Goal: Information Seeking & Learning: Compare options

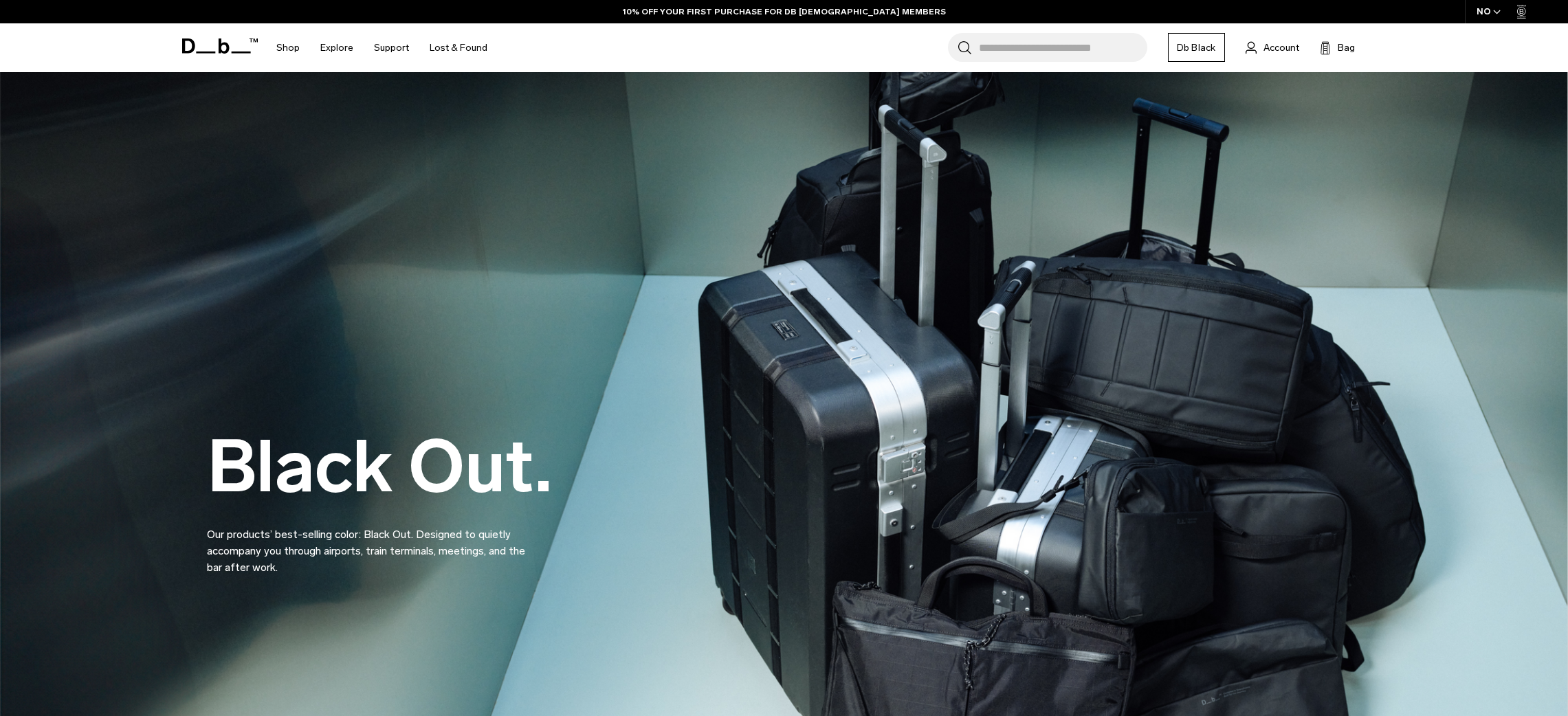
click at [1047, 48] on input "Search for Bags, Luggage..." at bounding box center [1063, 47] width 168 height 29
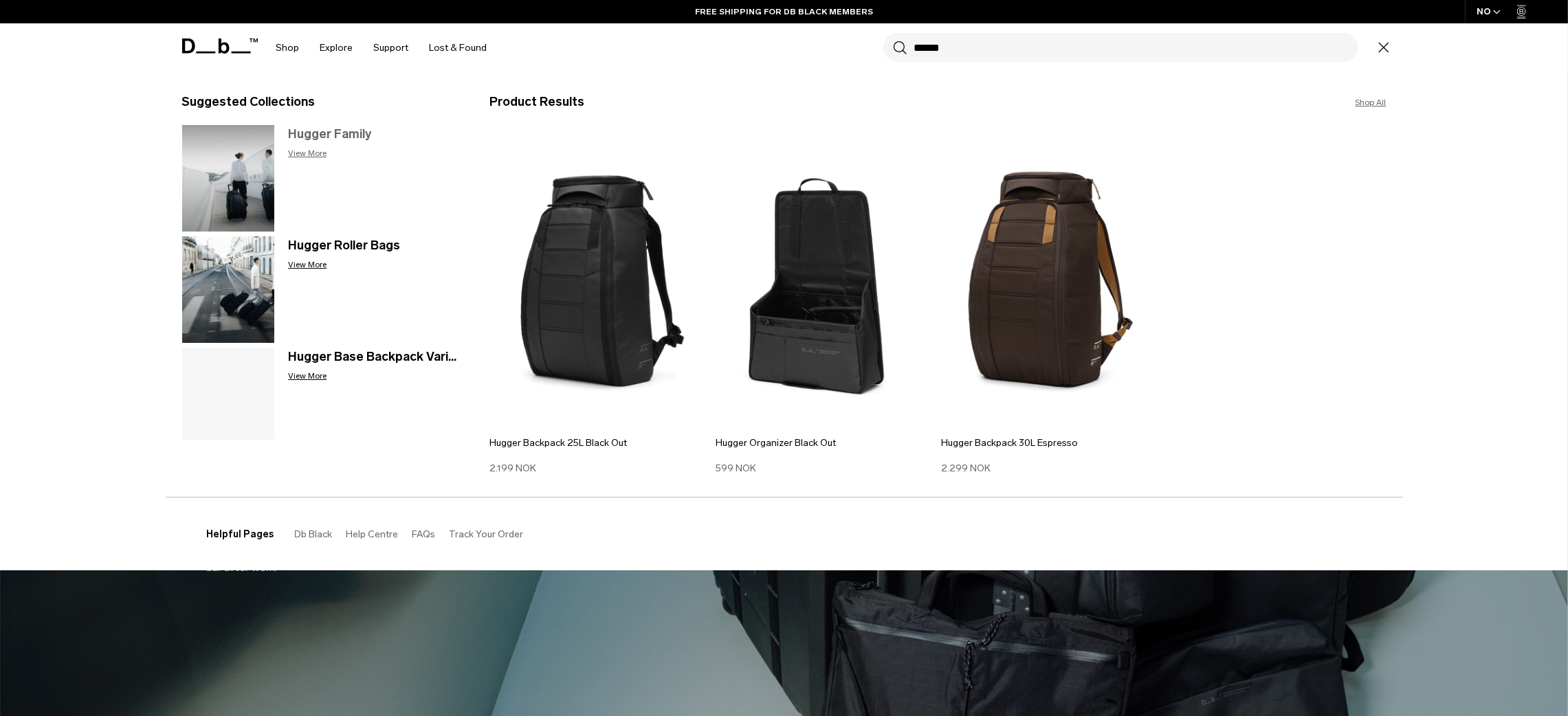
type input "******"
click at [208, 160] on img at bounding box center [228, 178] width 93 height 106
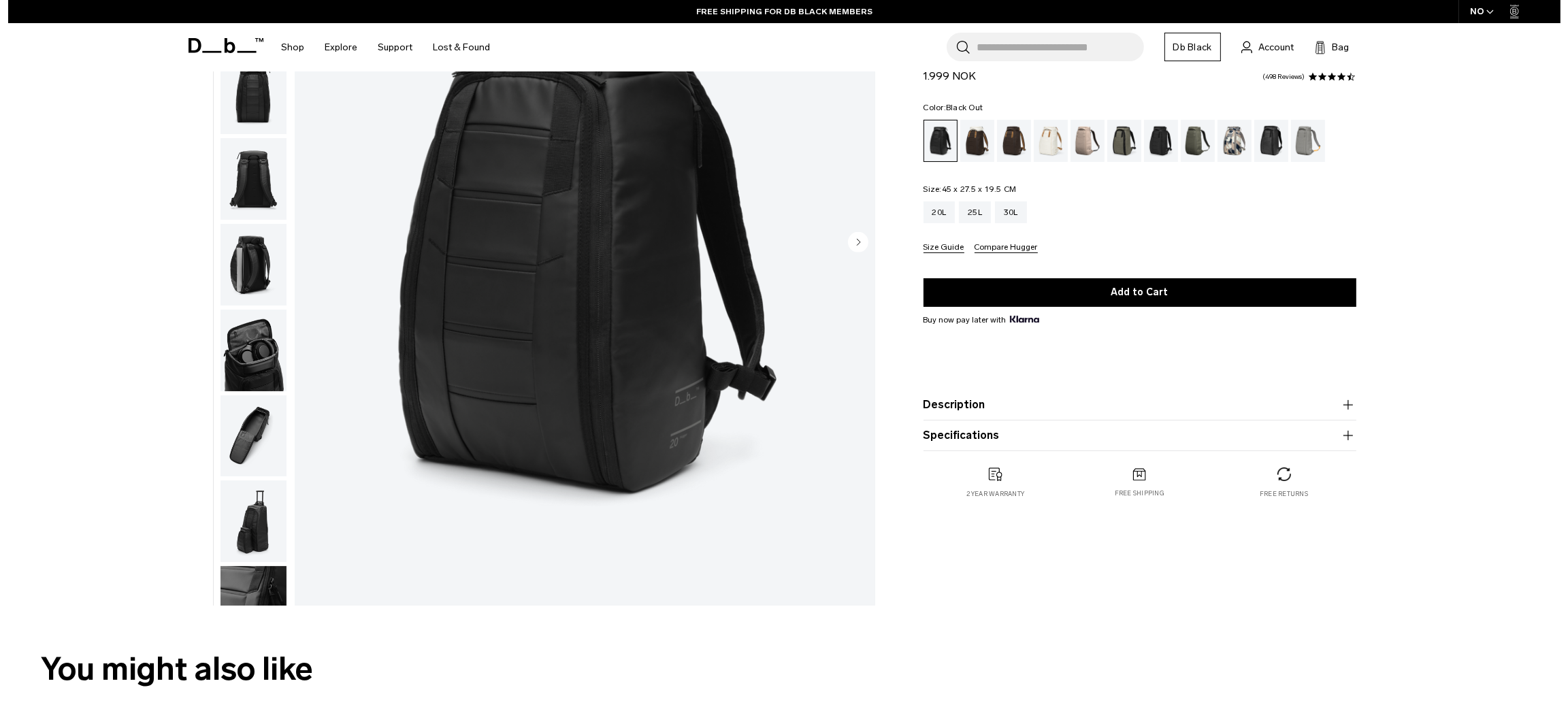
scroll to position [211, 0]
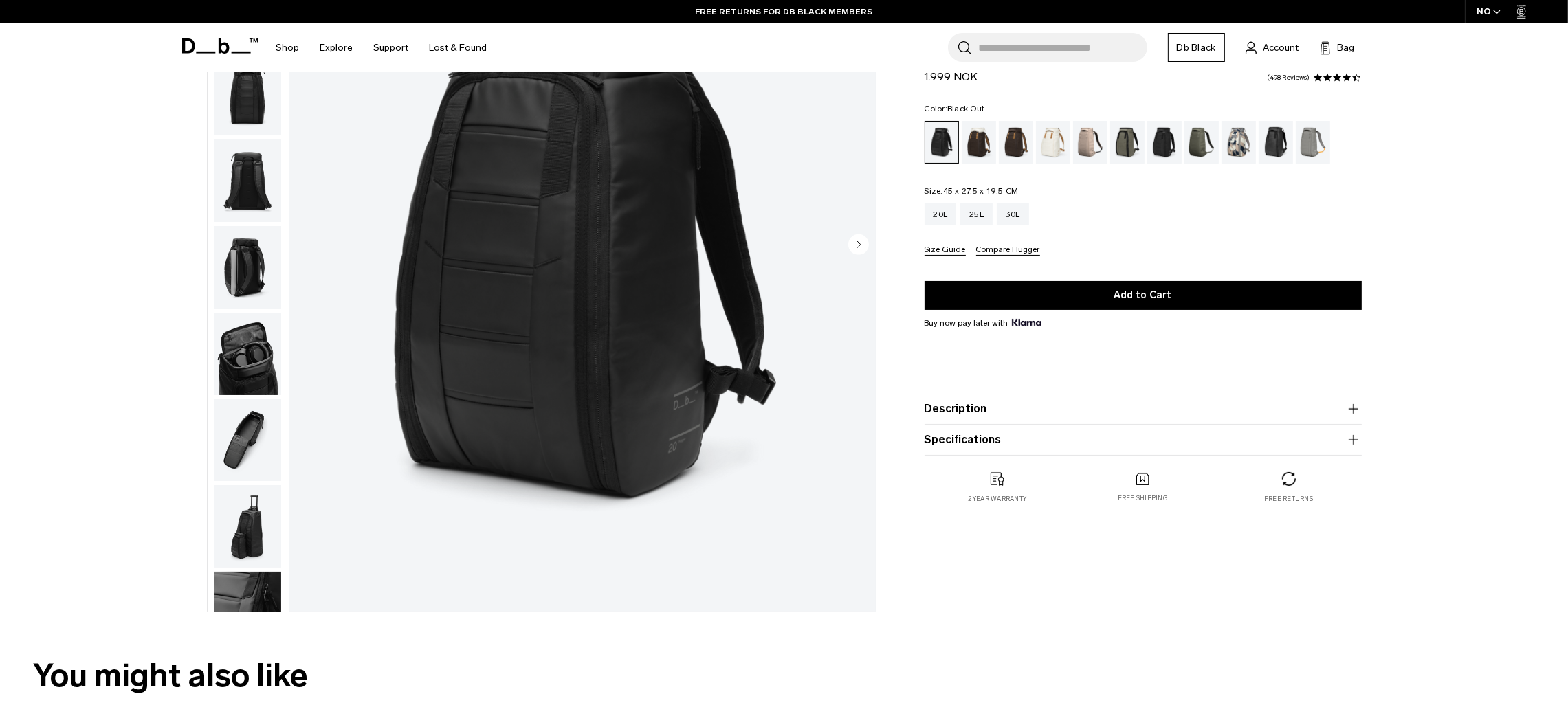
click at [593, 278] on img "1 / 10" at bounding box center [582, 245] width 586 height 732
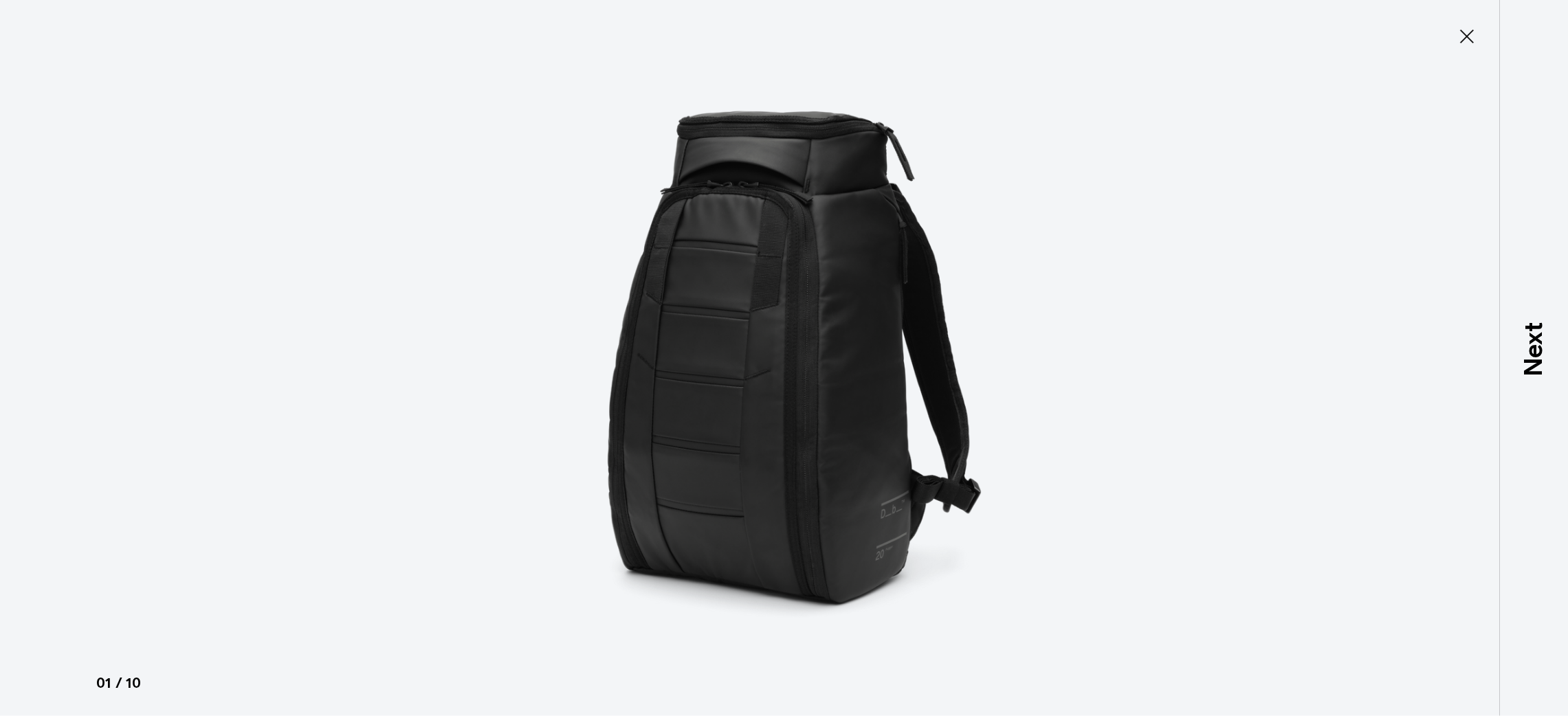
scroll to position [0, 0]
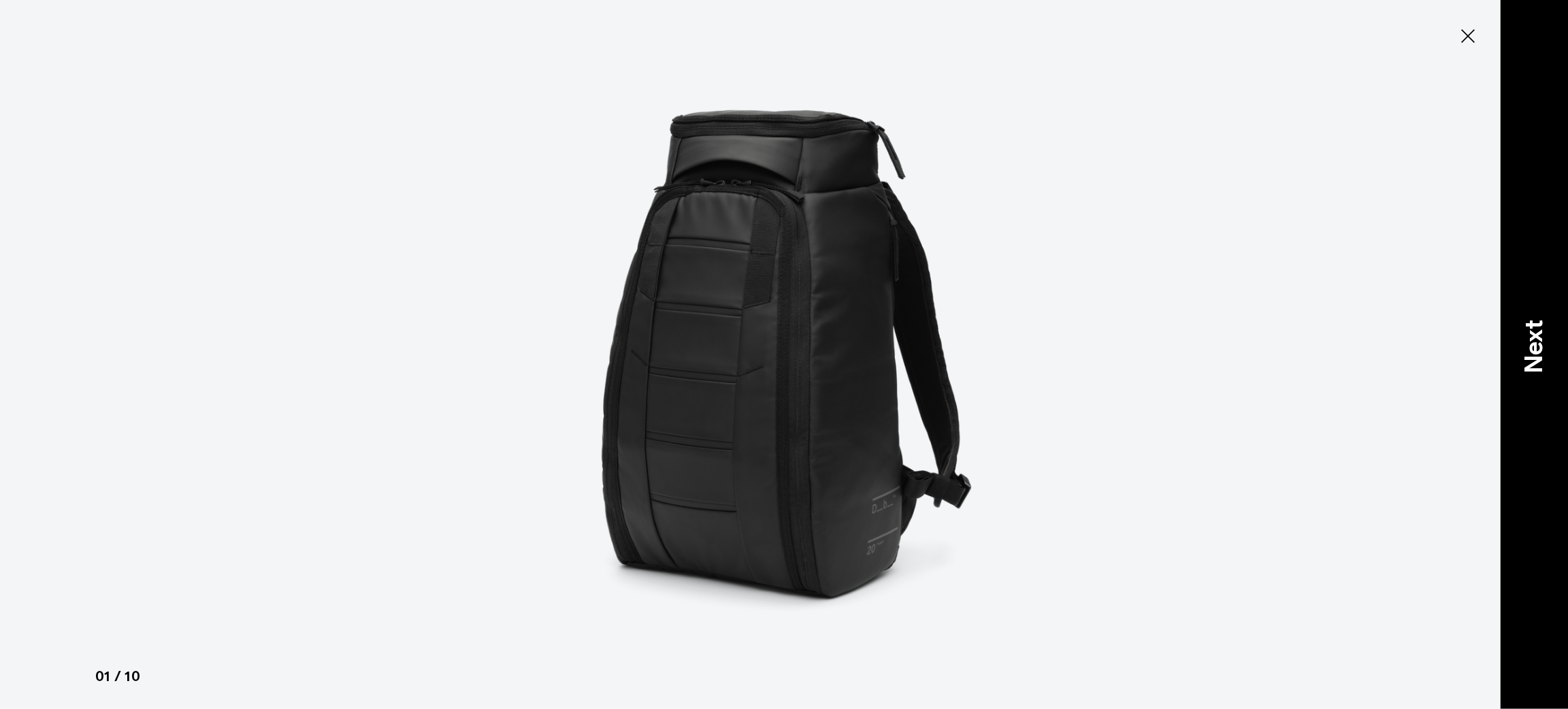
click at [1537, 365] on p "Next" at bounding box center [1534, 346] width 37 height 54
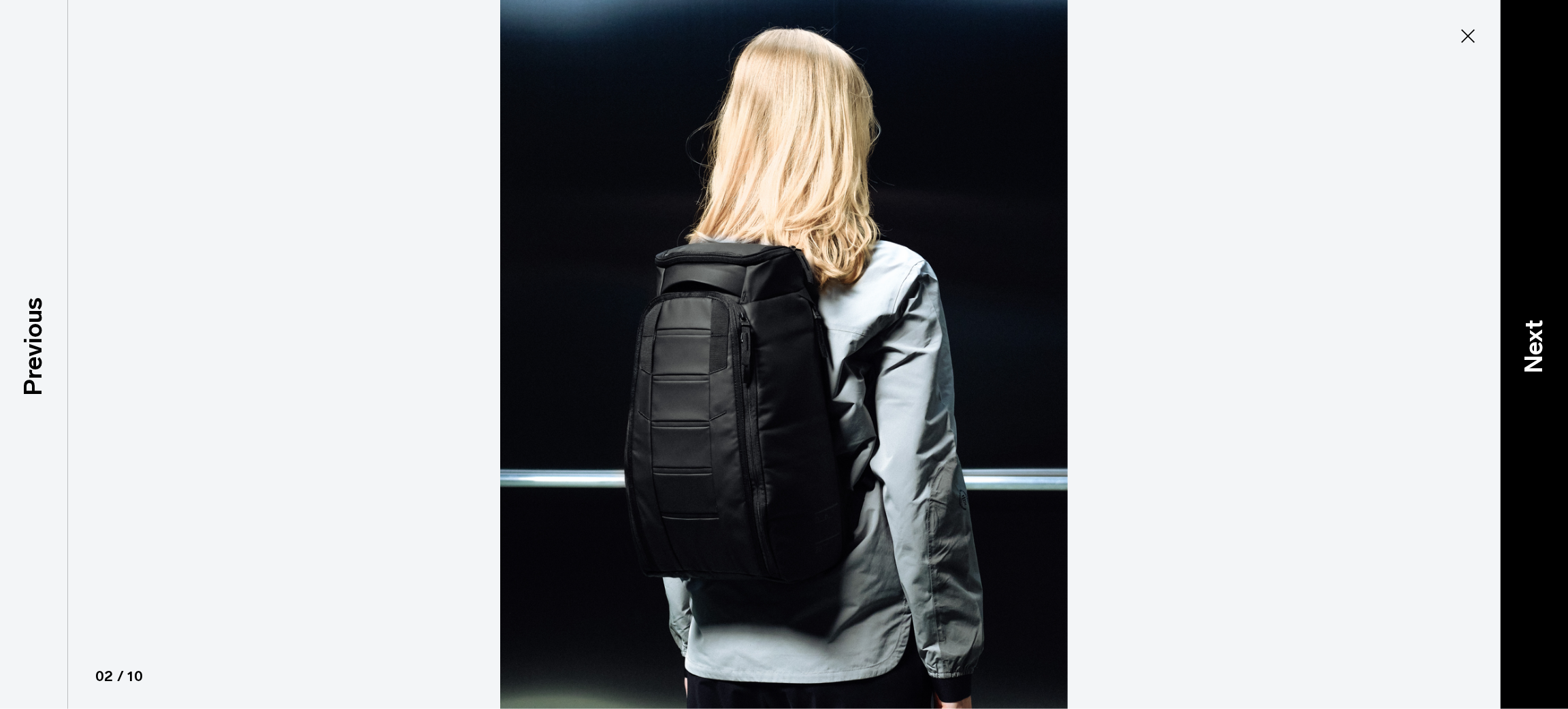
click at [1537, 365] on p "Next" at bounding box center [1534, 346] width 37 height 54
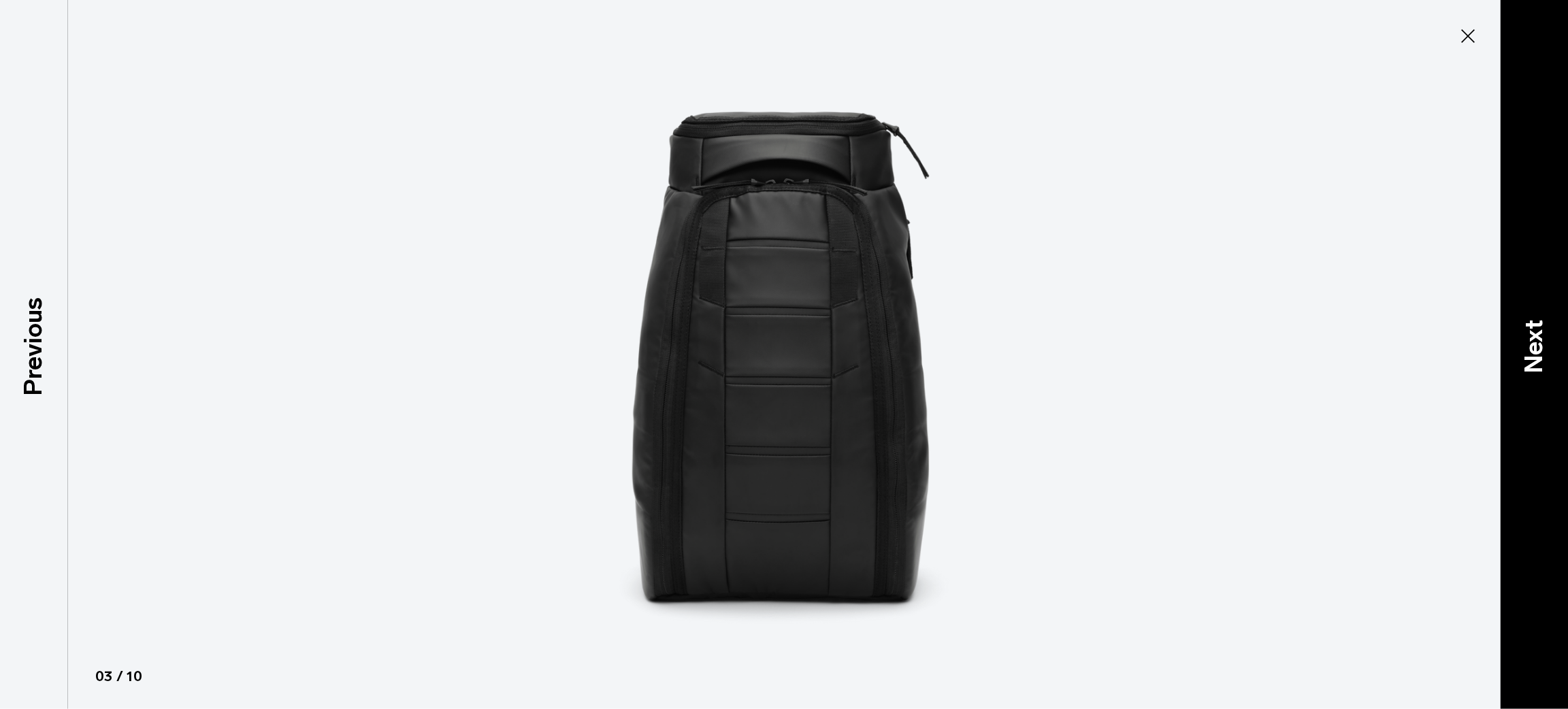
click at [1537, 365] on p "Next" at bounding box center [1534, 346] width 37 height 54
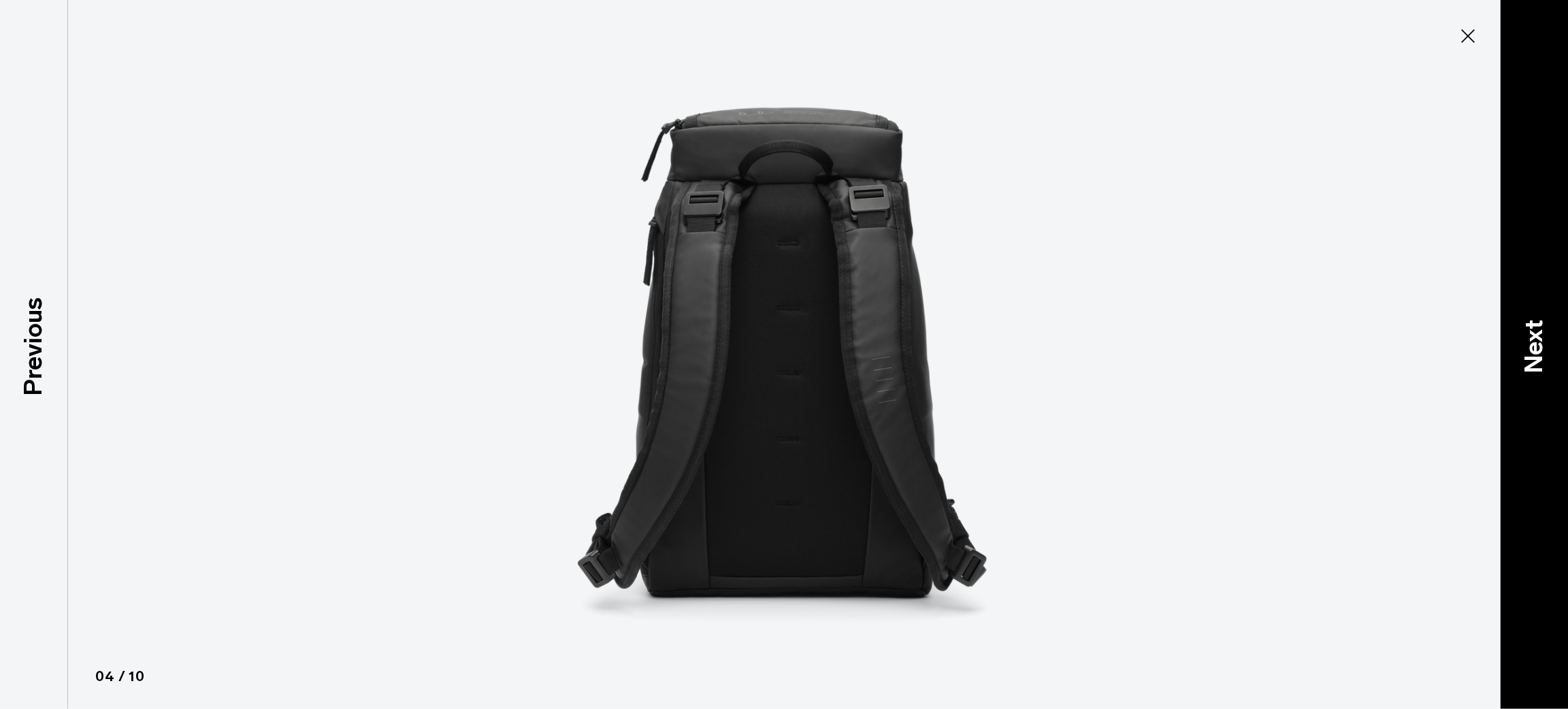
click at [1537, 365] on p "Next" at bounding box center [1534, 346] width 37 height 54
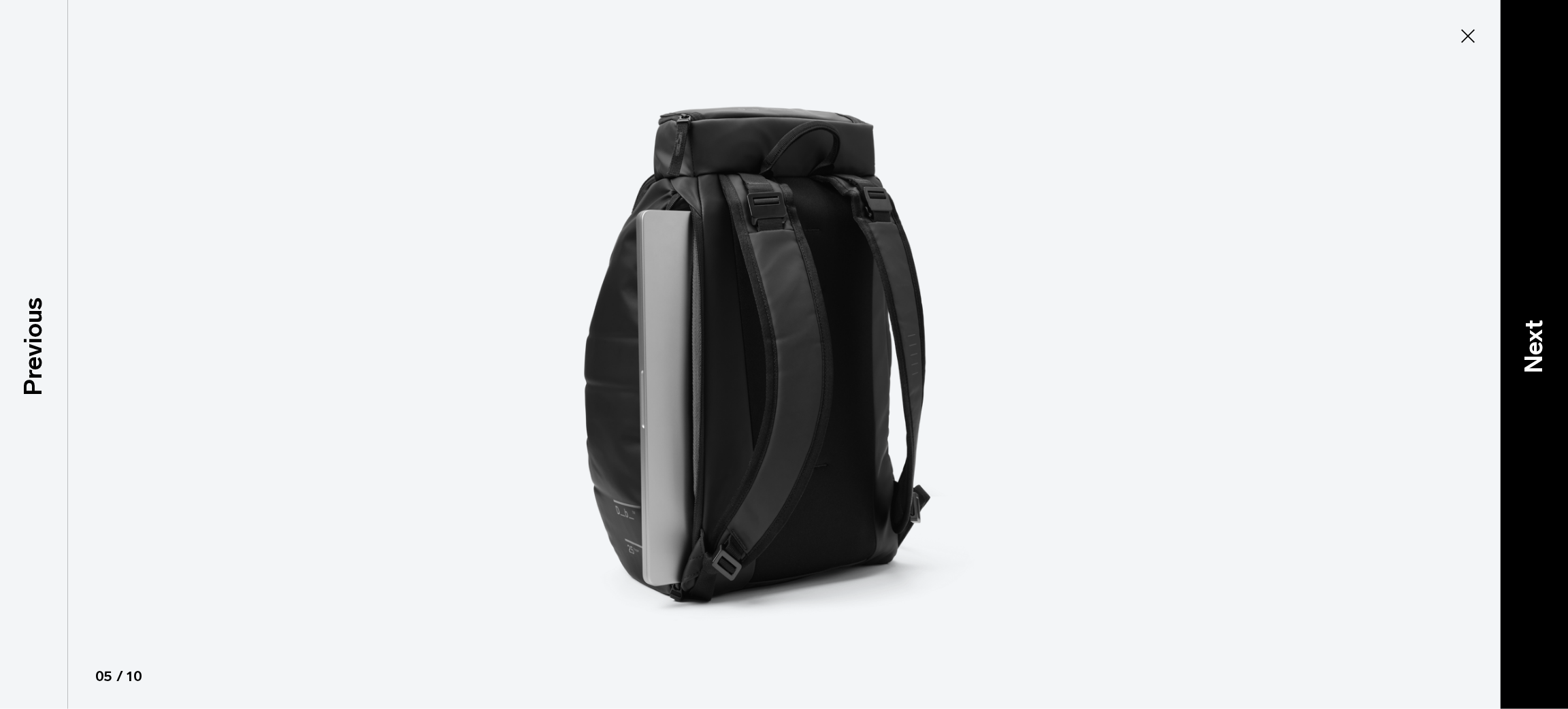
click at [1539, 337] on p "Next" at bounding box center [1534, 346] width 37 height 54
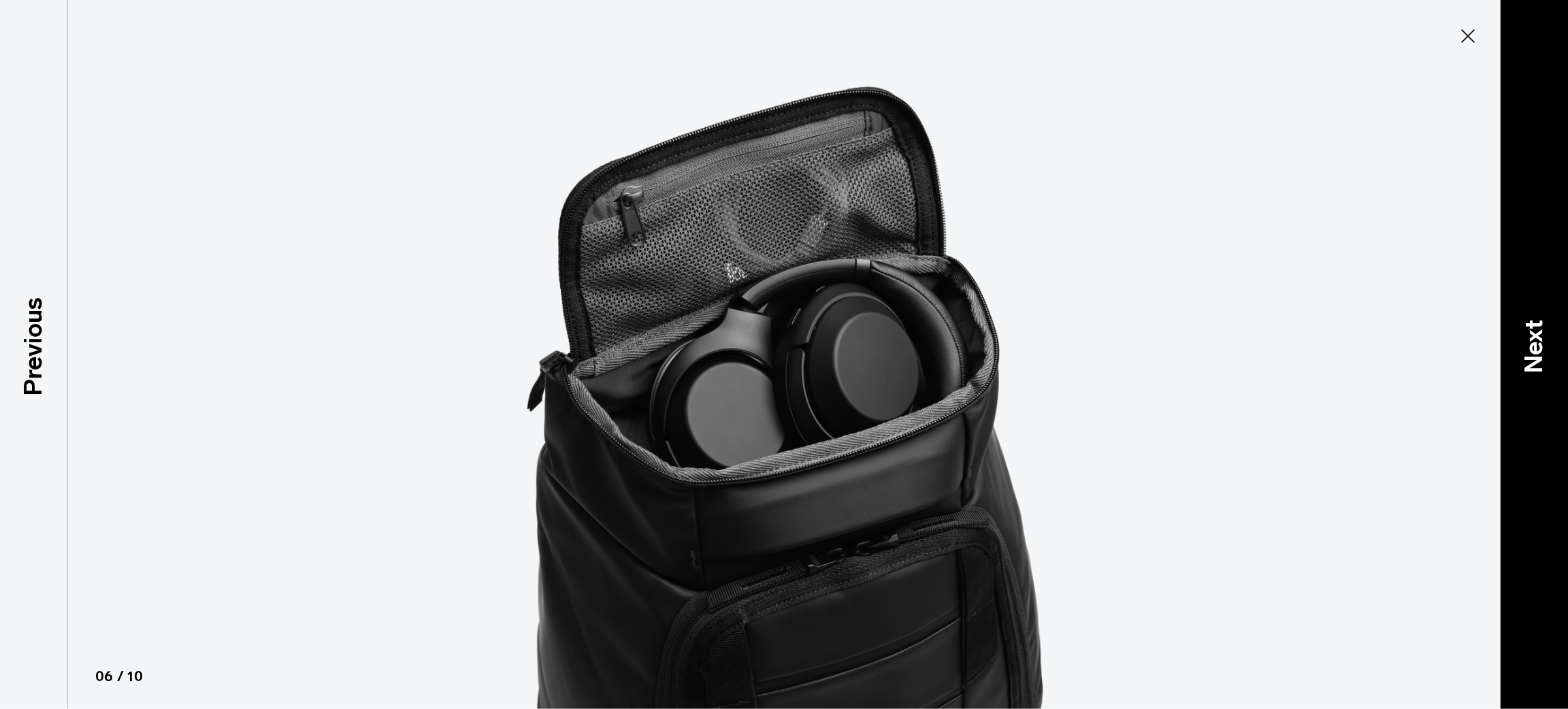
click at [1539, 337] on p "Next" at bounding box center [1534, 346] width 37 height 54
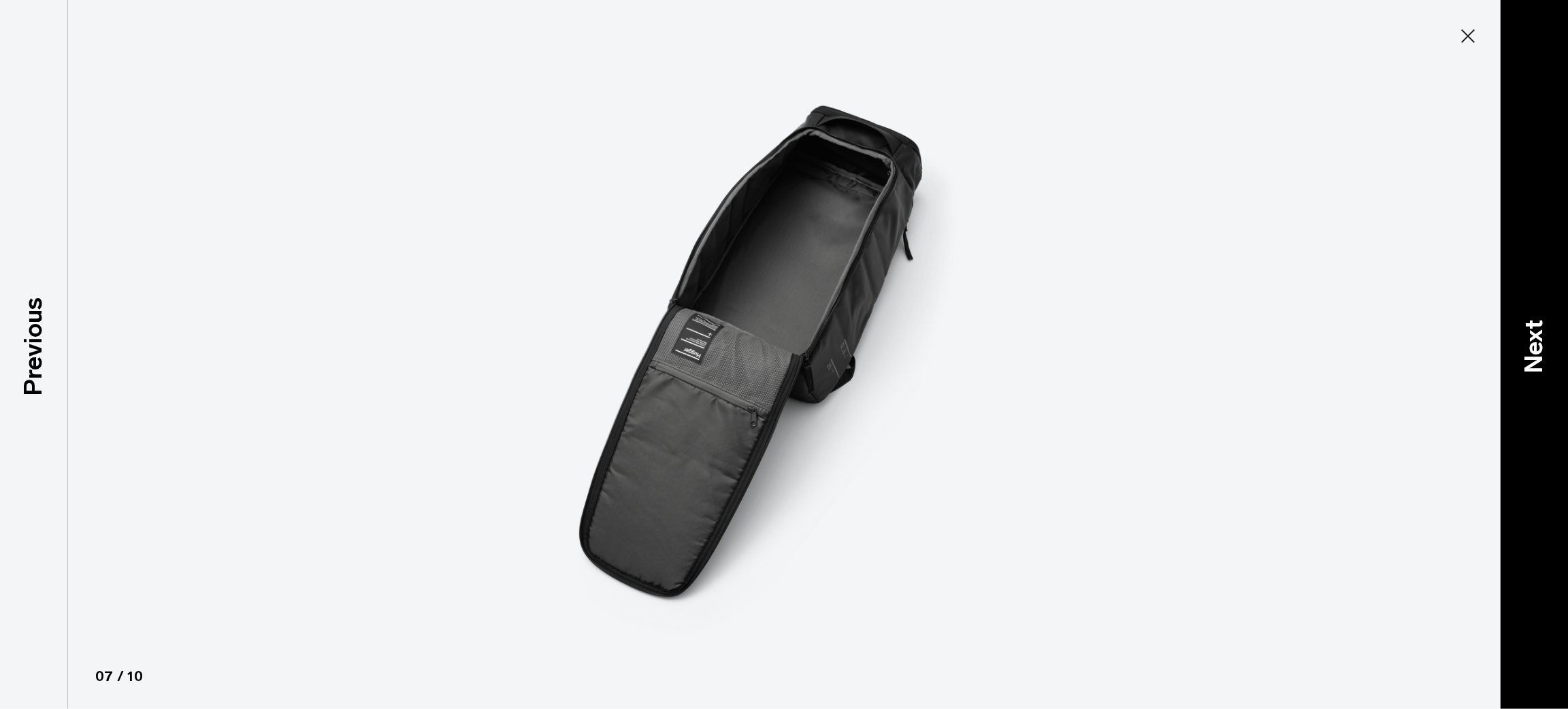
drag, startPoint x: 761, startPoint y: 260, endPoint x: 1508, endPoint y: 366, distance: 754.5
click at [1508, 366] on div "Next" at bounding box center [1535, 354] width 68 height 709
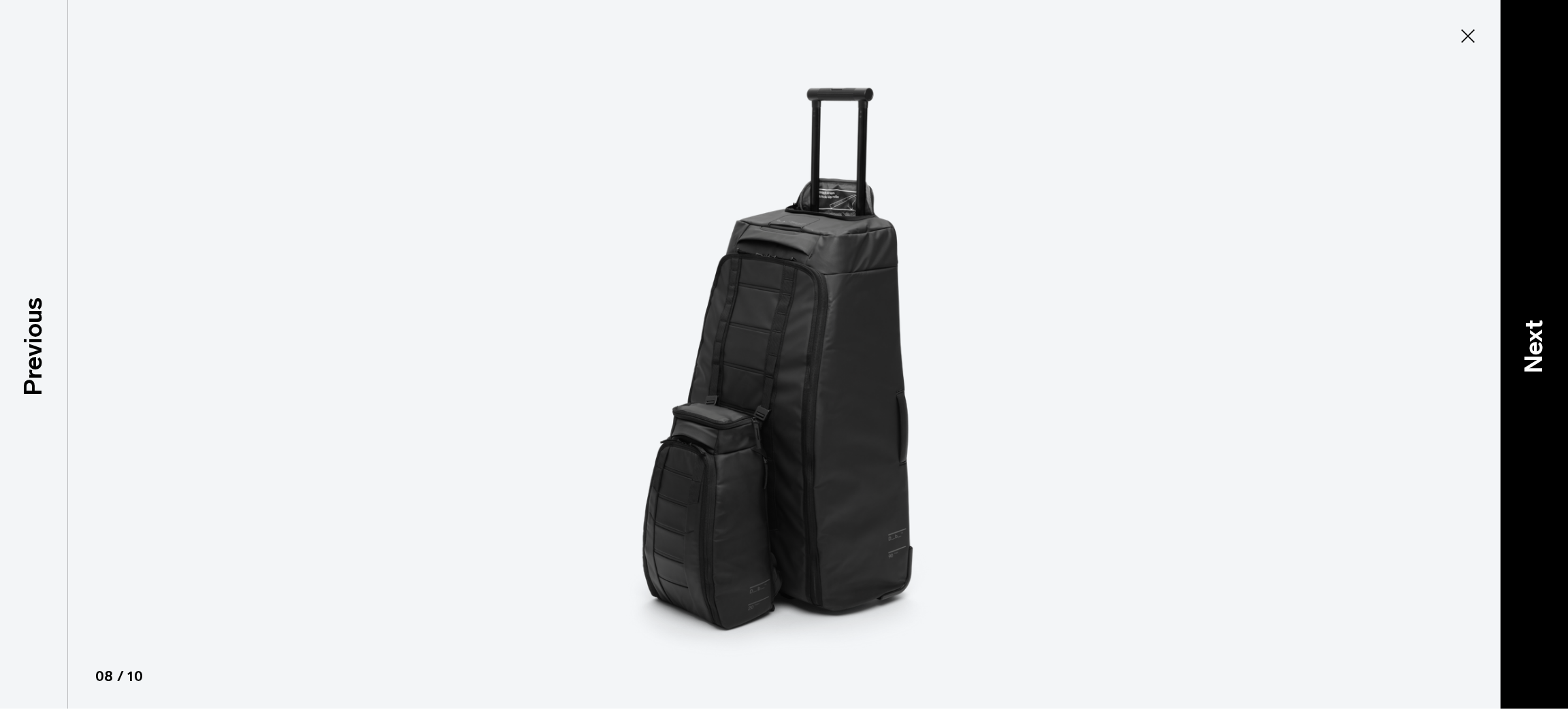
click at [1508, 366] on div "Next" at bounding box center [1535, 354] width 68 height 709
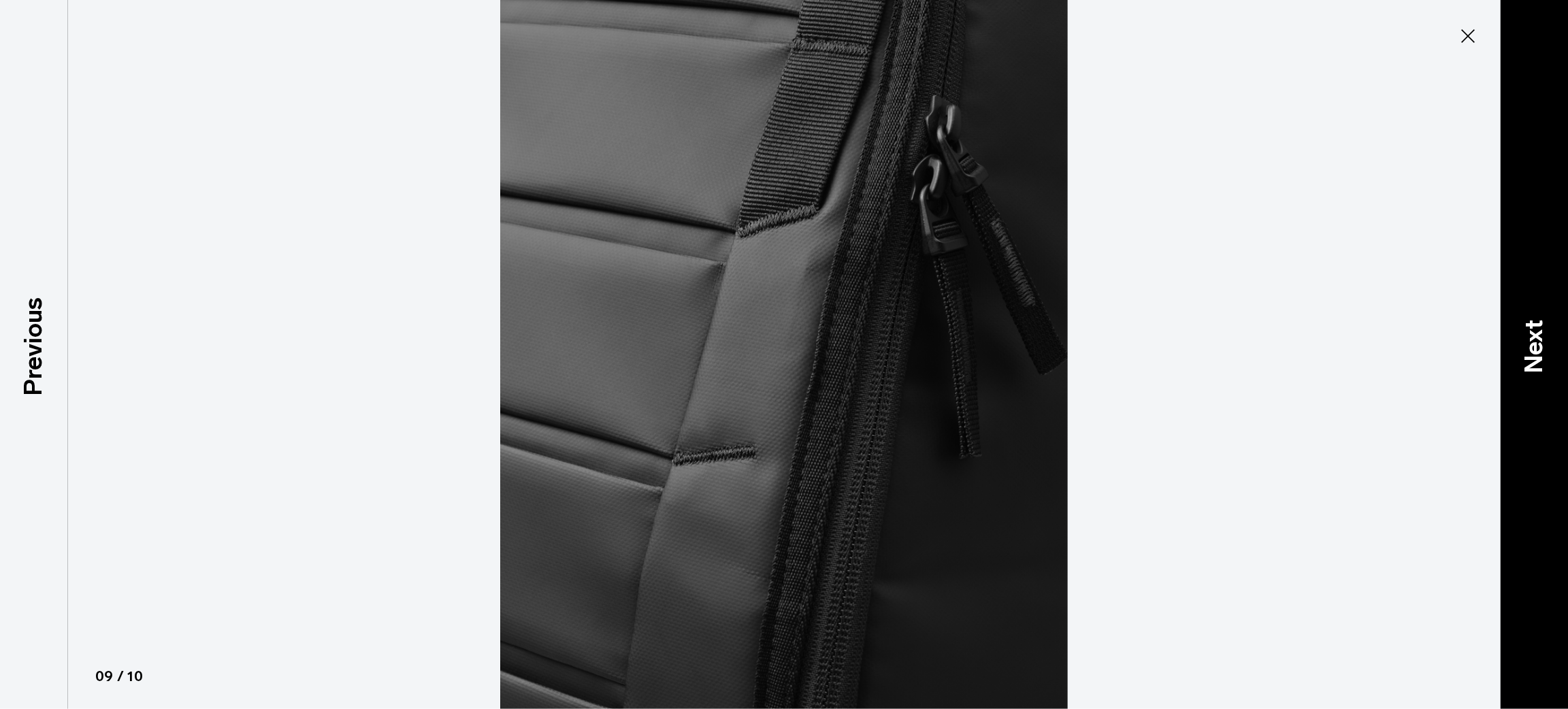
click at [1508, 366] on div "Next" at bounding box center [1535, 354] width 68 height 709
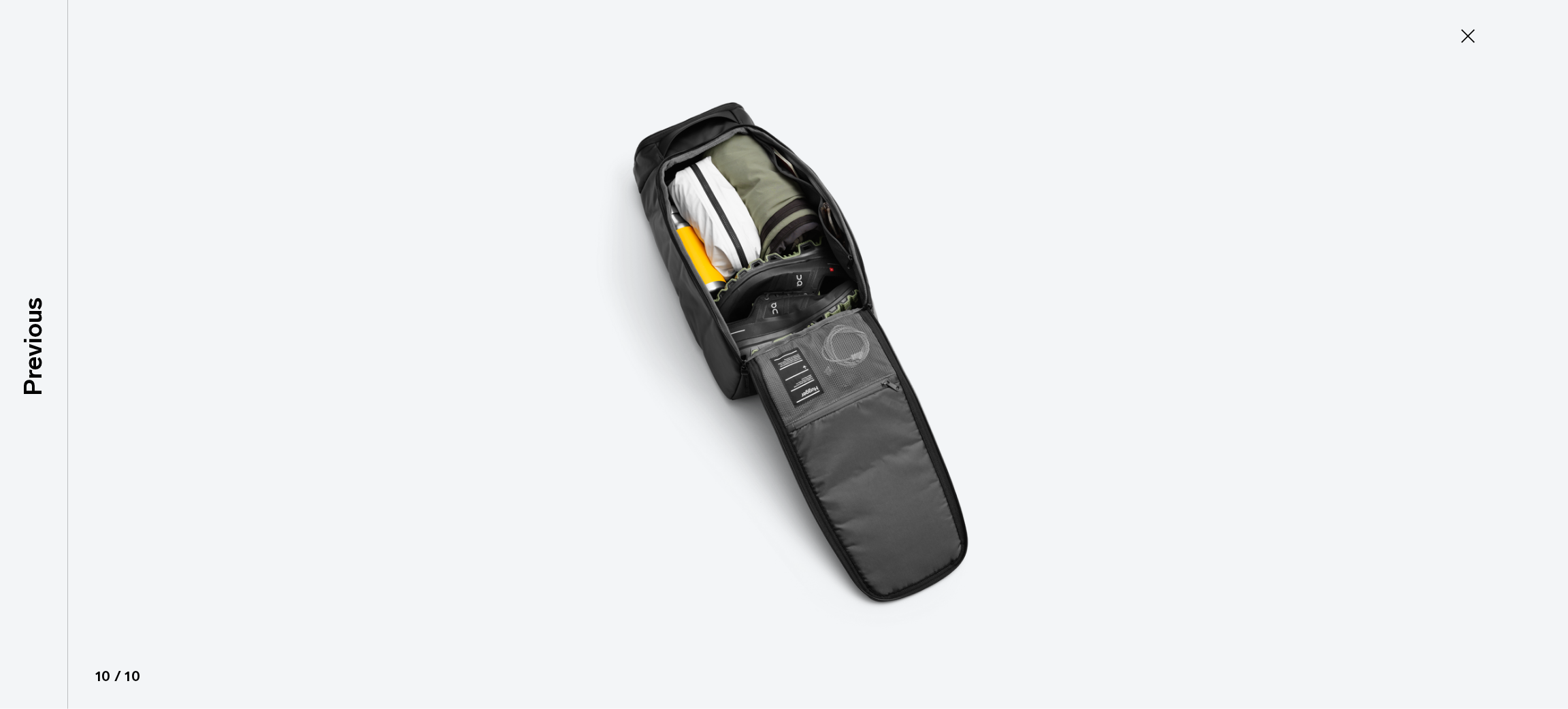
click at [1460, 48] on button "Close" at bounding box center [1468, 36] width 45 height 28
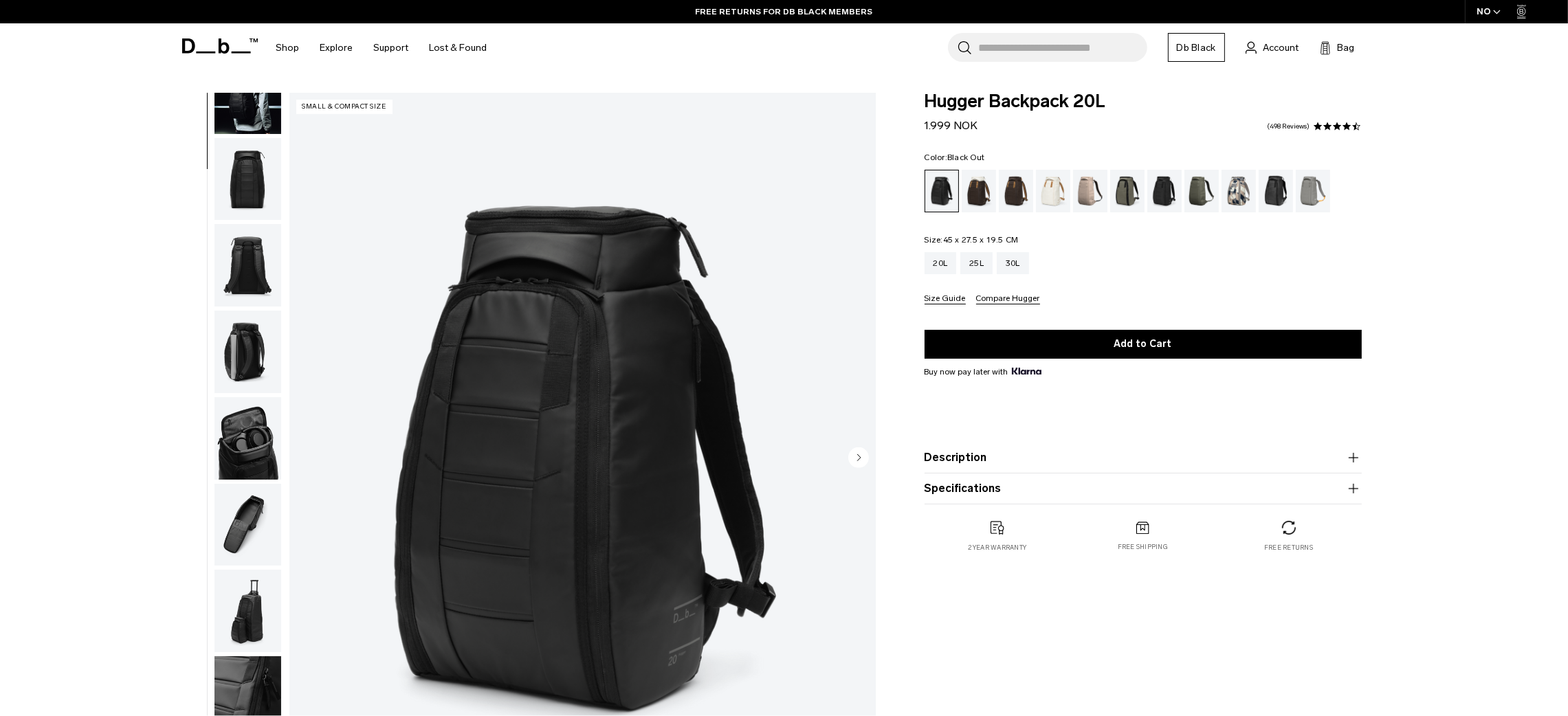
click at [265, 517] on img "button" at bounding box center [248, 525] width 67 height 82
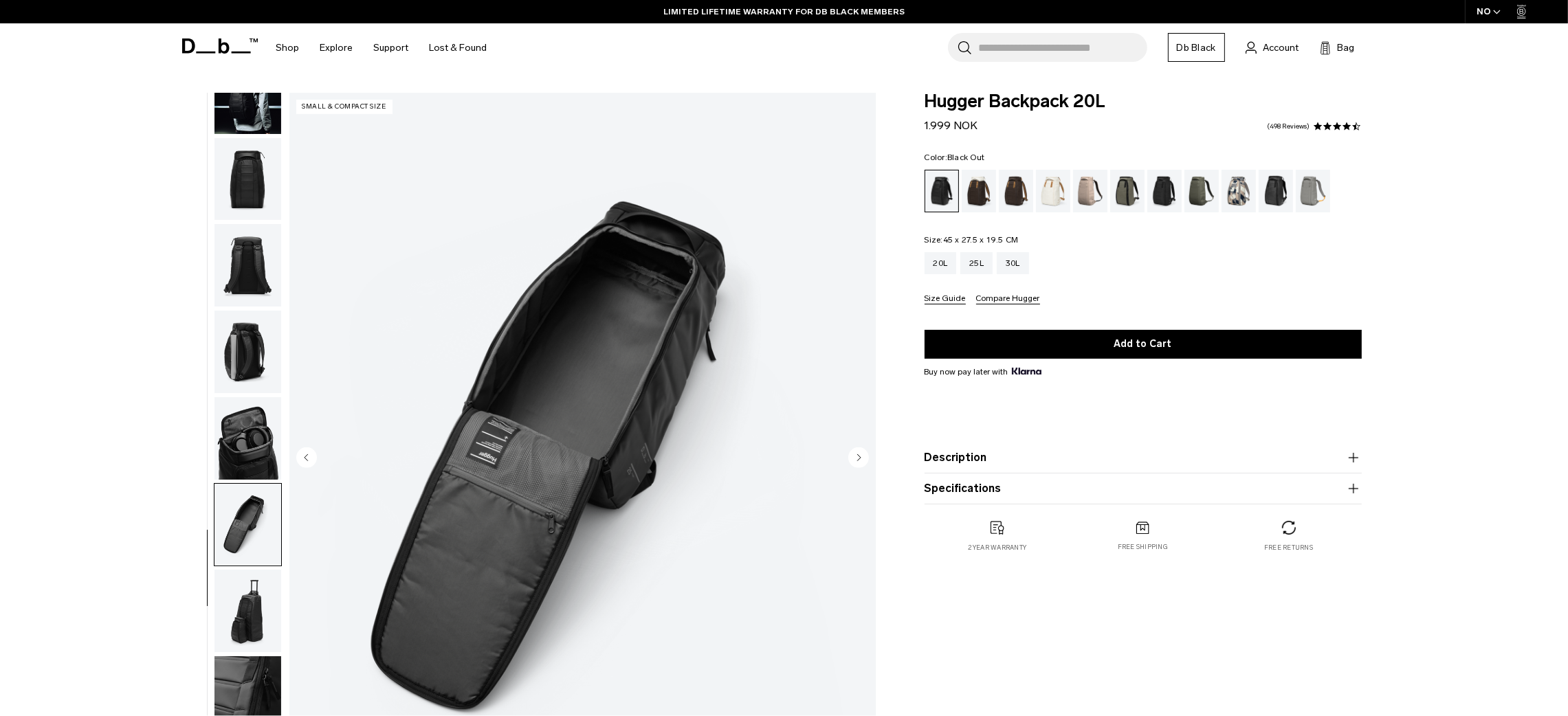
click at [438, 338] on img "7 / 10" at bounding box center [582, 458] width 586 height 732
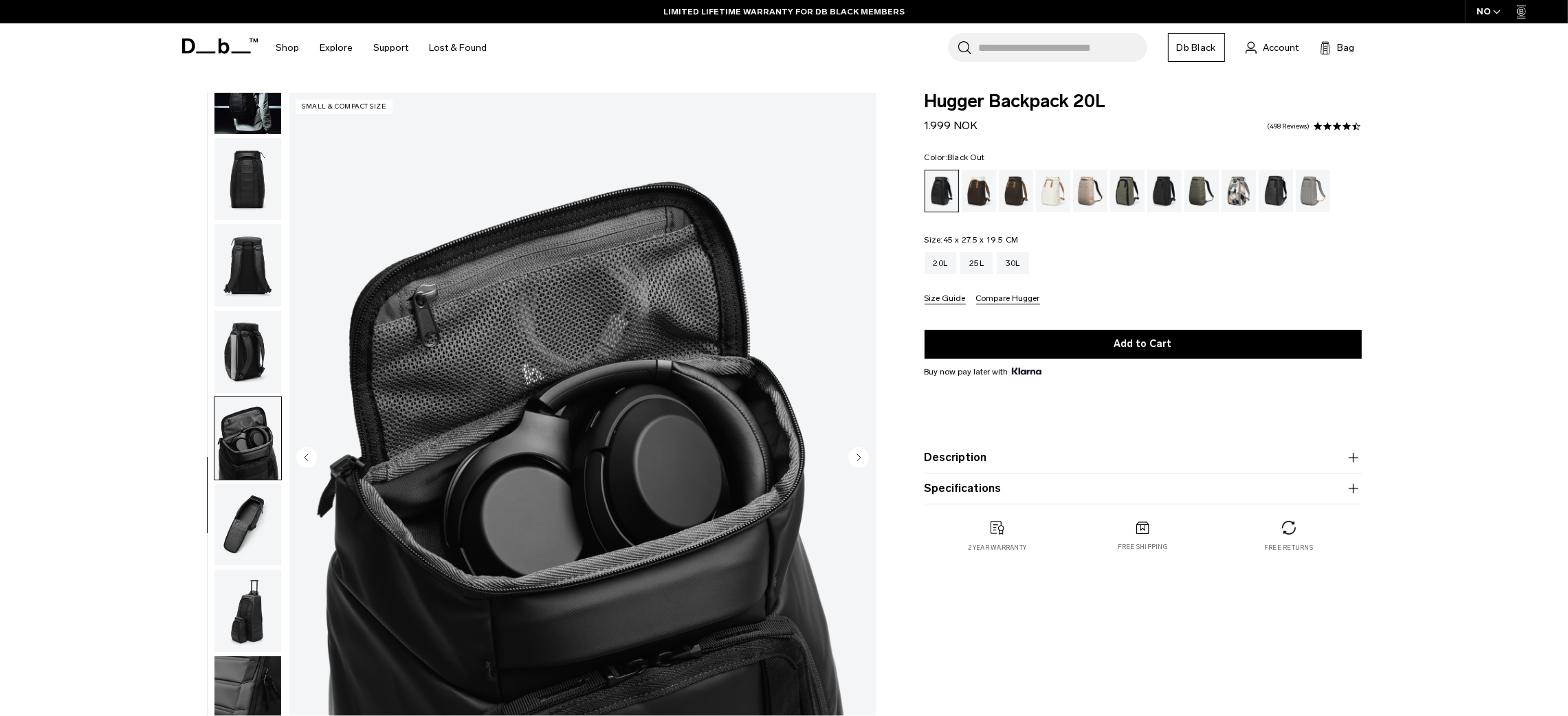
drag, startPoint x: 554, startPoint y: 435, endPoint x: 234, endPoint y: 540, distance: 336.8
click at [234, 540] on img "button" at bounding box center [248, 525] width 67 height 82
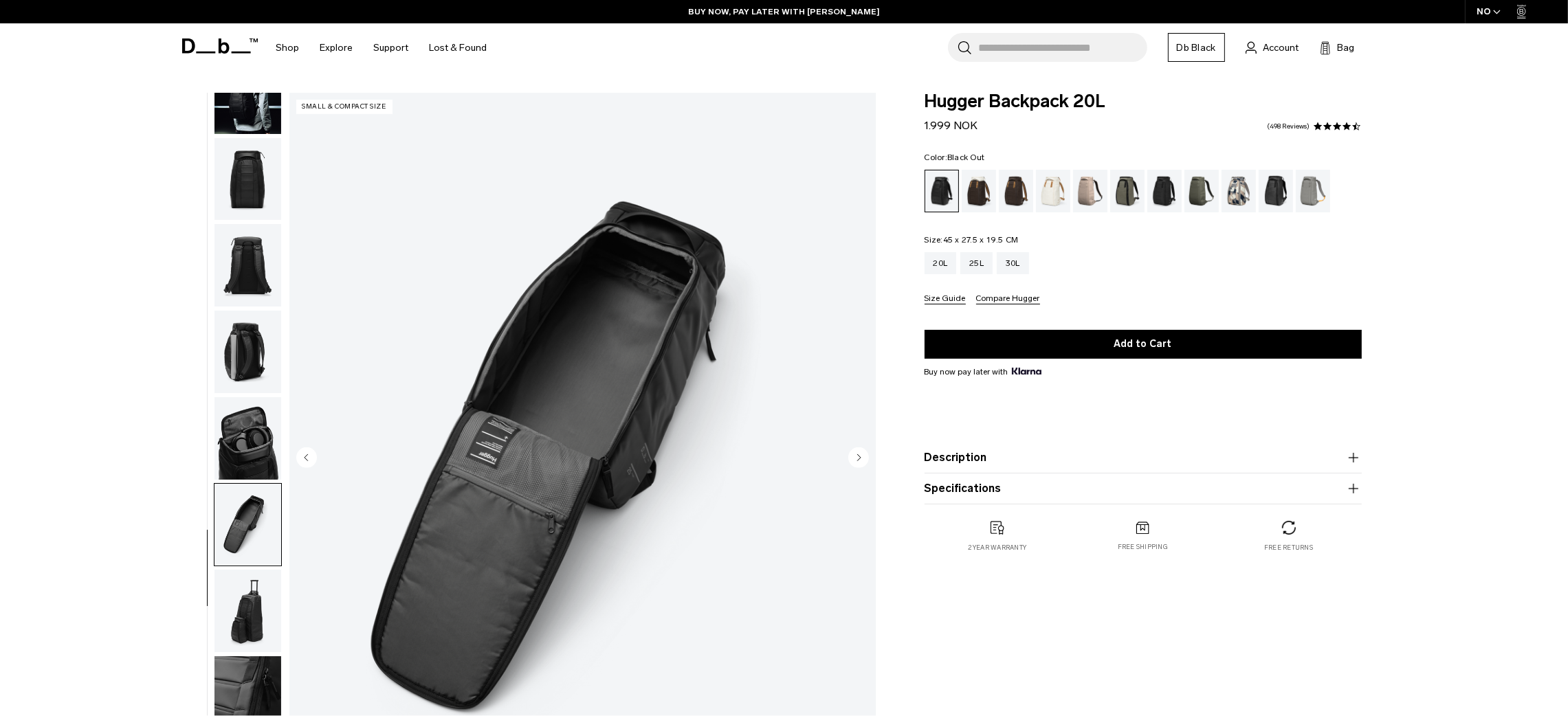
click at [608, 406] on img "7 / 10" at bounding box center [582, 458] width 586 height 732
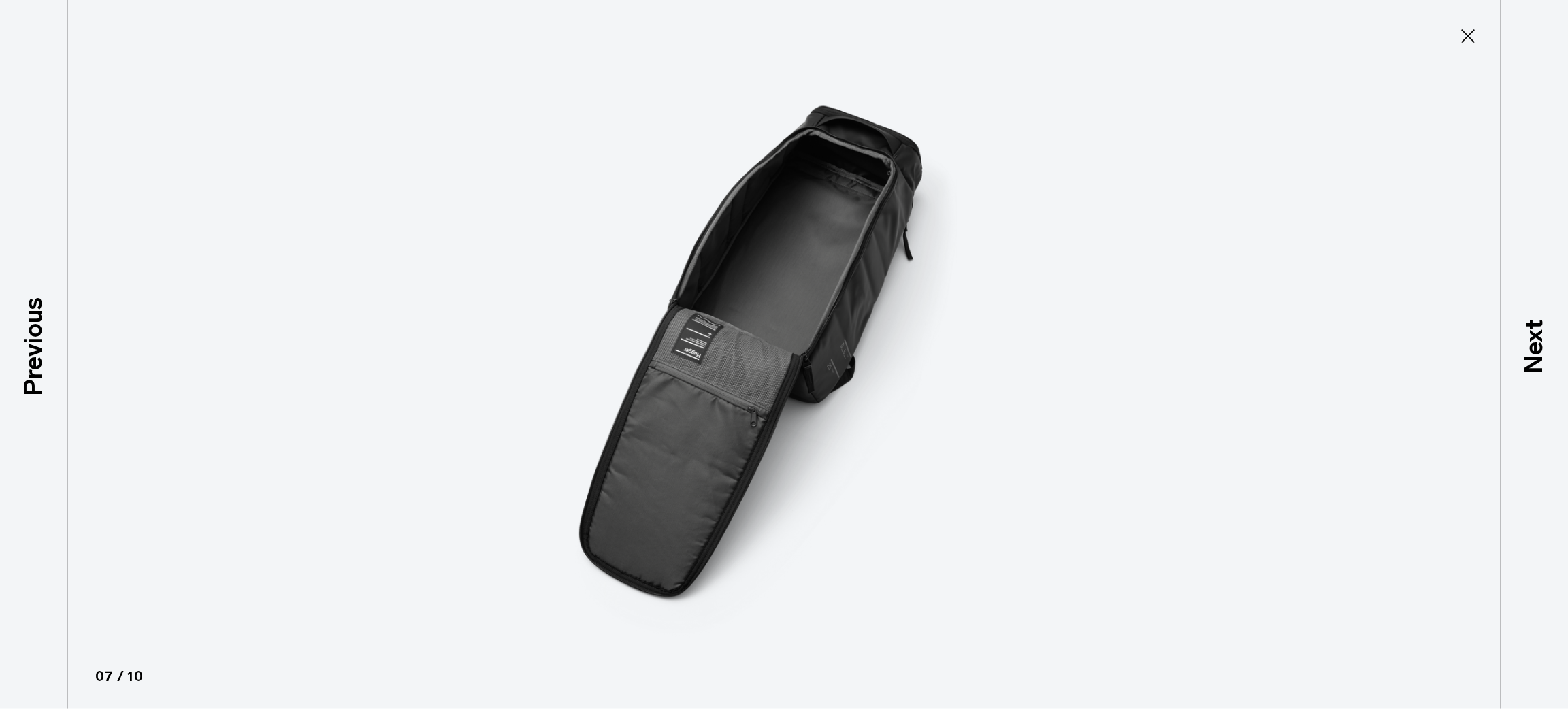
click at [1471, 32] on icon at bounding box center [1468, 36] width 14 height 14
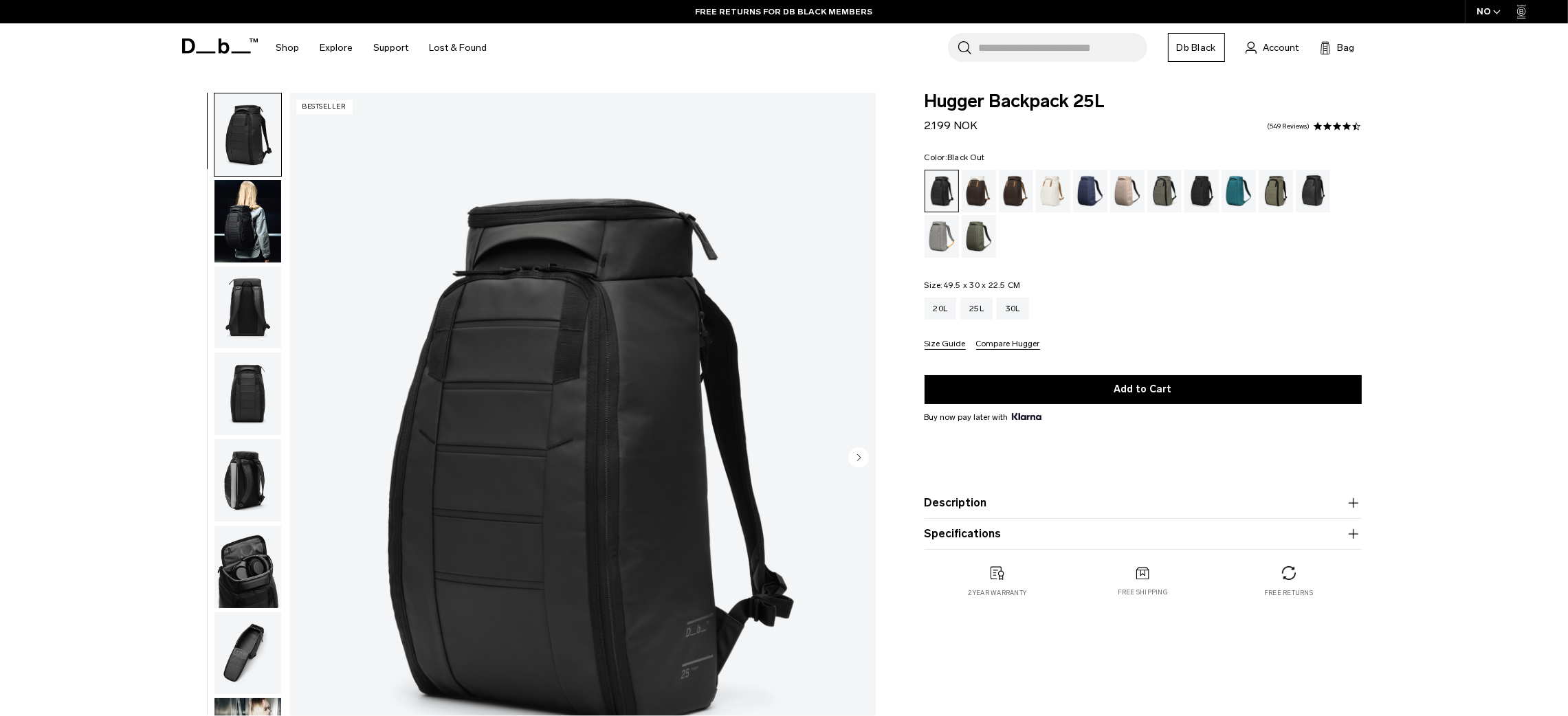
click at [638, 410] on img "1 / 11" at bounding box center [582, 458] width 586 height 732
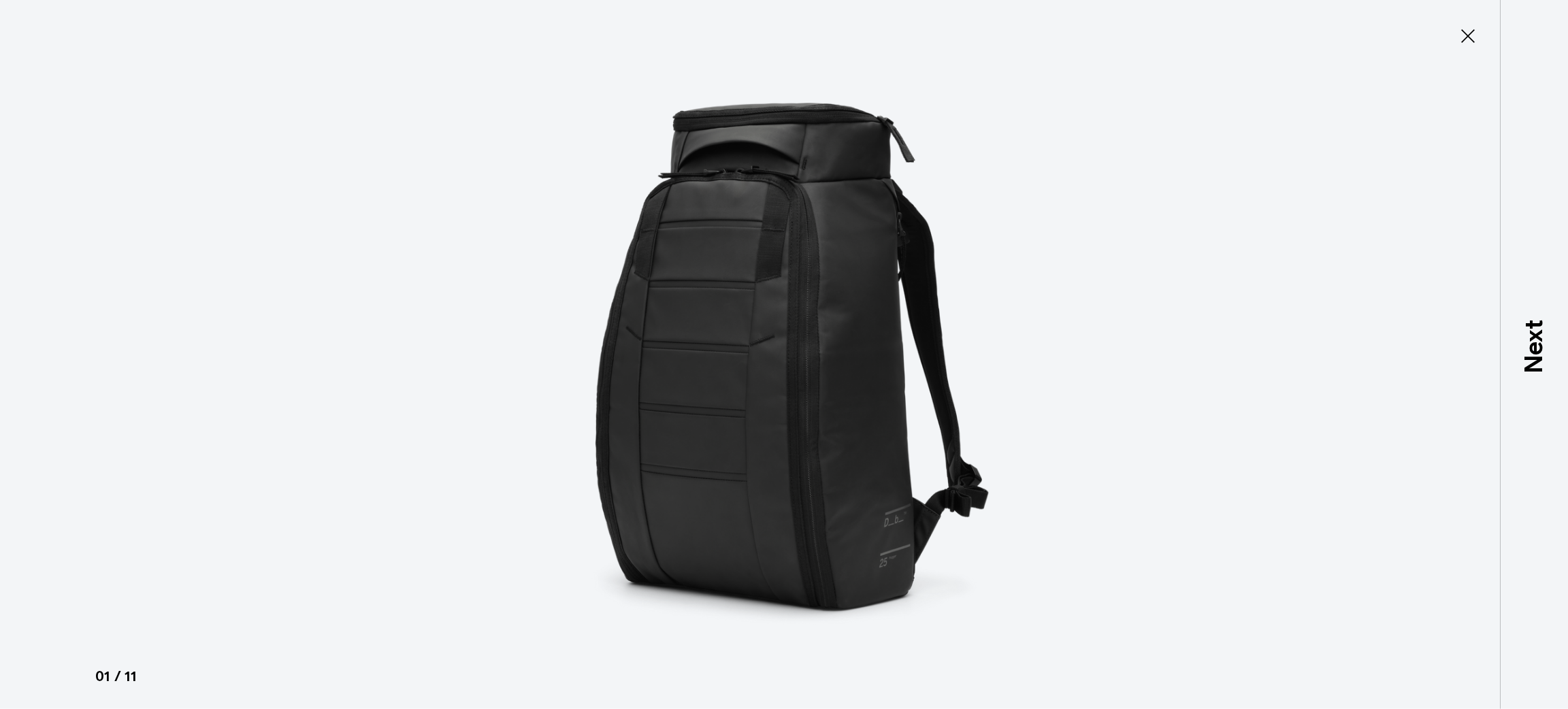
click at [1473, 52] on div at bounding box center [784, 354] width 1568 height 709
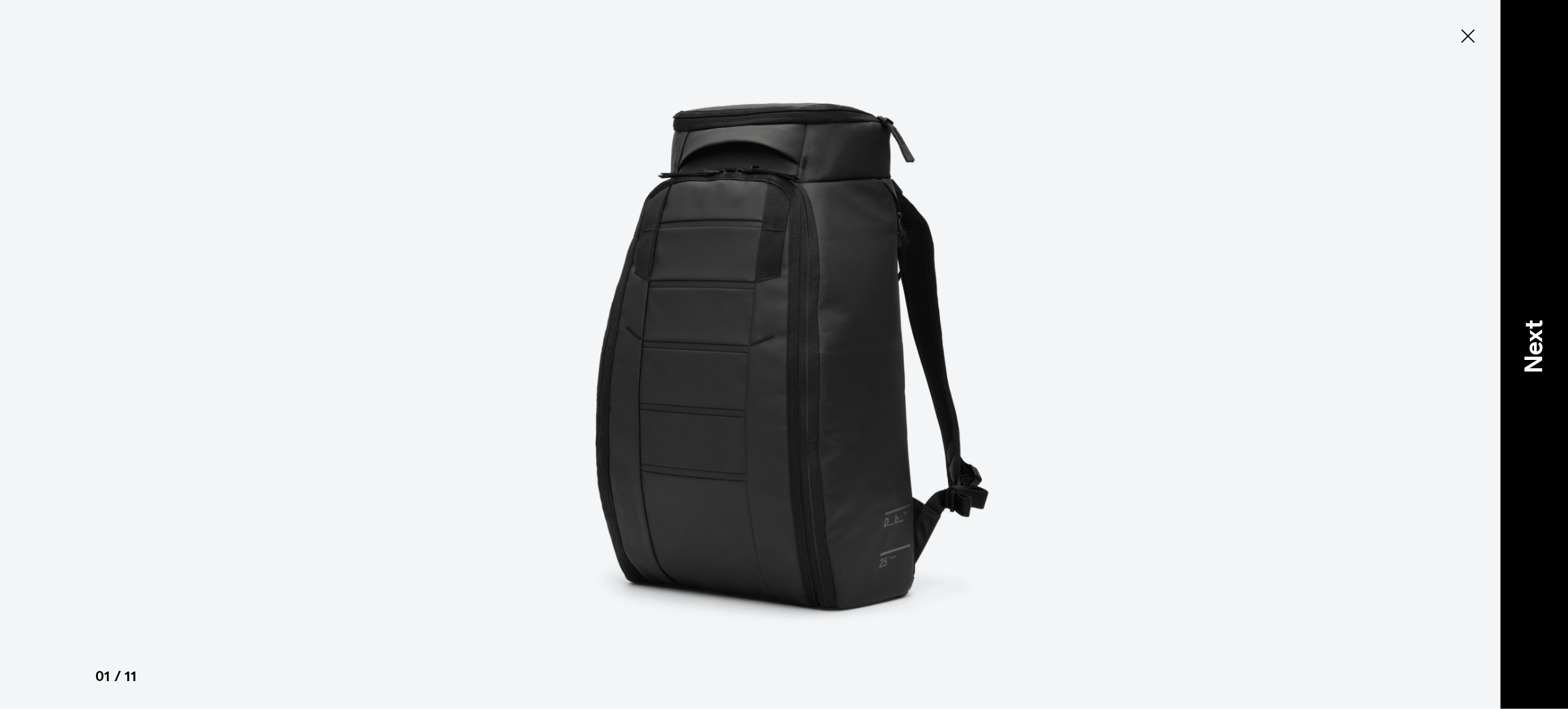
click at [1538, 257] on div "Next" at bounding box center [1535, 354] width 68 height 709
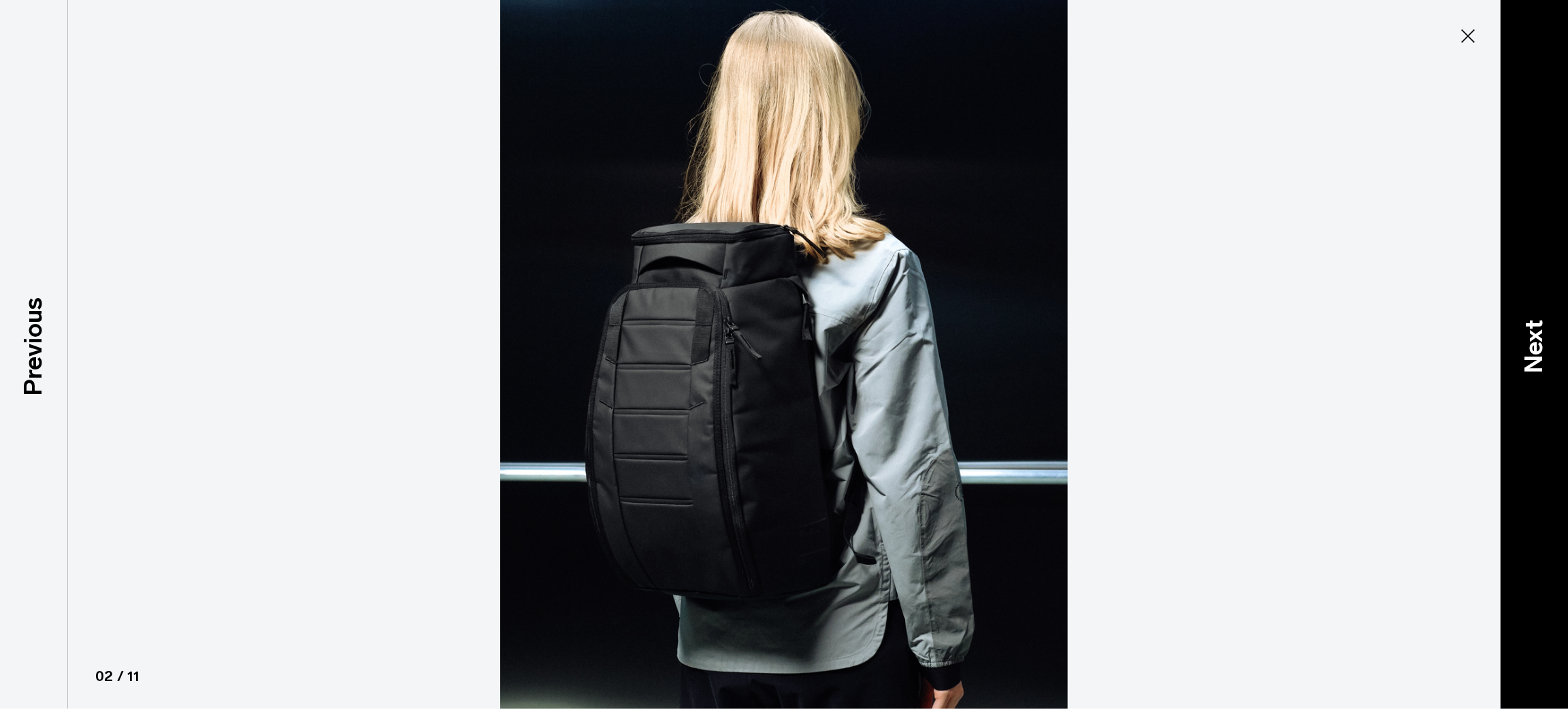
click at [1538, 257] on div "Next" at bounding box center [1535, 354] width 68 height 709
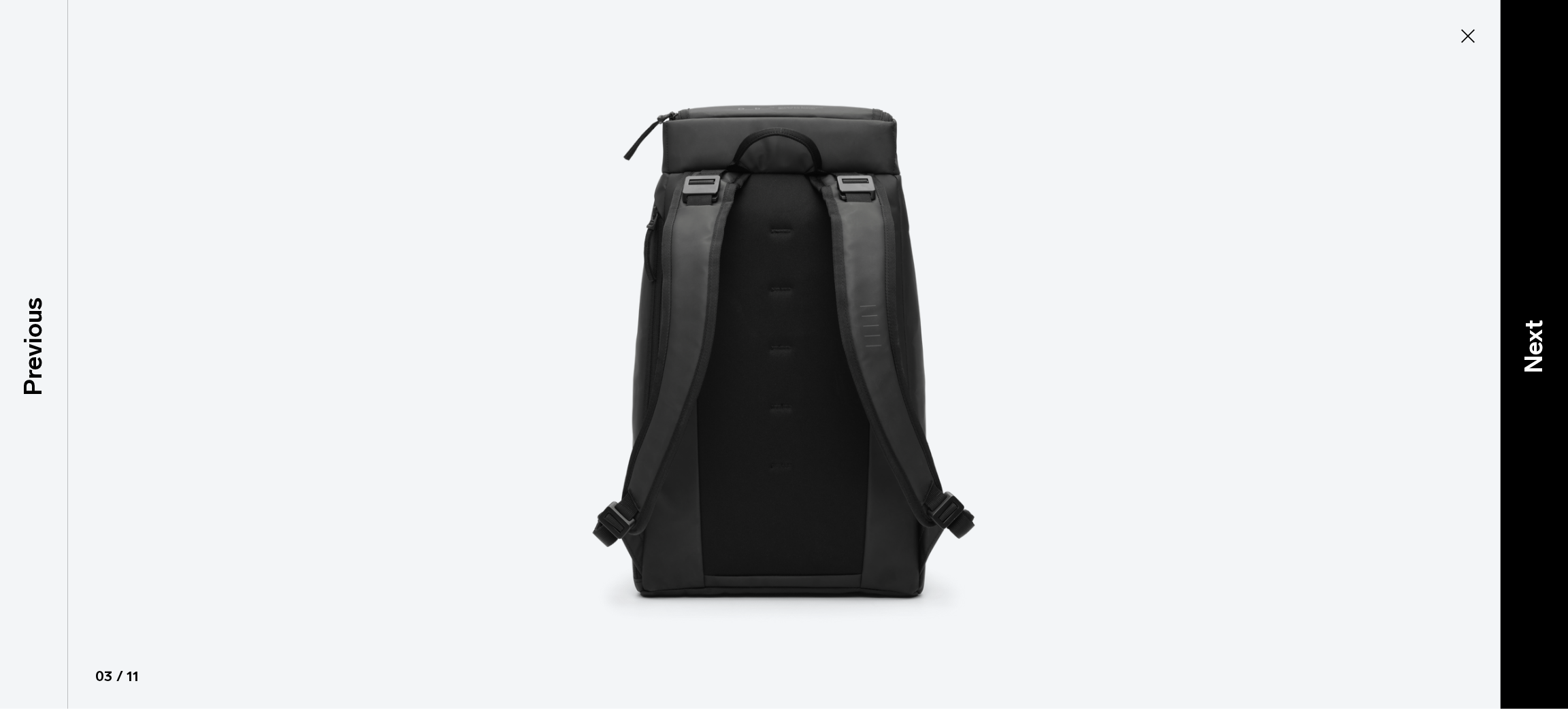
click at [1538, 257] on div "Next" at bounding box center [1535, 354] width 68 height 709
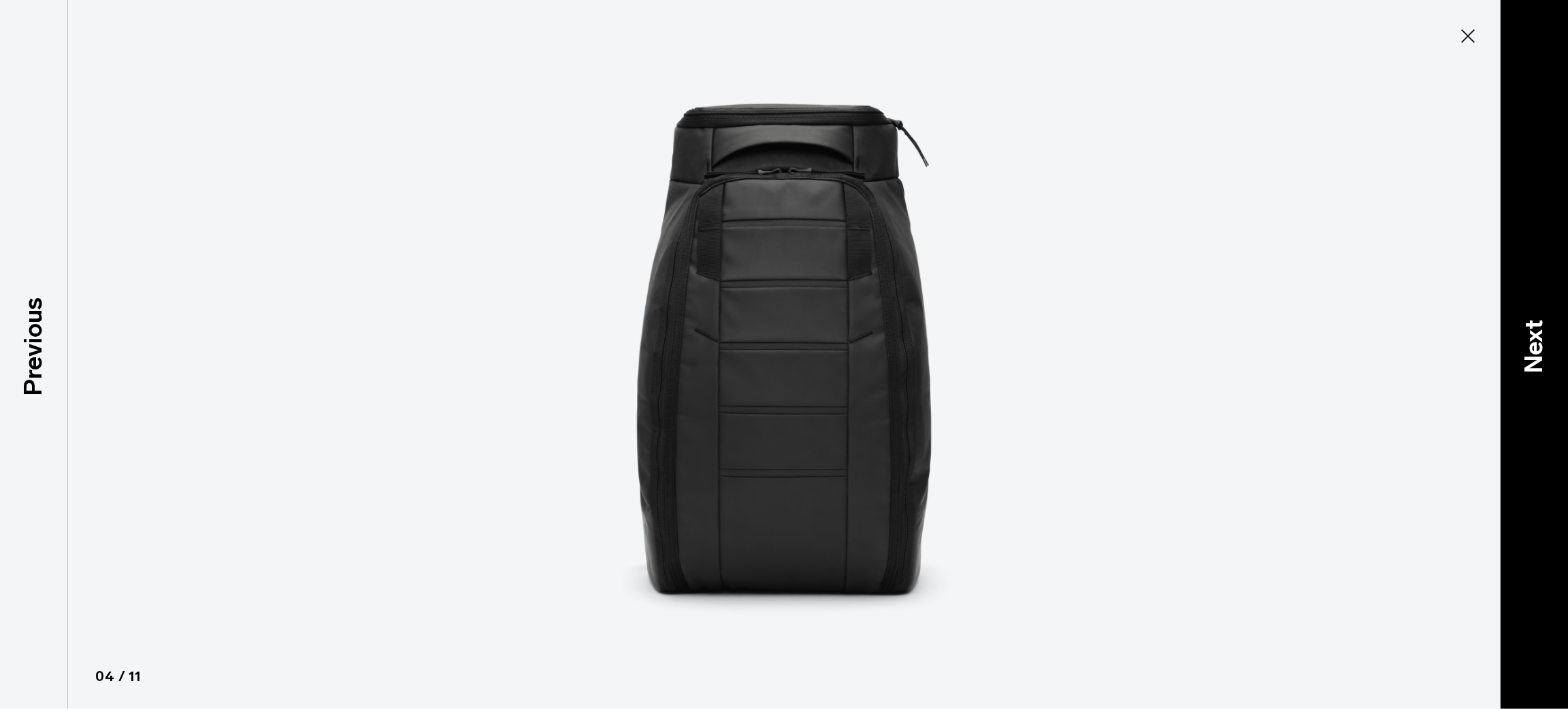
click at [1538, 257] on div "Next" at bounding box center [1535, 354] width 68 height 709
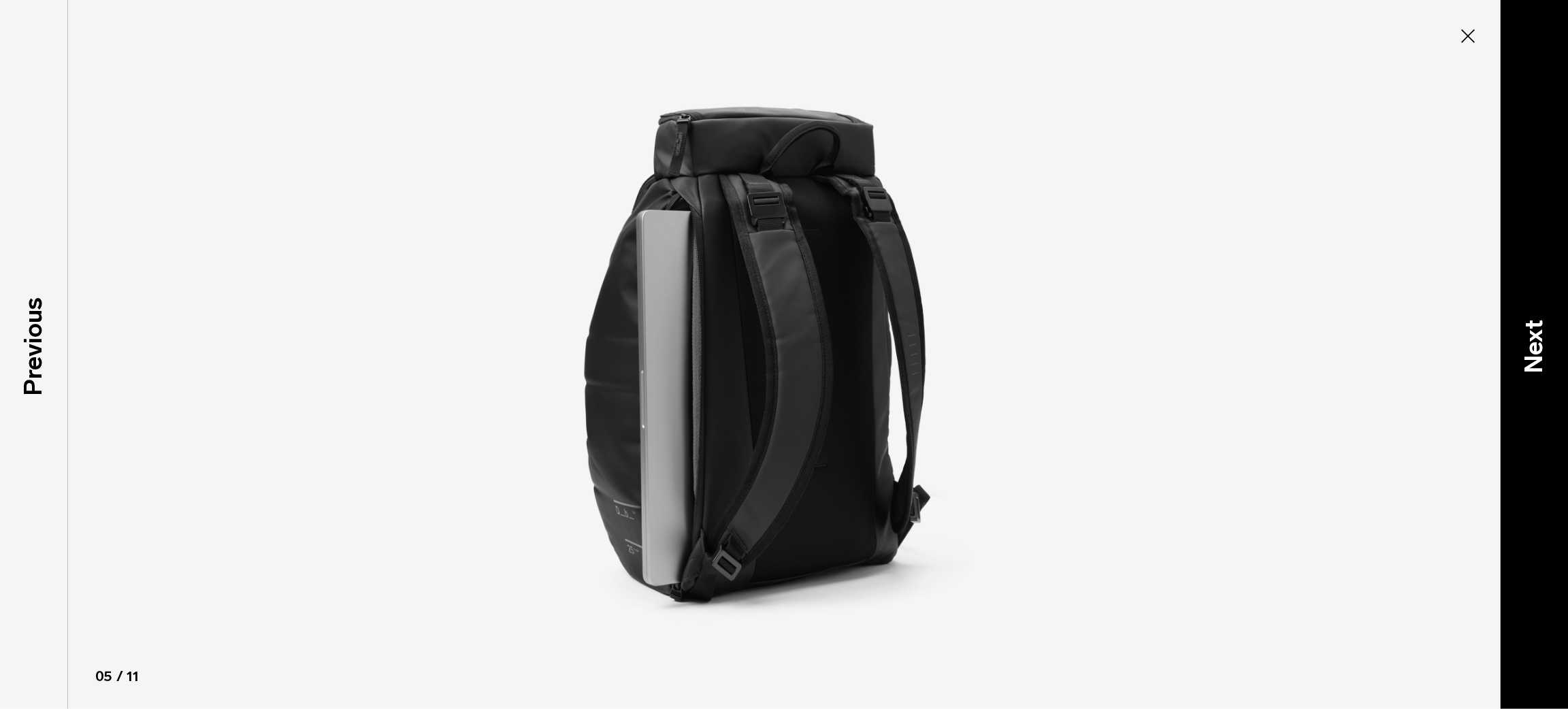
click at [1538, 257] on div "Next" at bounding box center [1535, 354] width 68 height 709
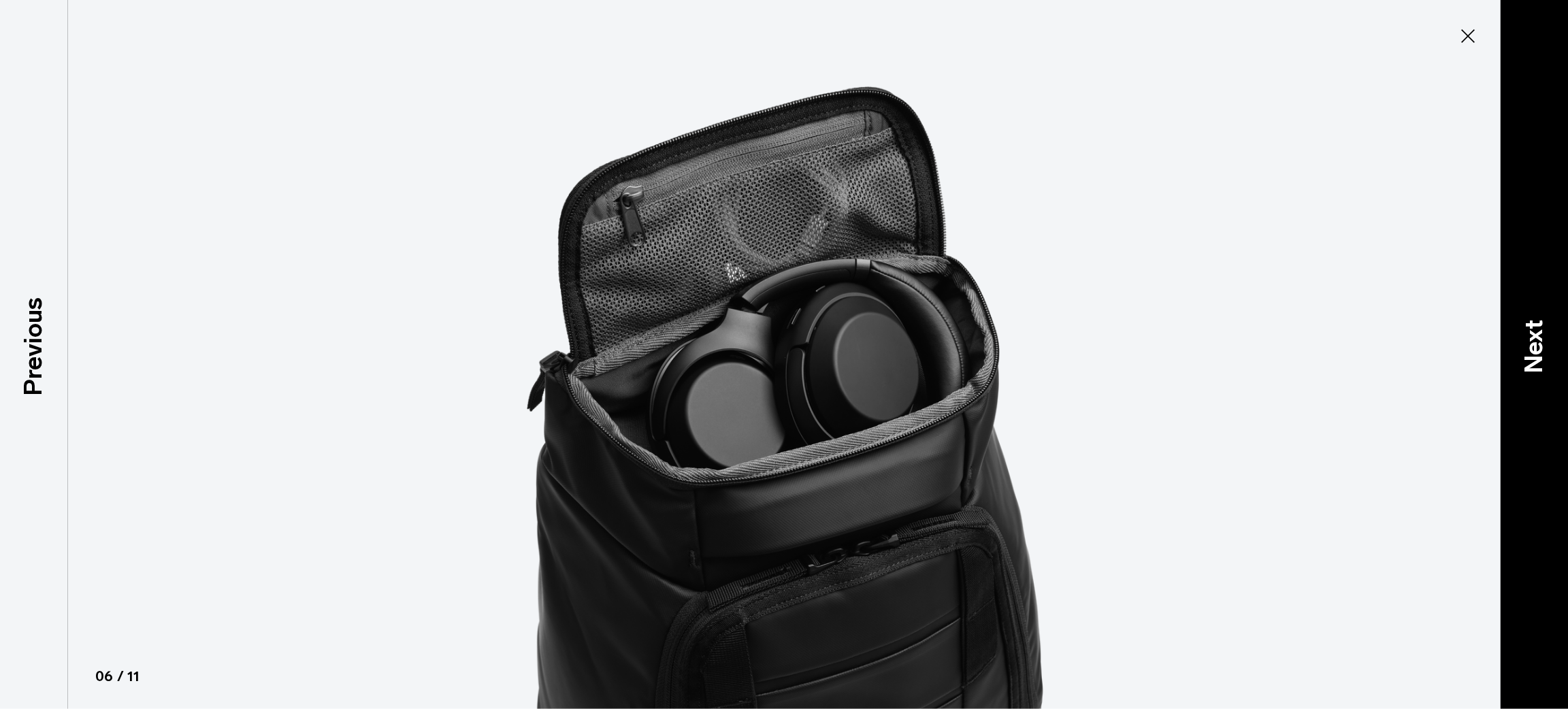
click at [1538, 257] on div "Next" at bounding box center [1535, 354] width 68 height 709
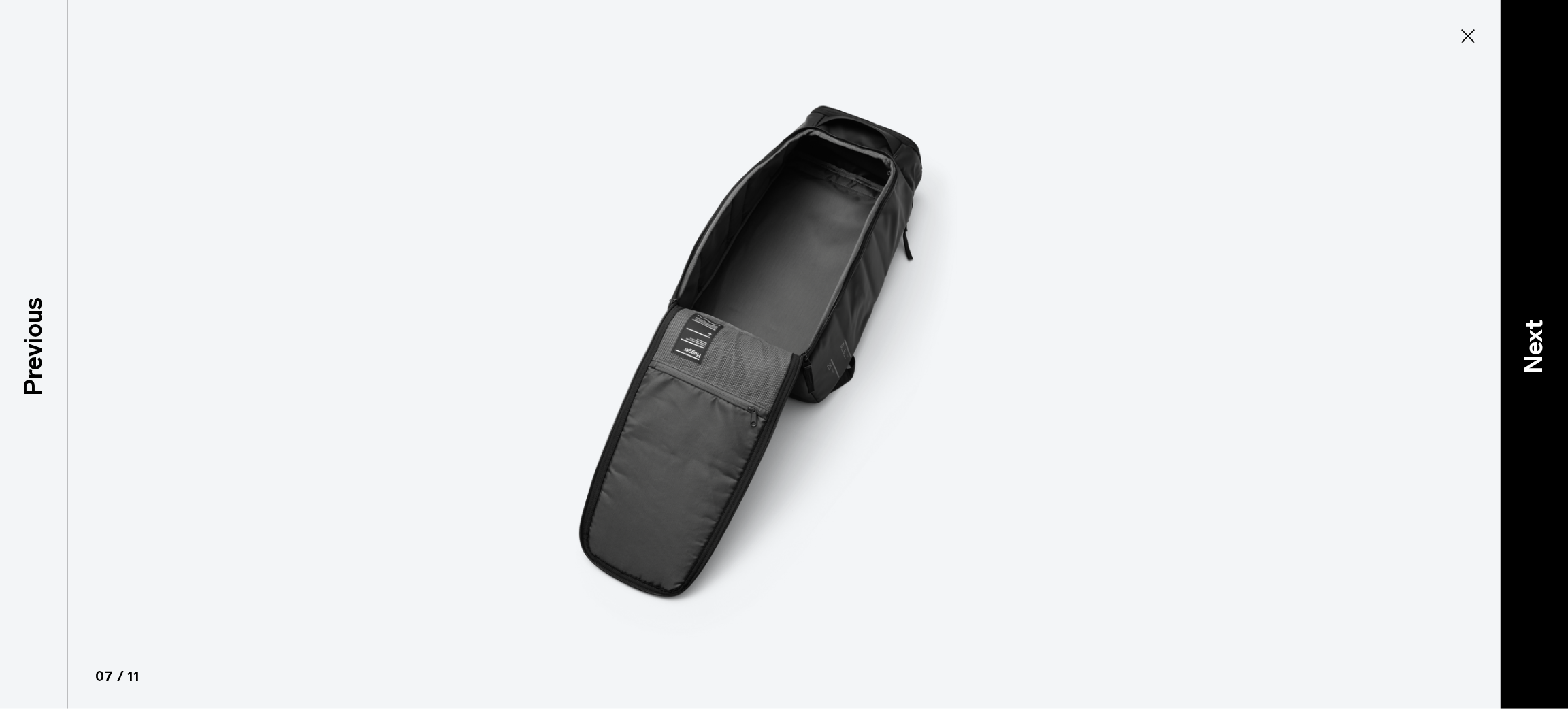
click at [1538, 257] on div "Next" at bounding box center [1535, 354] width 68 height 709
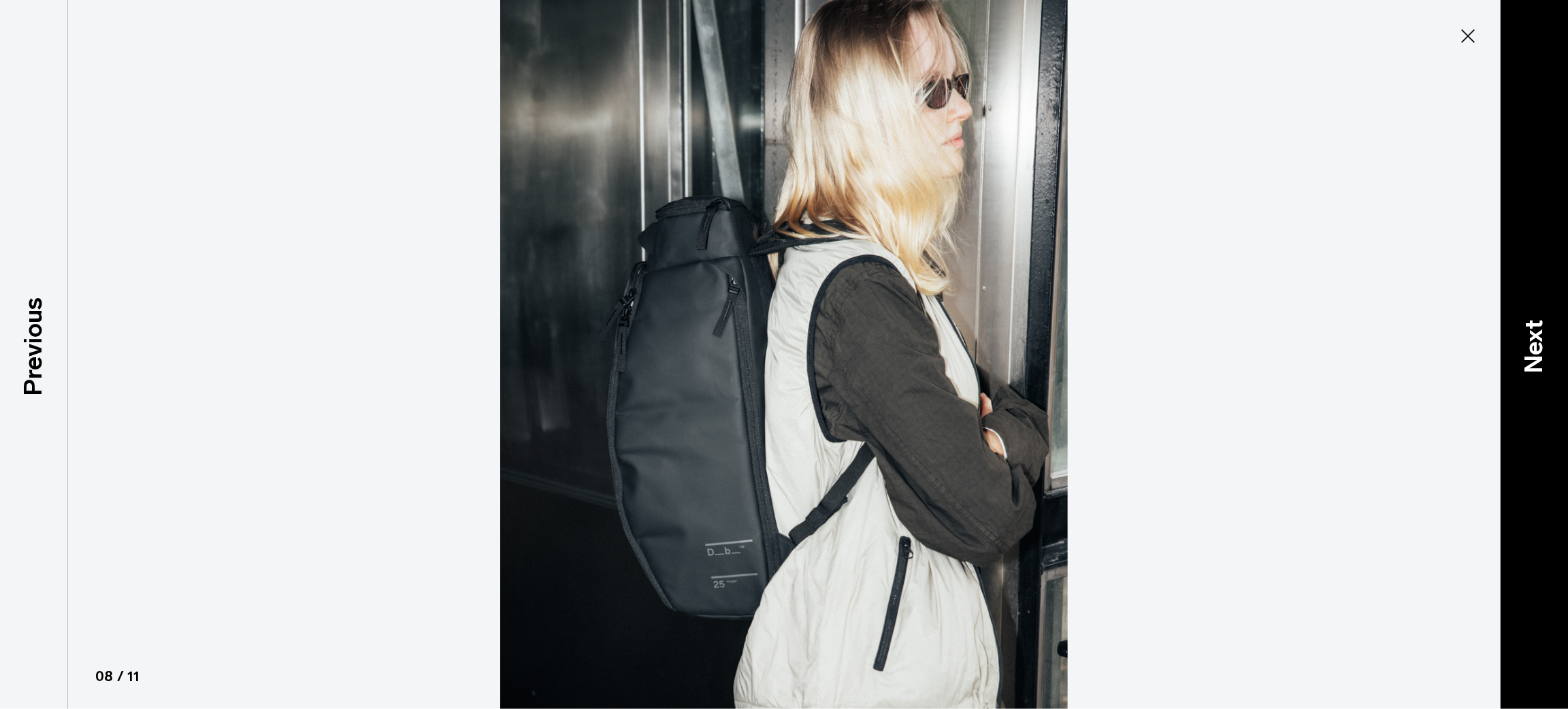
click at [1538, 257] on div "Next" at bounding box center [1535, 354] width 68 height 709
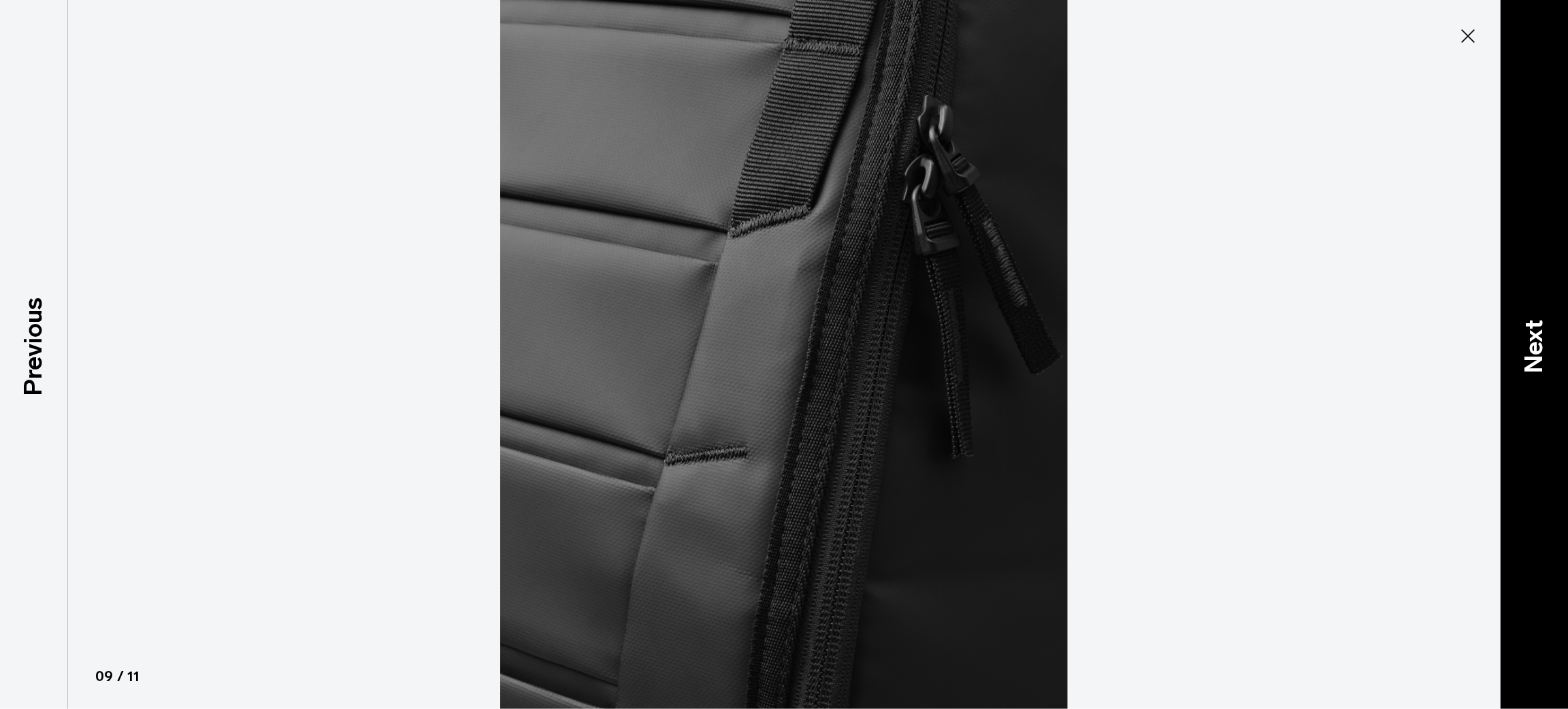
click at [1552, 378] on div "Next" at bounding box center [1535, 354] width 68 height 709
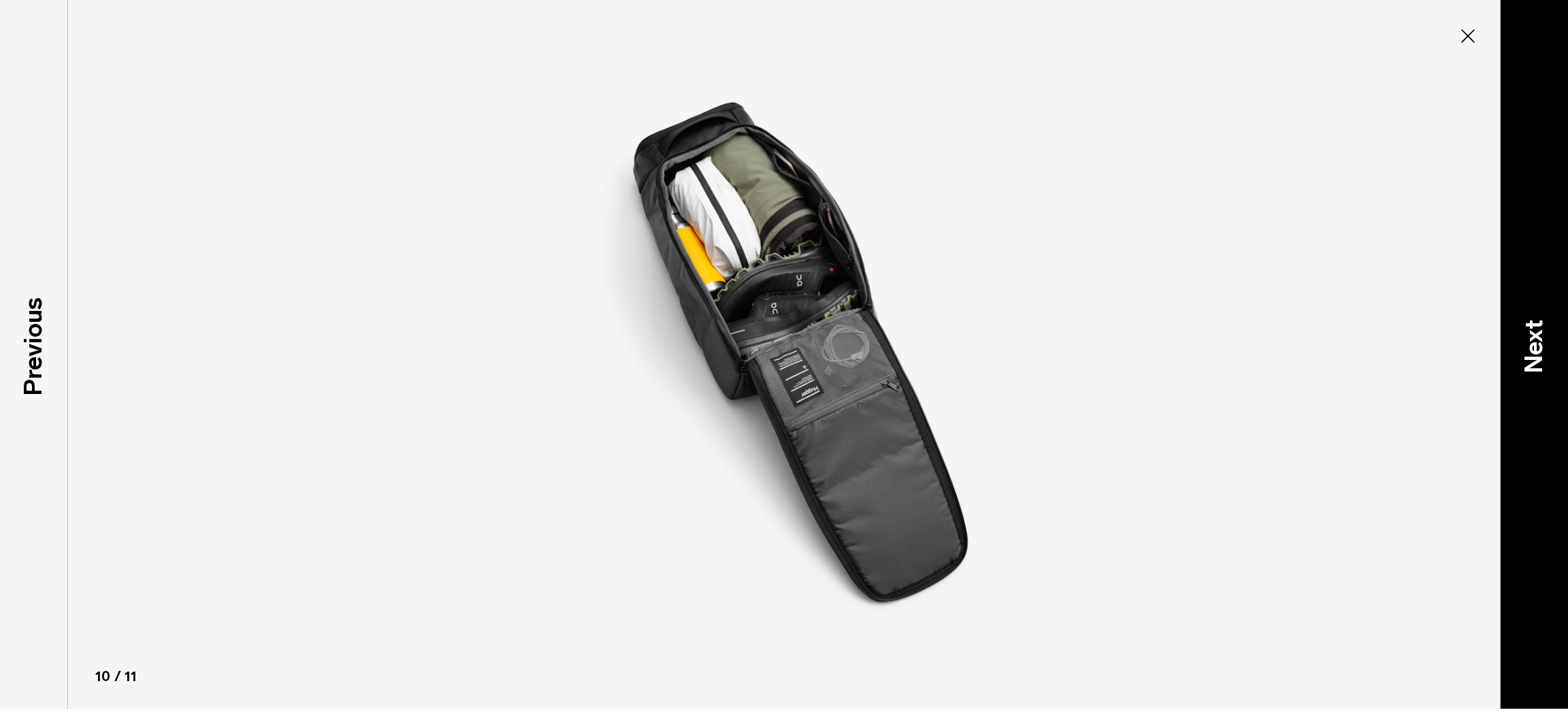
click at [1552, 378] on div "Next" at bounding box center [1535, 354] width 68 height 709
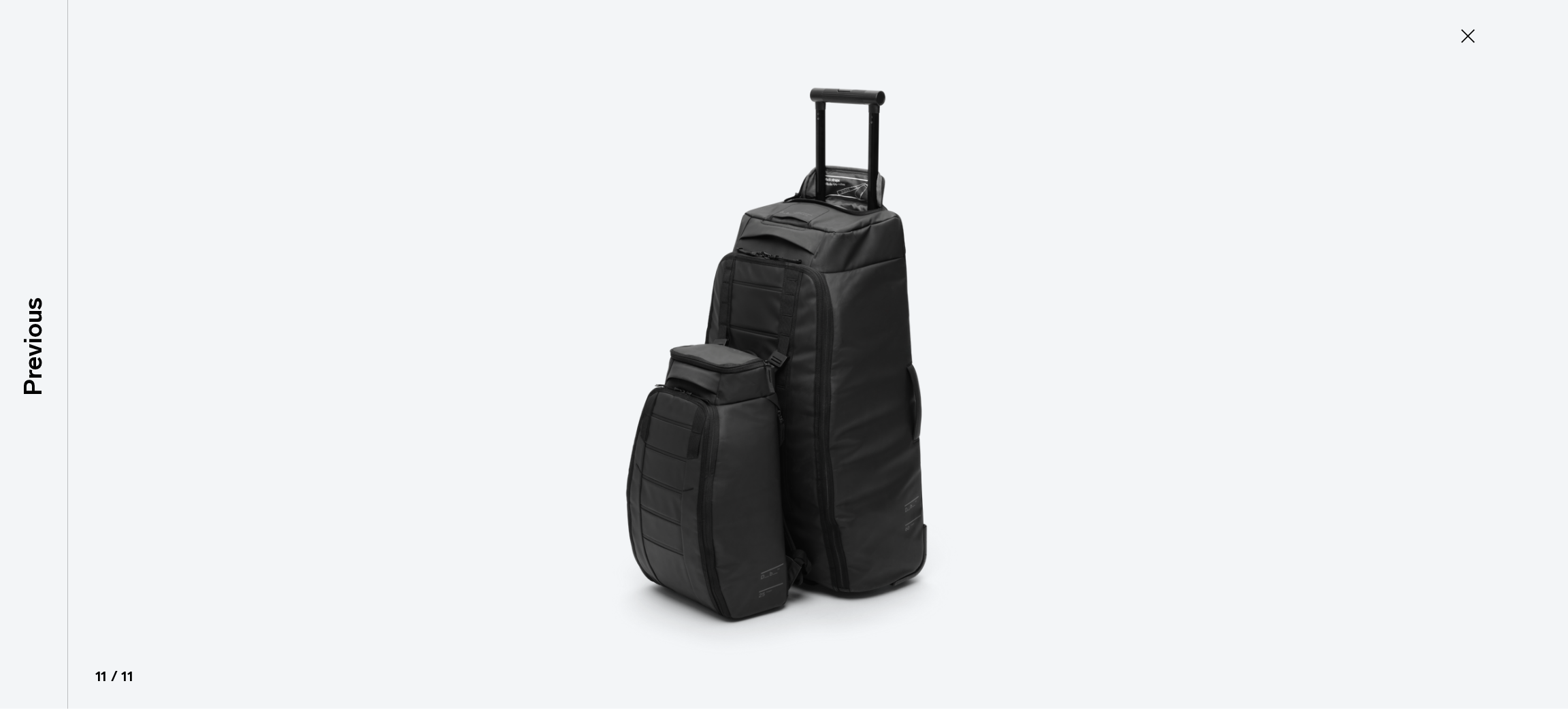
click at [1552, 378] on div at bounding box center [784, 354] width 1568 height 709
click at [1473, 20] on div at bounding box center [784, 354] width 1568 height 709
click at [1468, 34] on icon at bounding box center [1468, 36] width 22 height 22
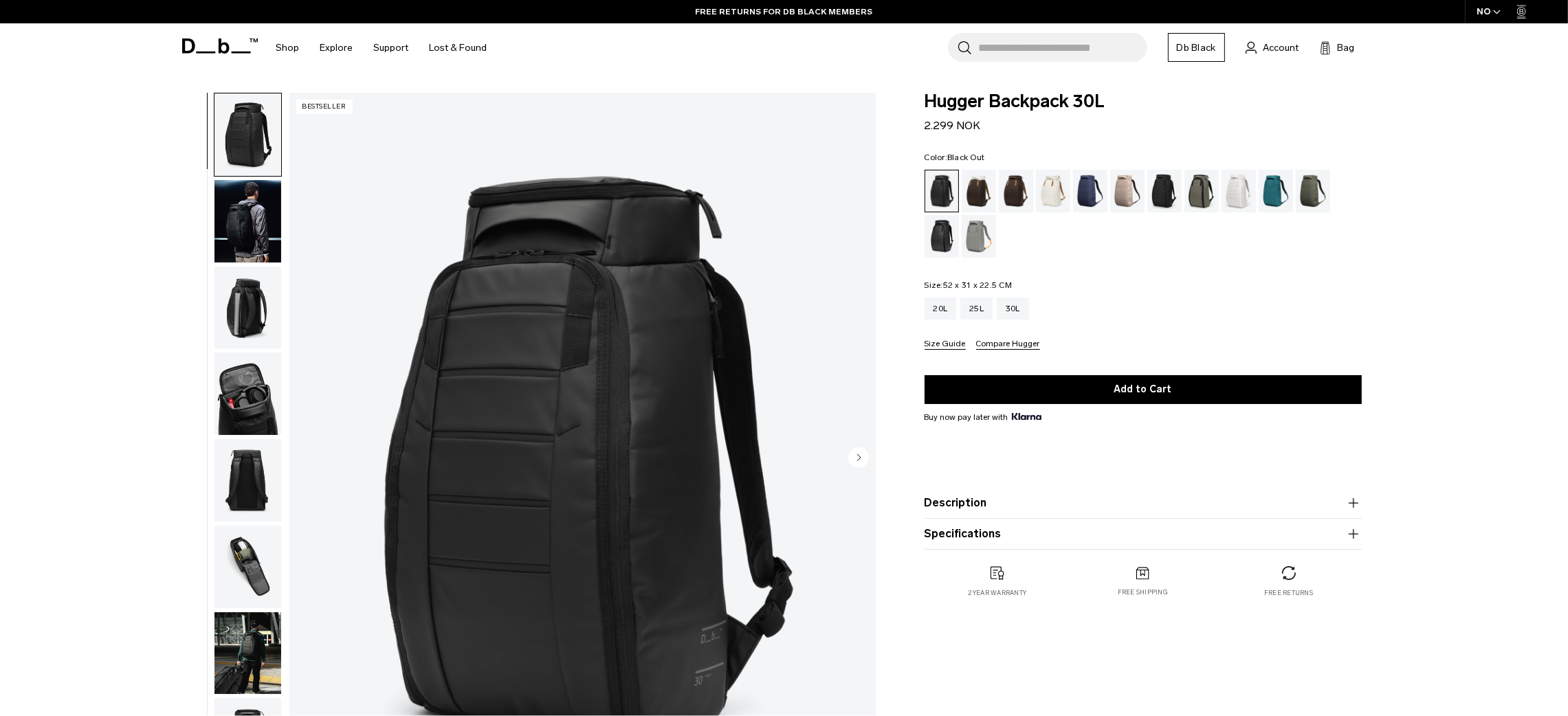
click at [245, 552] on img "button" at bounding box center [248, 567] width 67 height 82
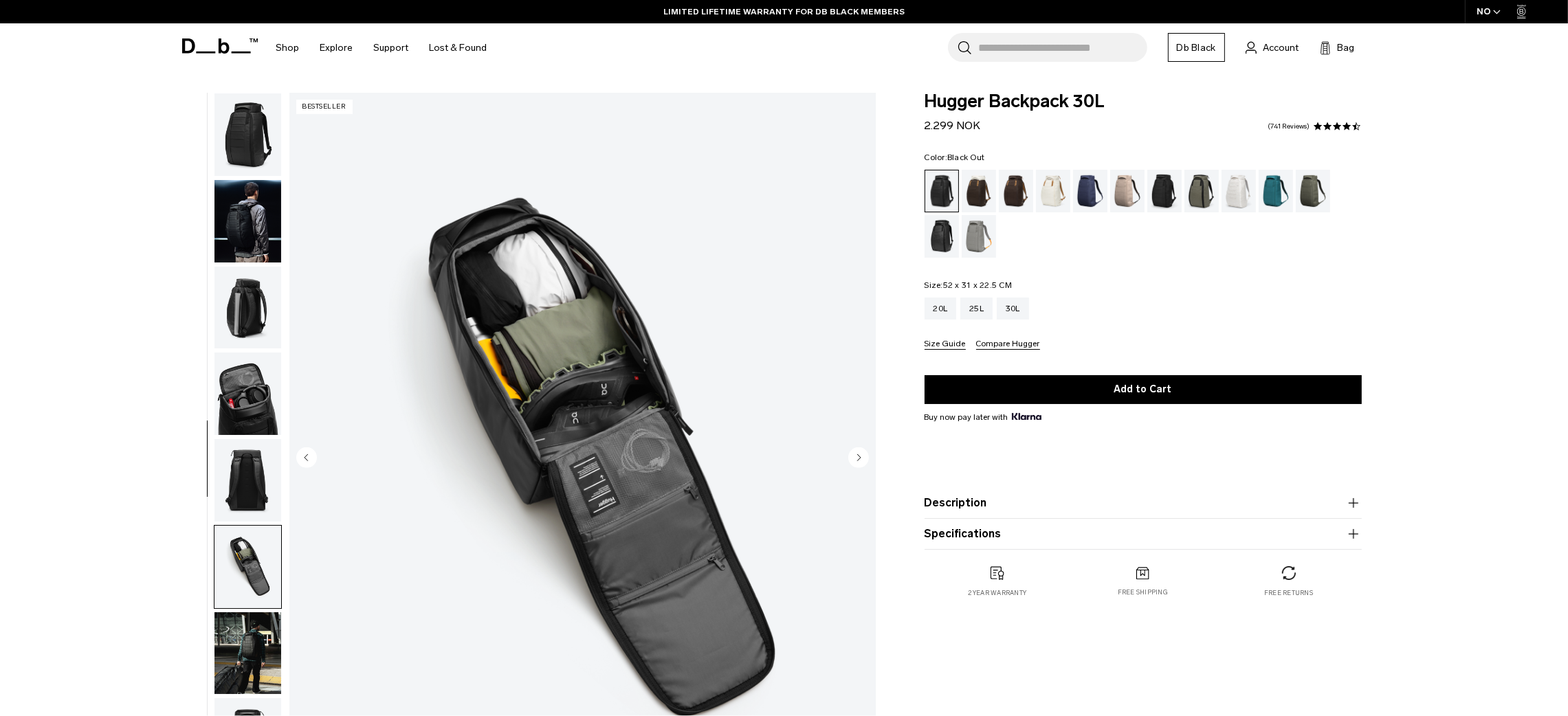
scroll to position [215, 0]
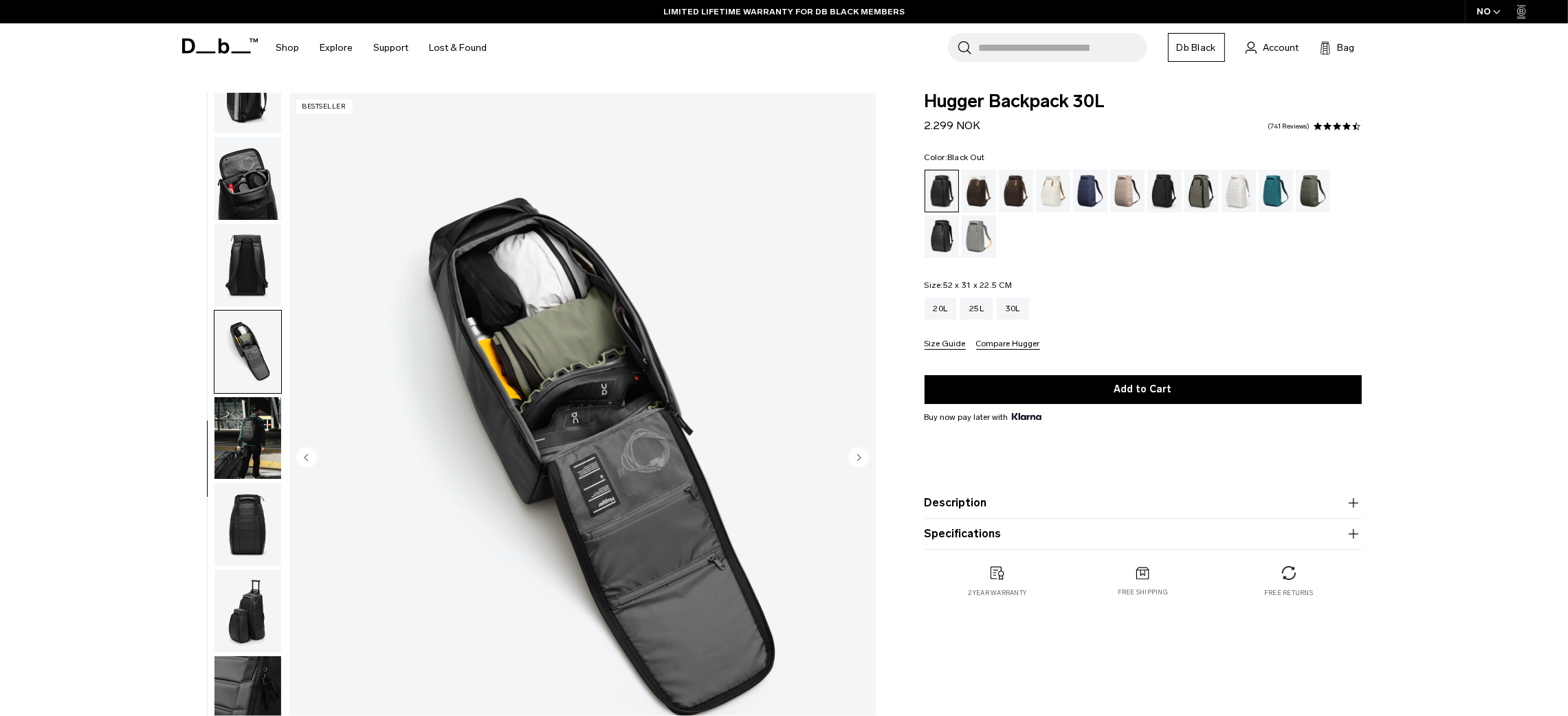
click at [242, 616] on img "button" at bounding box center [248, 611] width 67 height 82
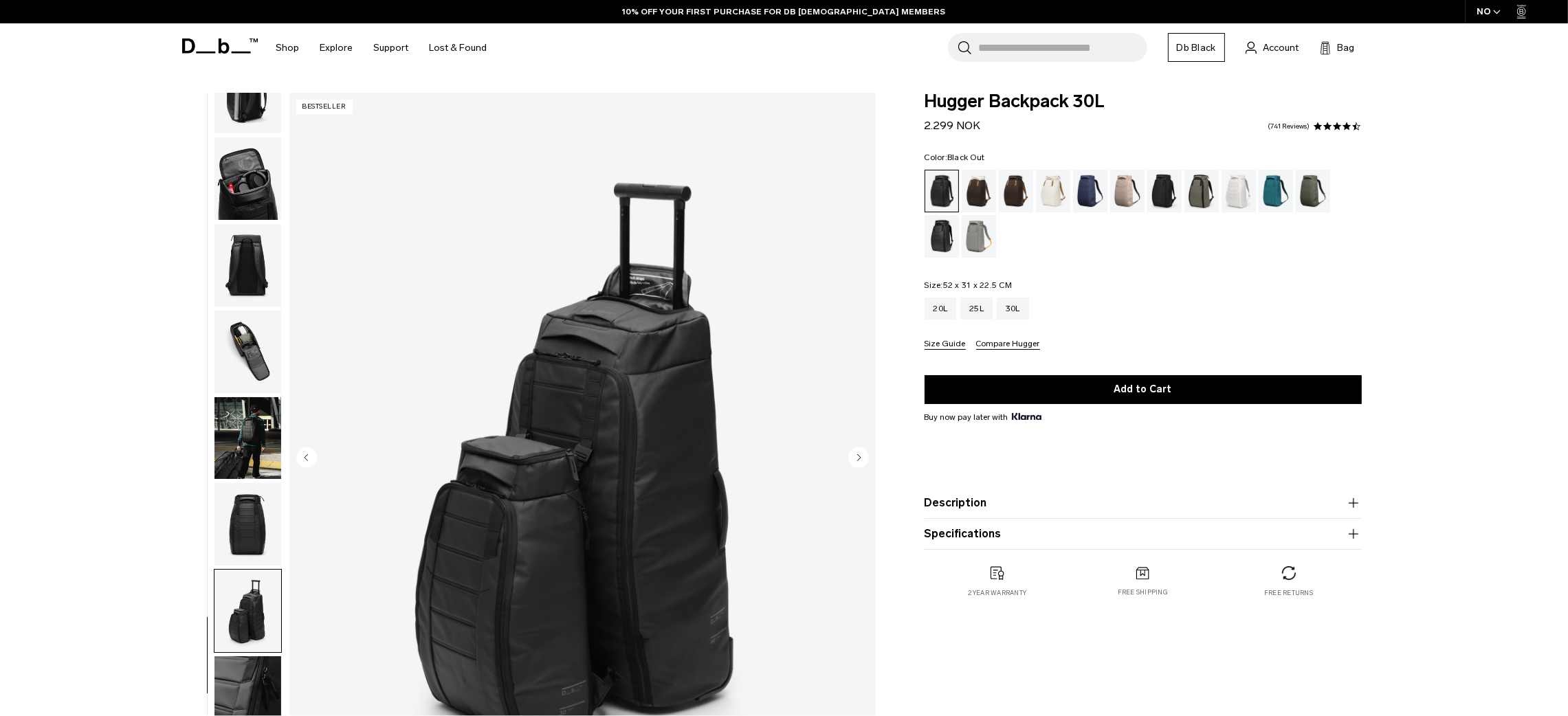
scroll to position [0, 0]
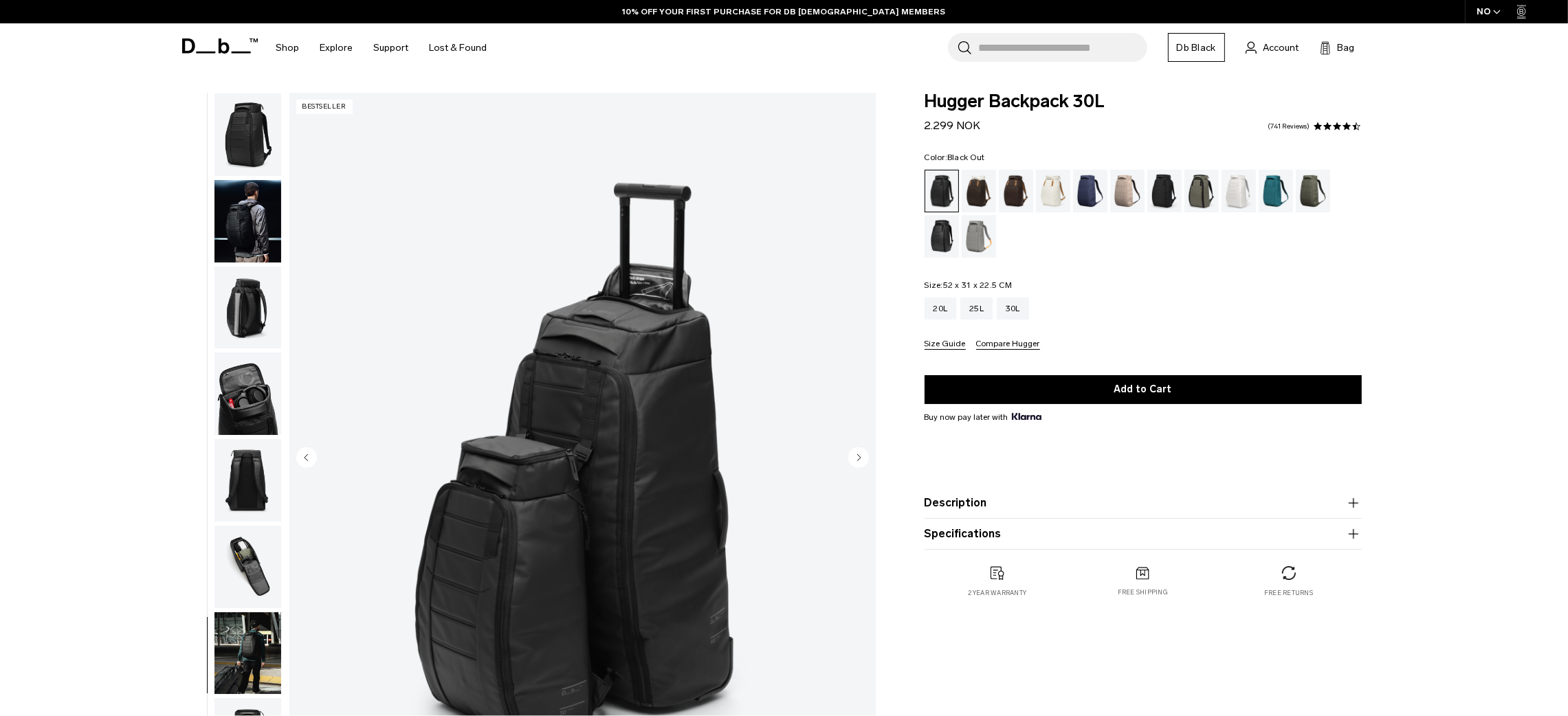
click at [242, 126] on img "button" at bounding box center [248, 134] width 67 height 82
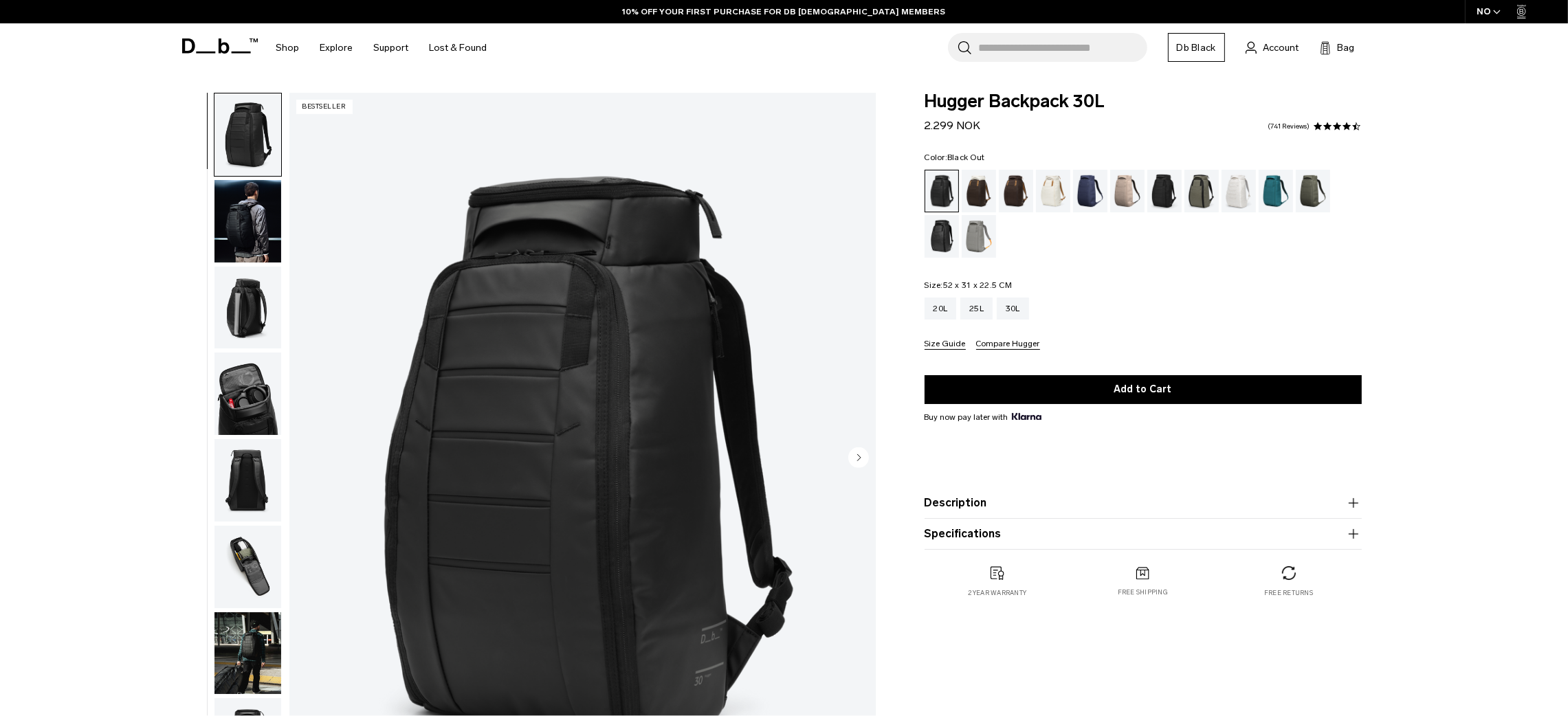
click at [607, 433] on img "1 / 11" at bounding box center [582, 458] width 586 height 732
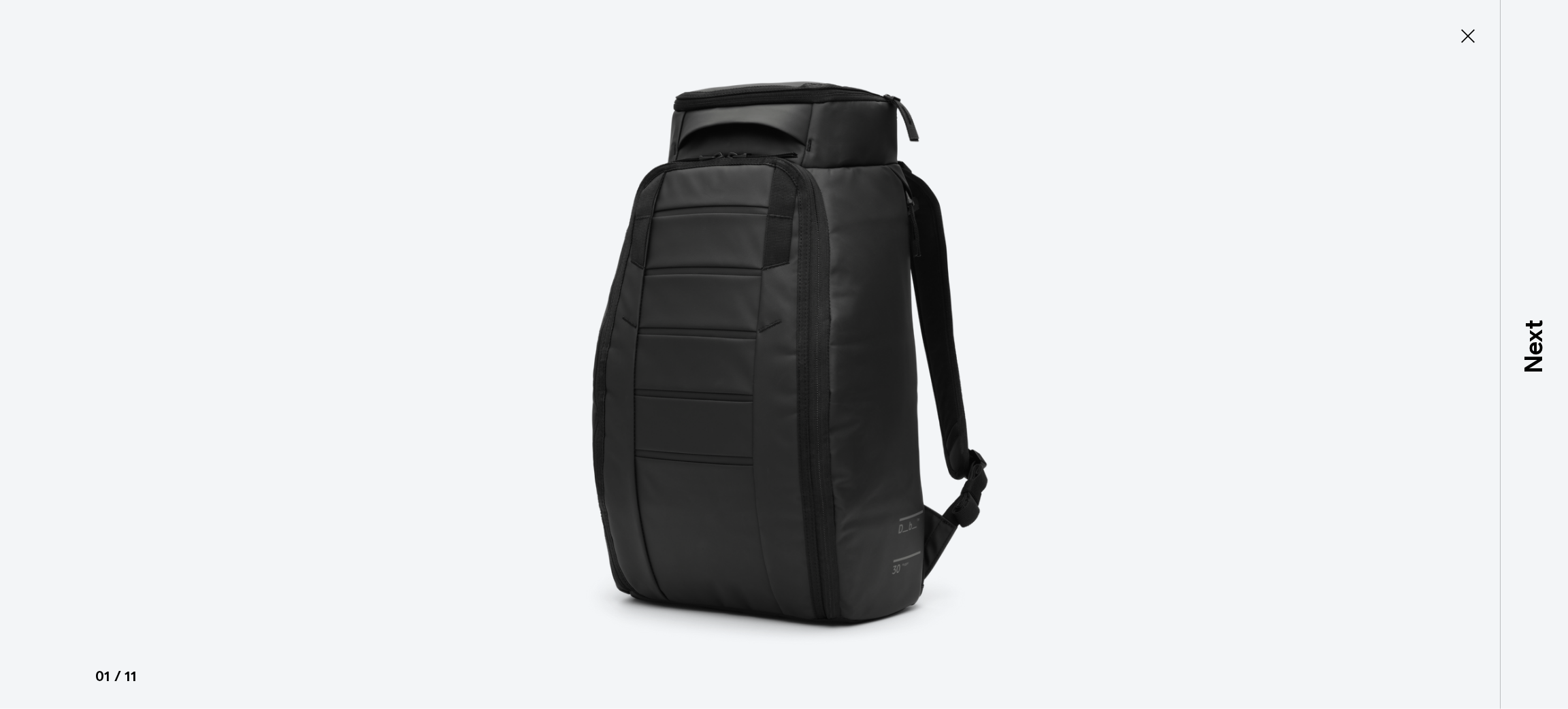
click at [1459, 49] on button "Close" at bounding box center [1468, 36] width 45 height 28
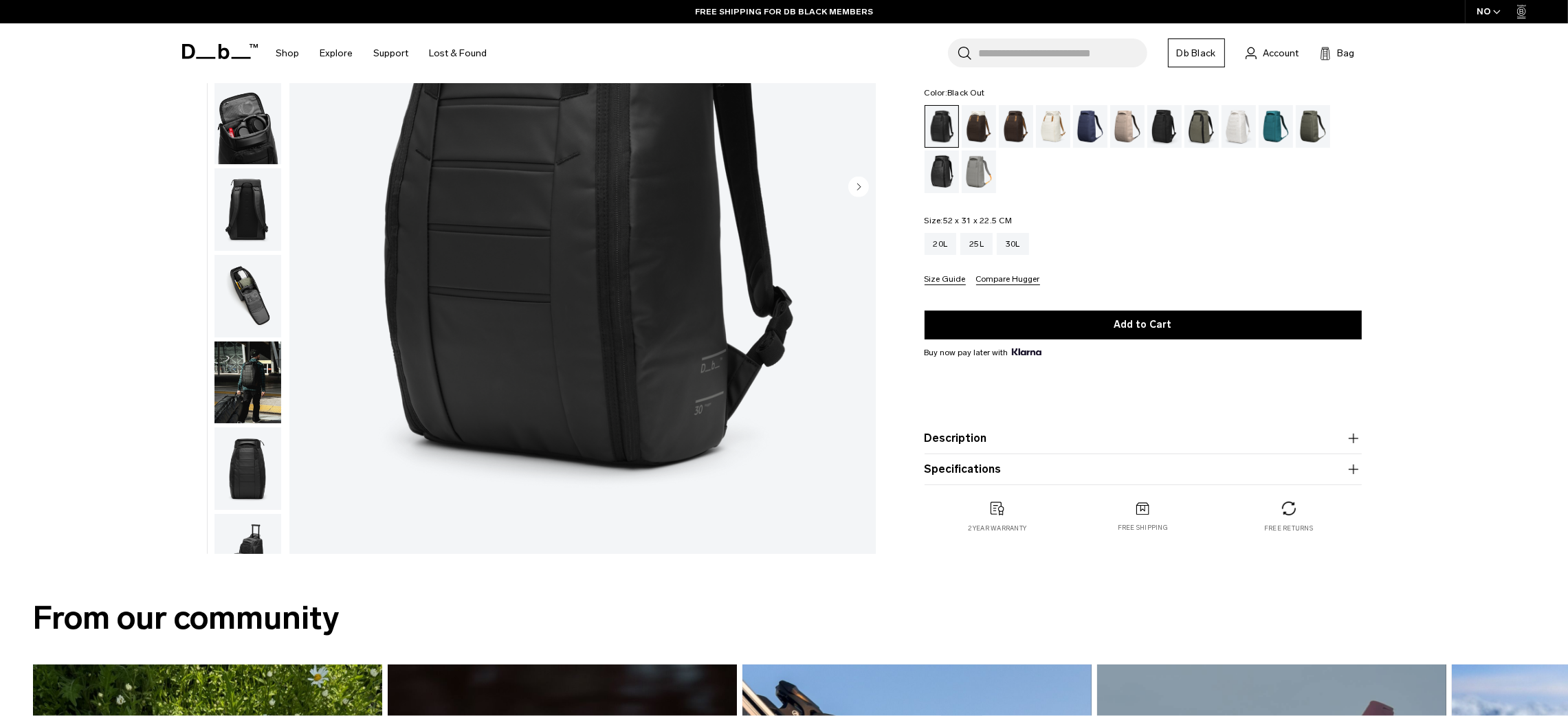
scroll to position [215, 0]
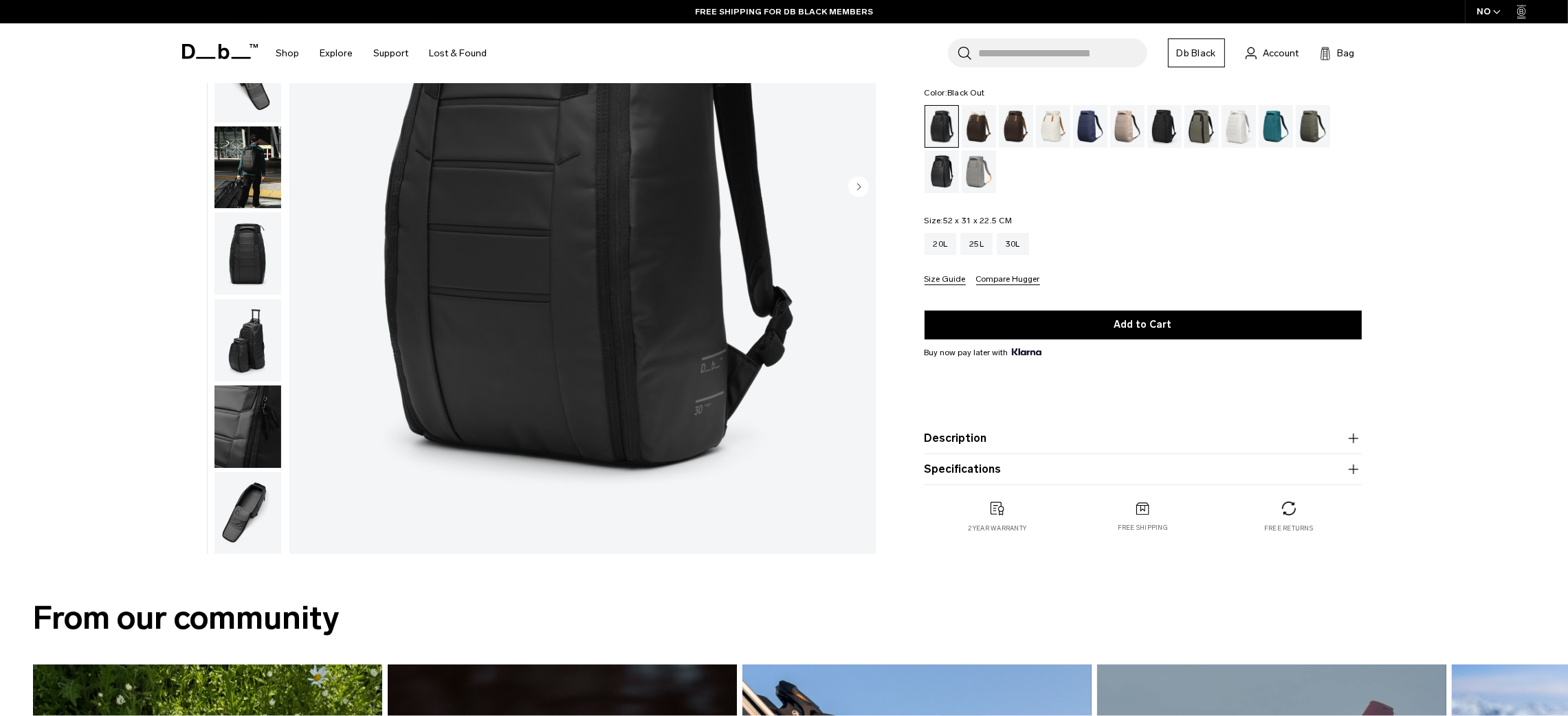
click at [250, 328] on img "button" at bounding box center [248, 340] width 67 height 82
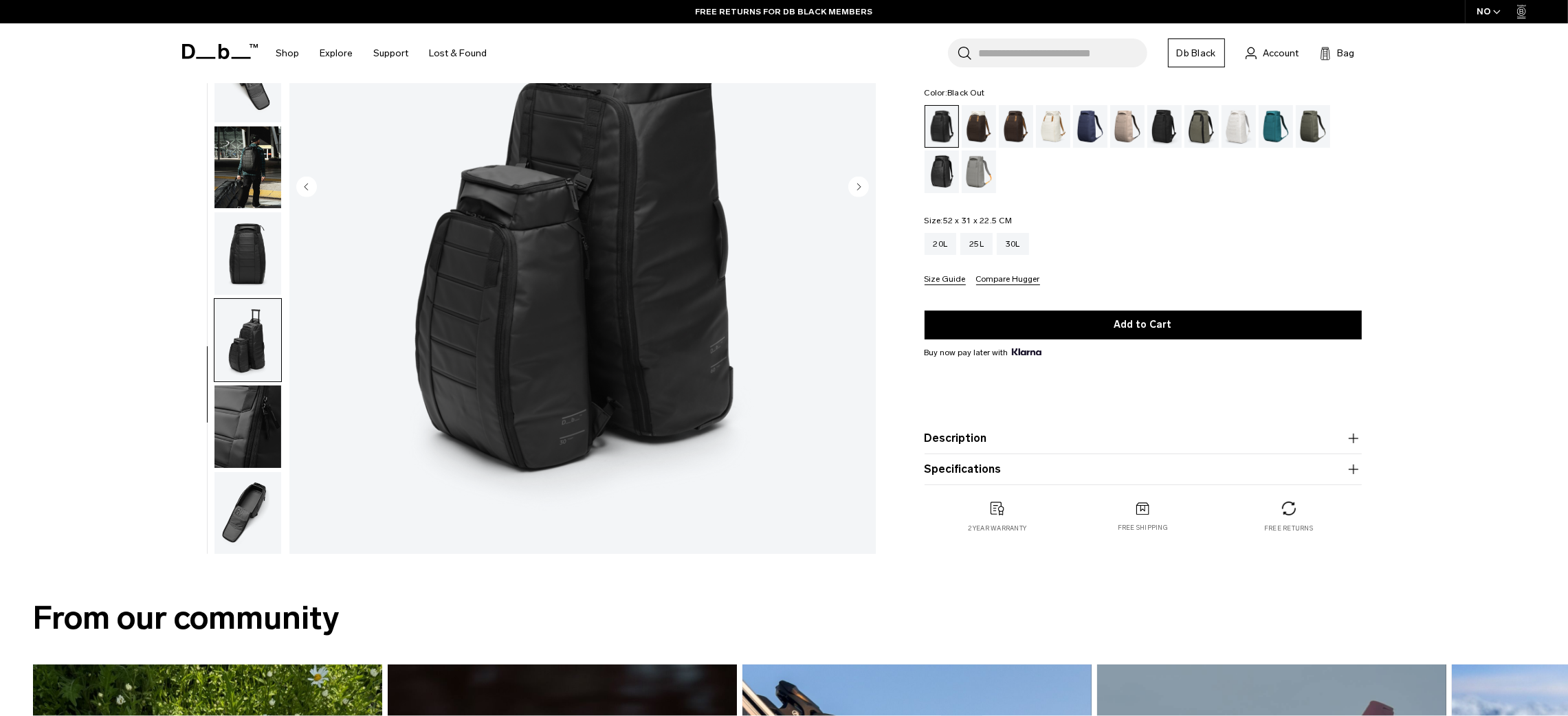
click at [542, 305] on img "9 / 11" at bounding box center [582, 188] width 586 height 732
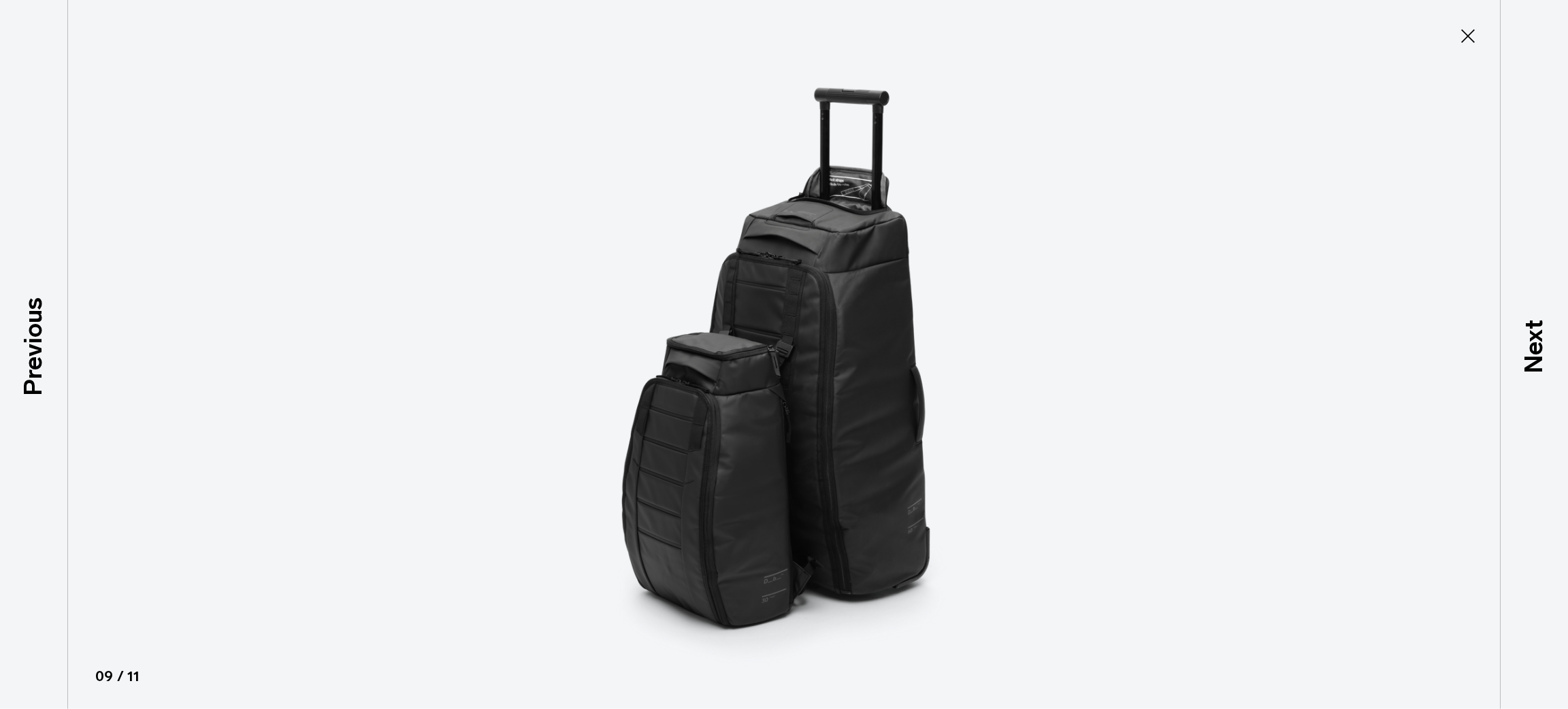
click at [1476, 43] on icon at bounding box center [1468, 36] width 22 height 22
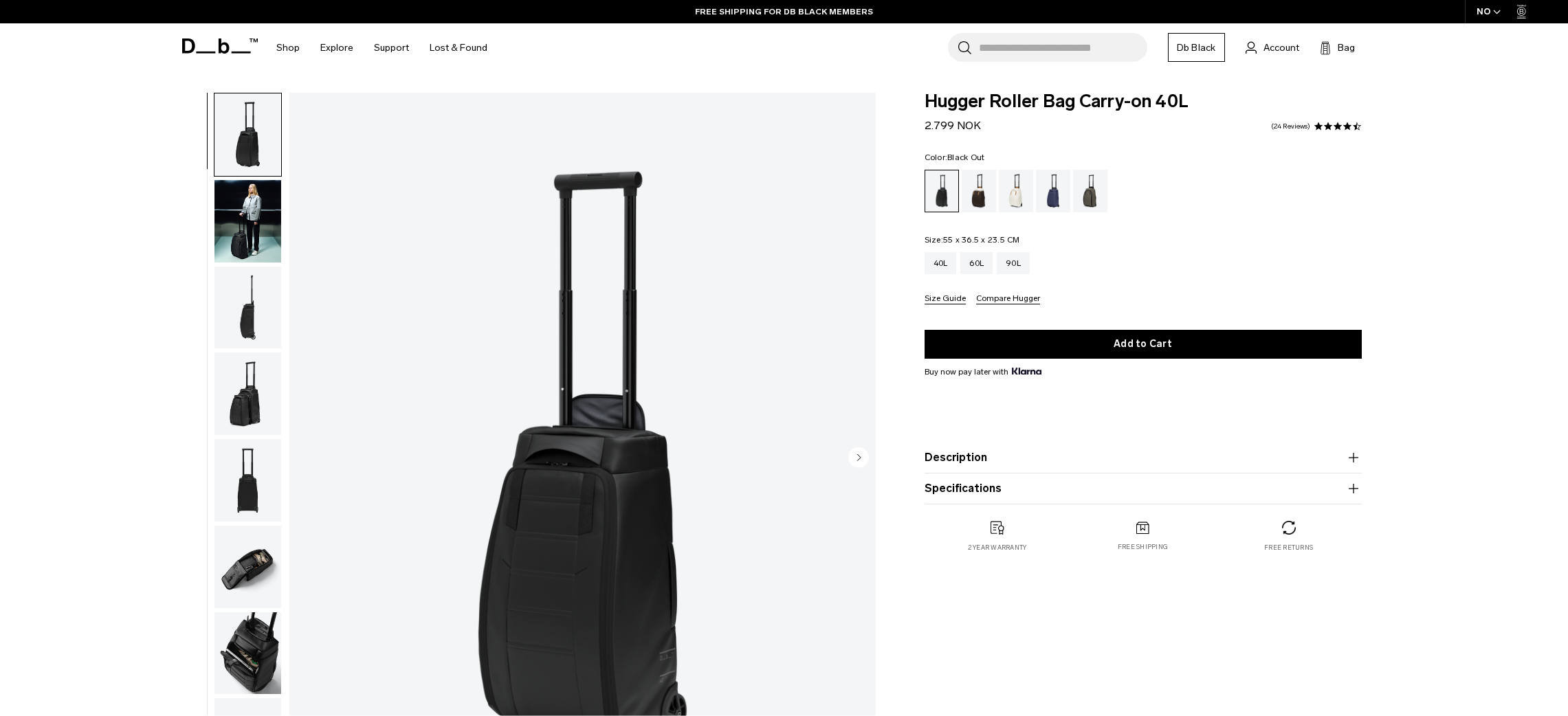
scroll to position [51, 0]
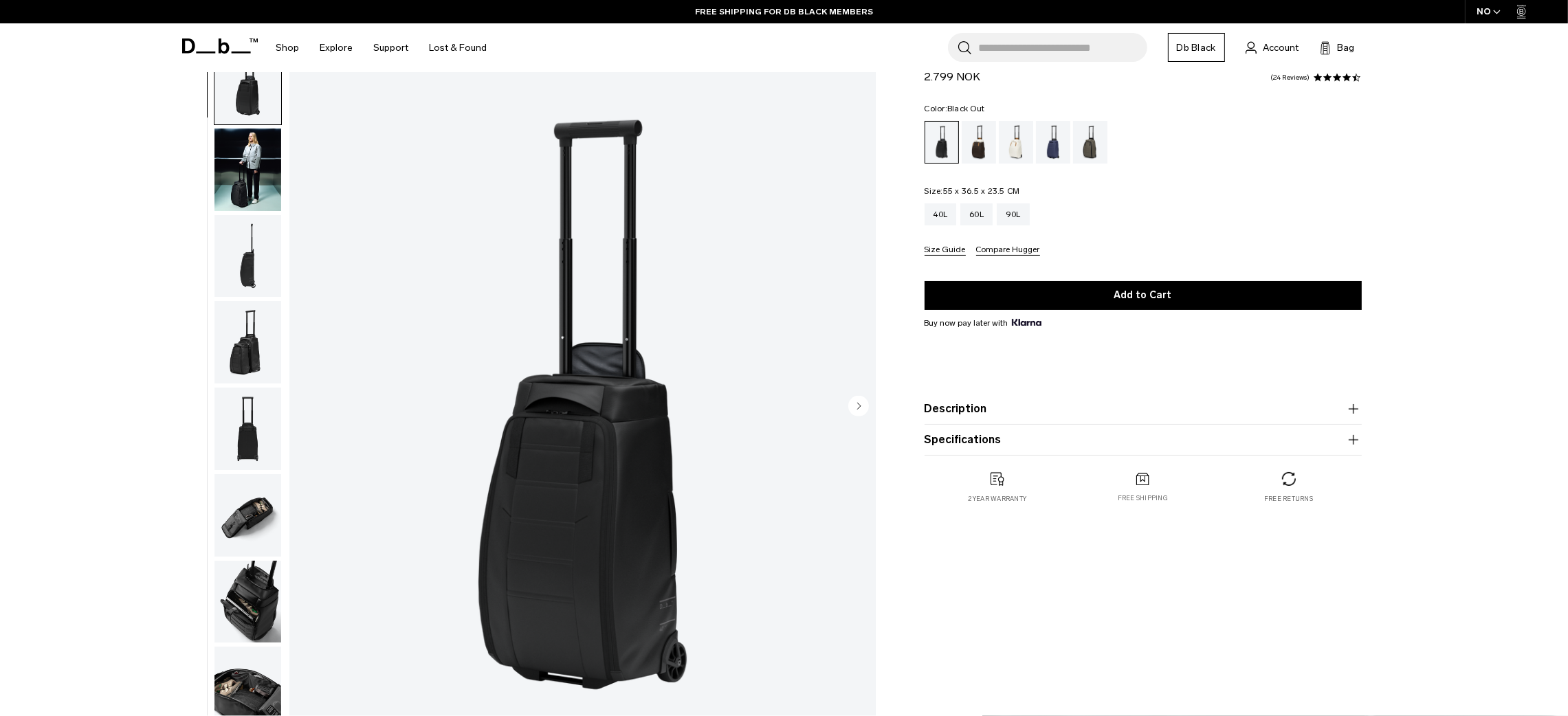
click at [157, 275] on div "**********" at bounding box center [784, 411] width 1568 height 739
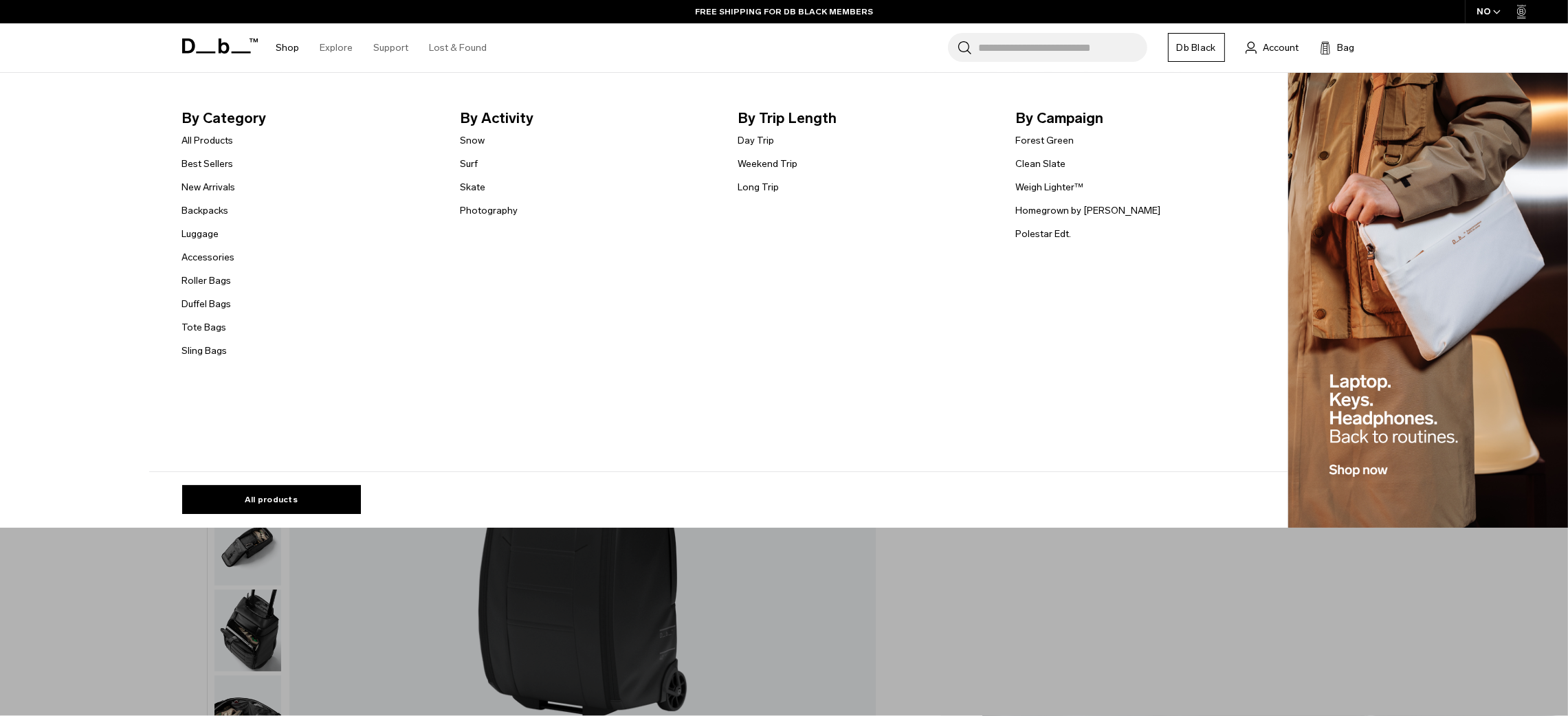
scroll to position [0, 0]
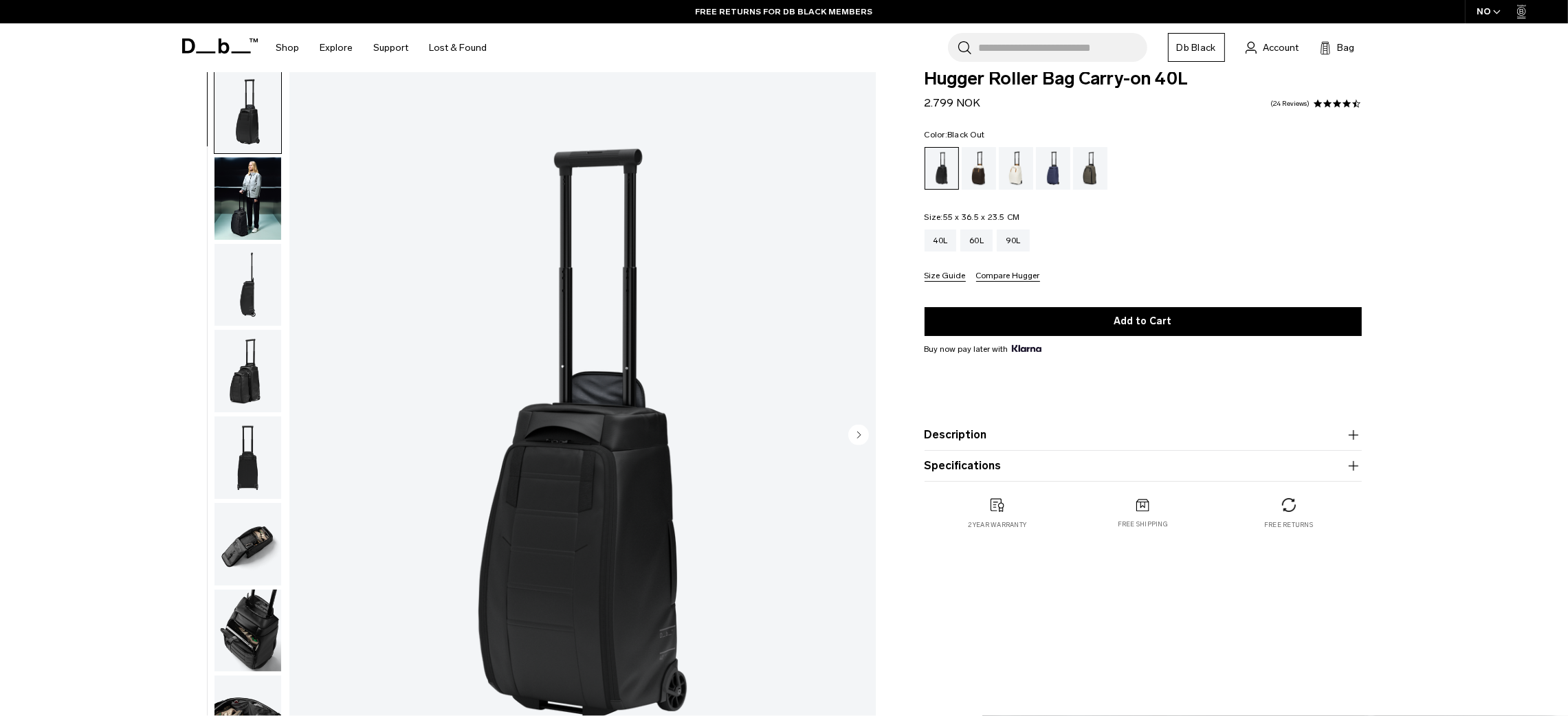
click at [643, 521] on img "1 / 11" at bounding box center [582, 435] width 586 height 732
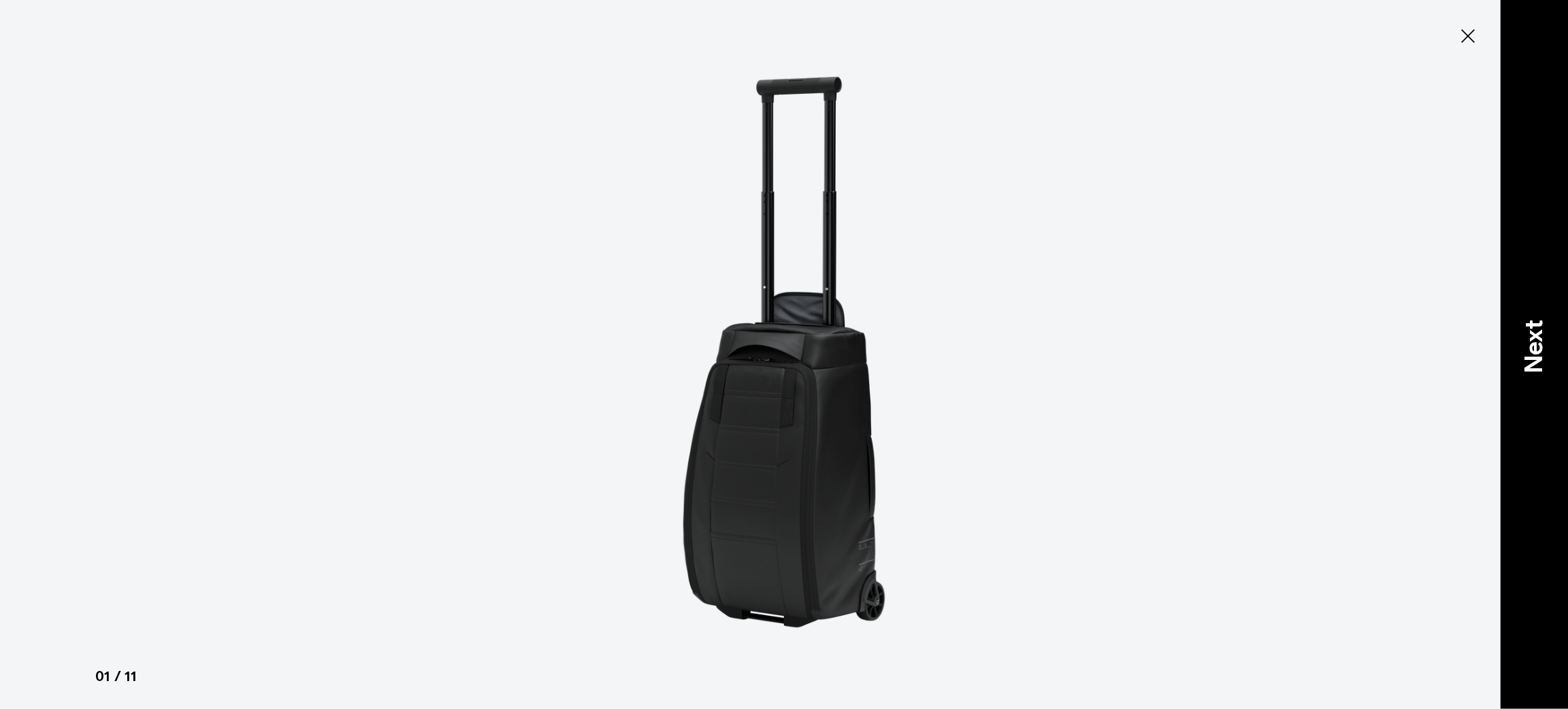
click at [1521, 321] on p "Next" at bounding box center [1534, 346] width 37 height 54
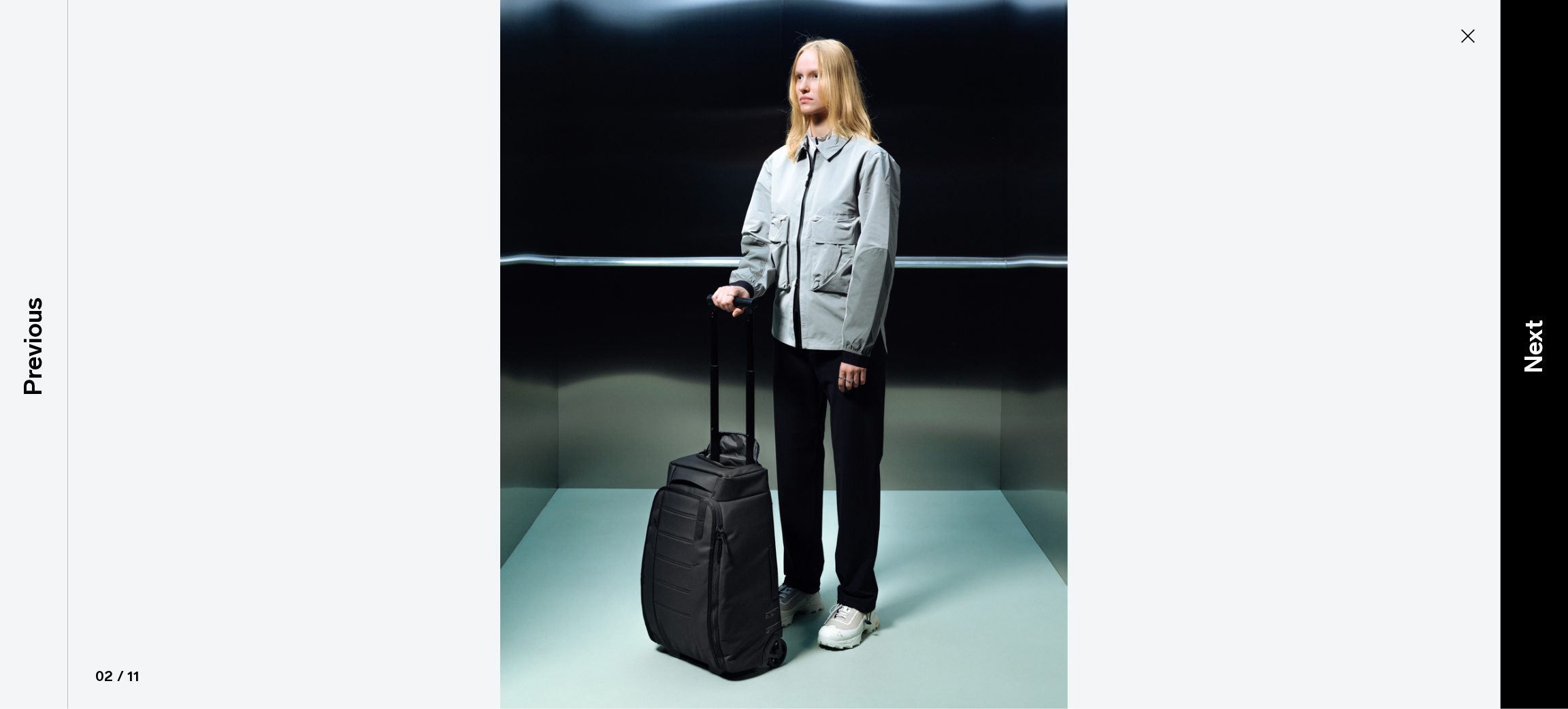
click at [1521, 321] on p "Next" at bounding box center [1534, 346] width 37 height 54
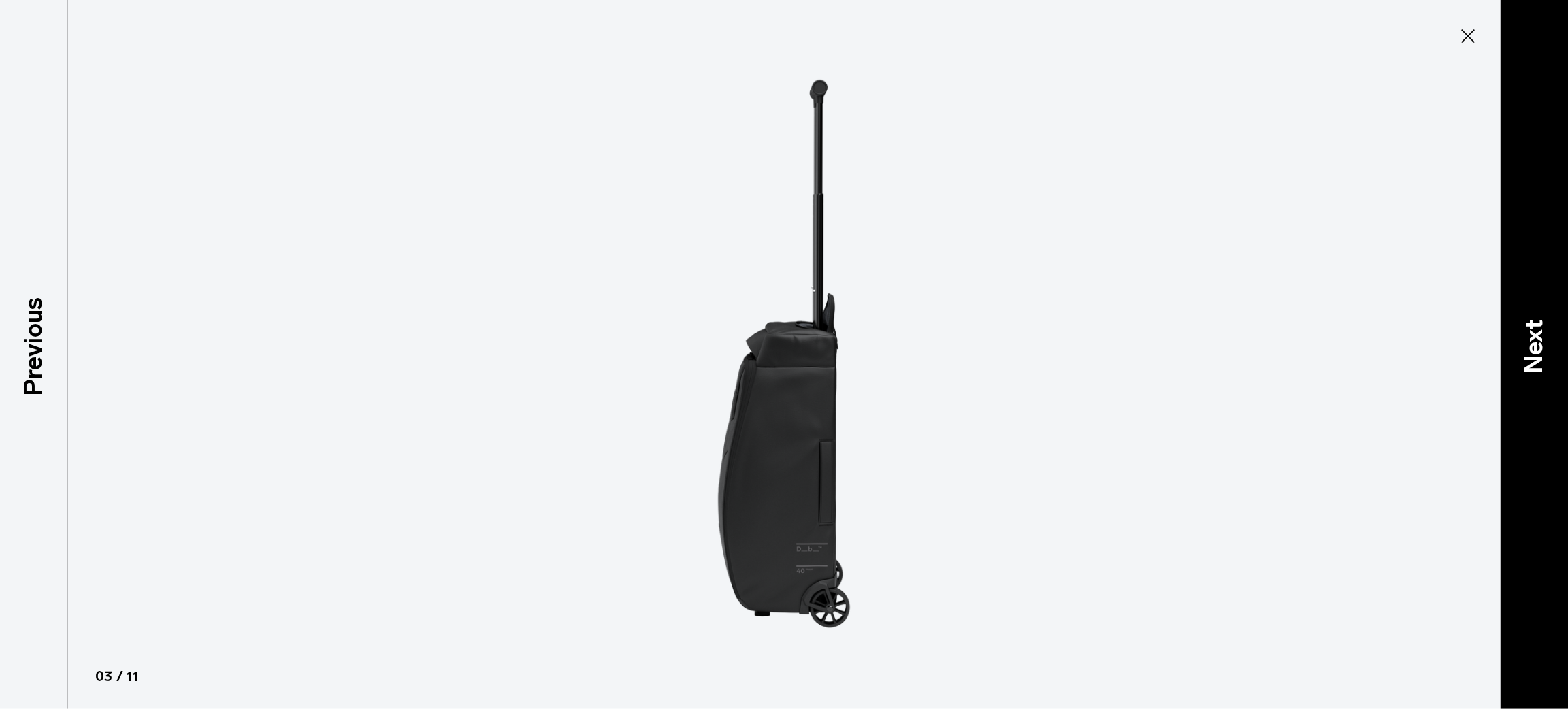
click at [1521, 321] on p "Next" at bounding box center [1534, 346] width 37 height 54
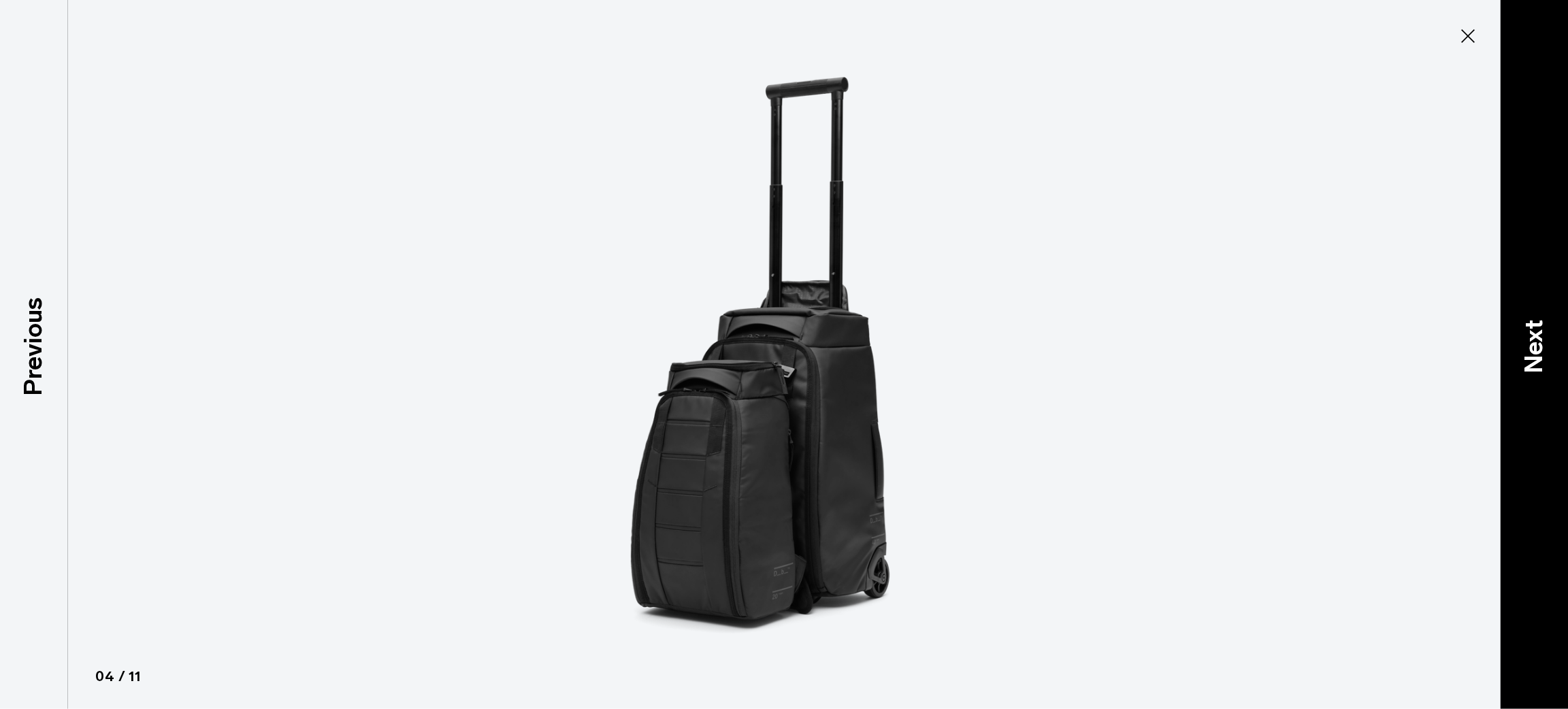
click at [1521, 321] on p "Next" at bounding box center [1534, 346] width 37 height 54
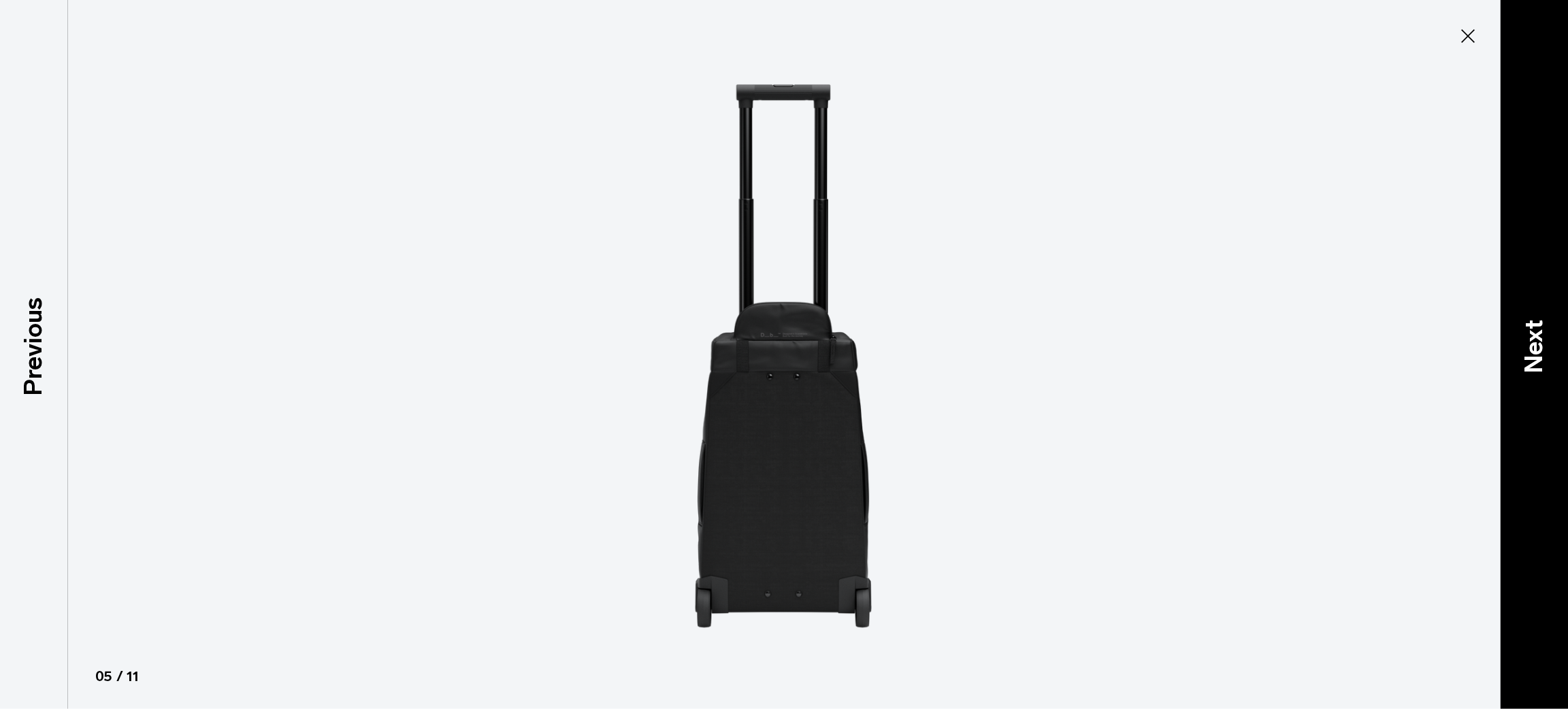
click at [1521, 321] on p "Next" at bounding box center [1534, 346] width 37 height 54
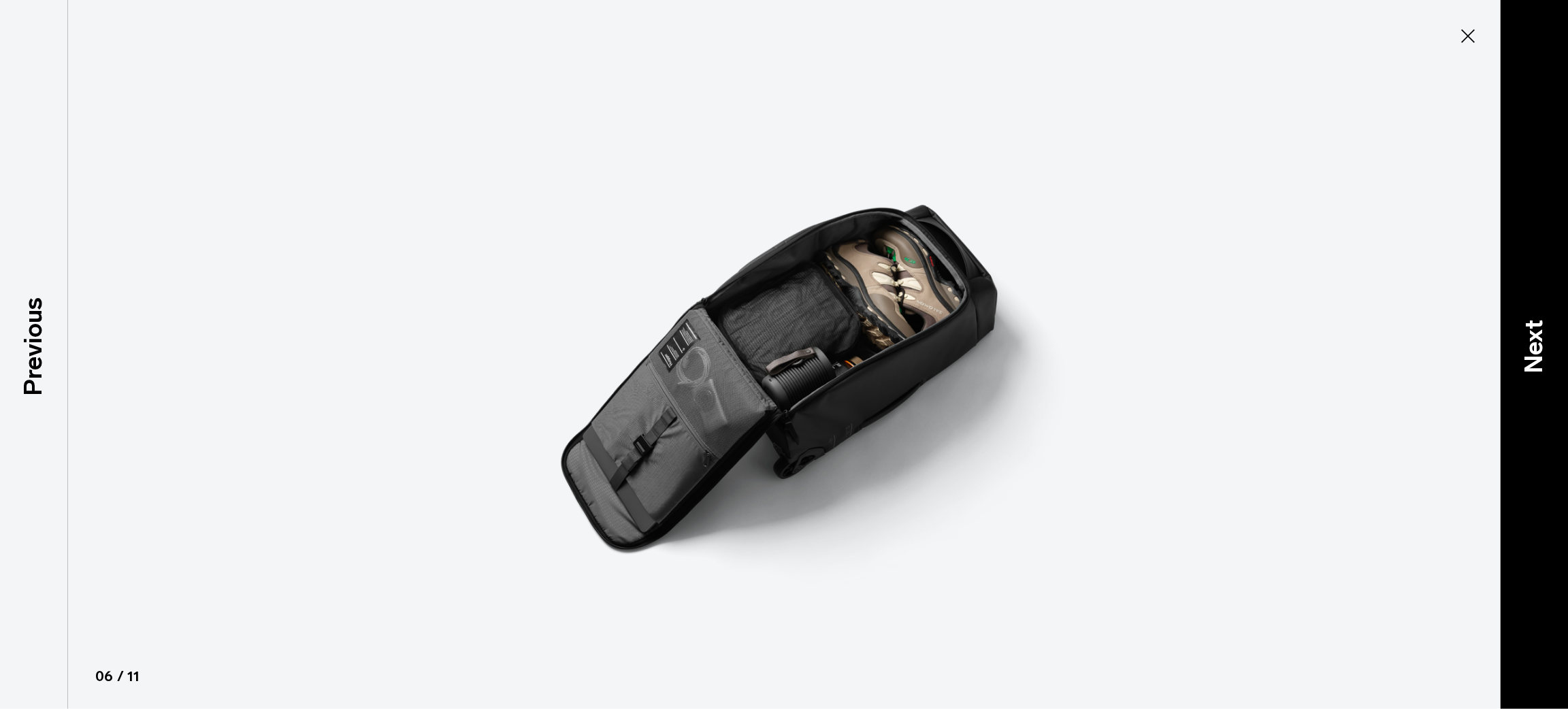
click at [1526, 392] on div "Next" at bounding box center [1535, 354] width 68 height 709
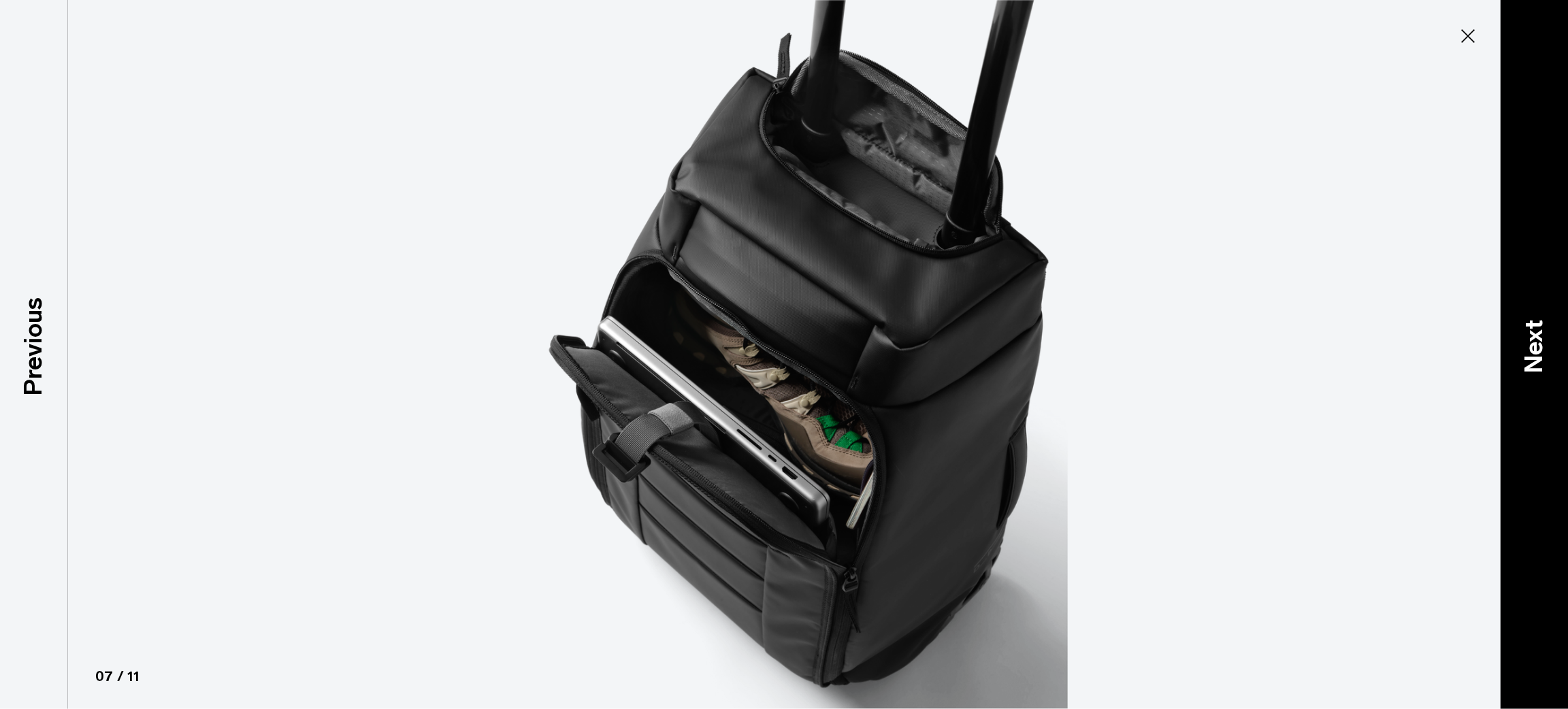
click at [1541, 295] on div "Next" at bounding box center [1535, 354] width 68 height 709
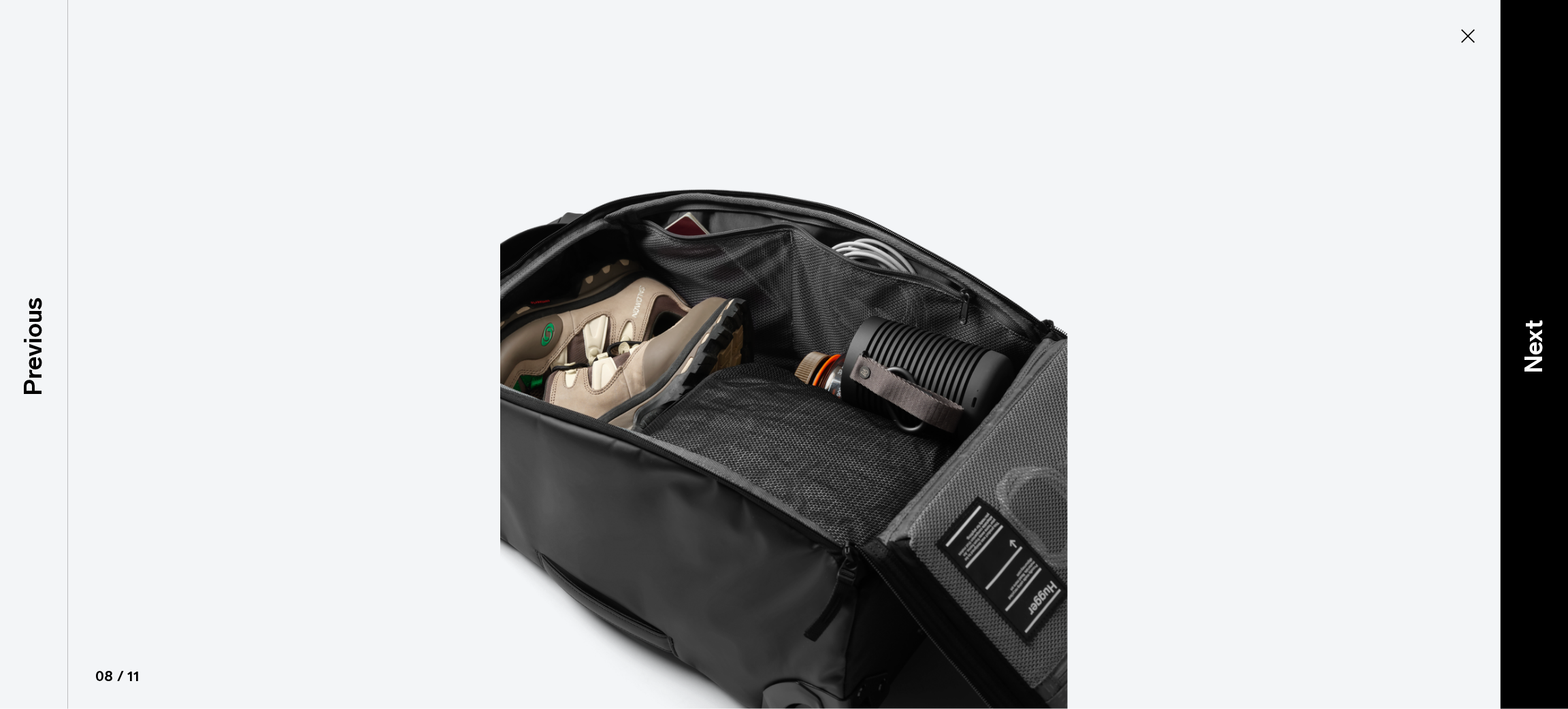
click at [1541, 295] on div "Next" at bounding box center [1535, 354] width 68 height 709
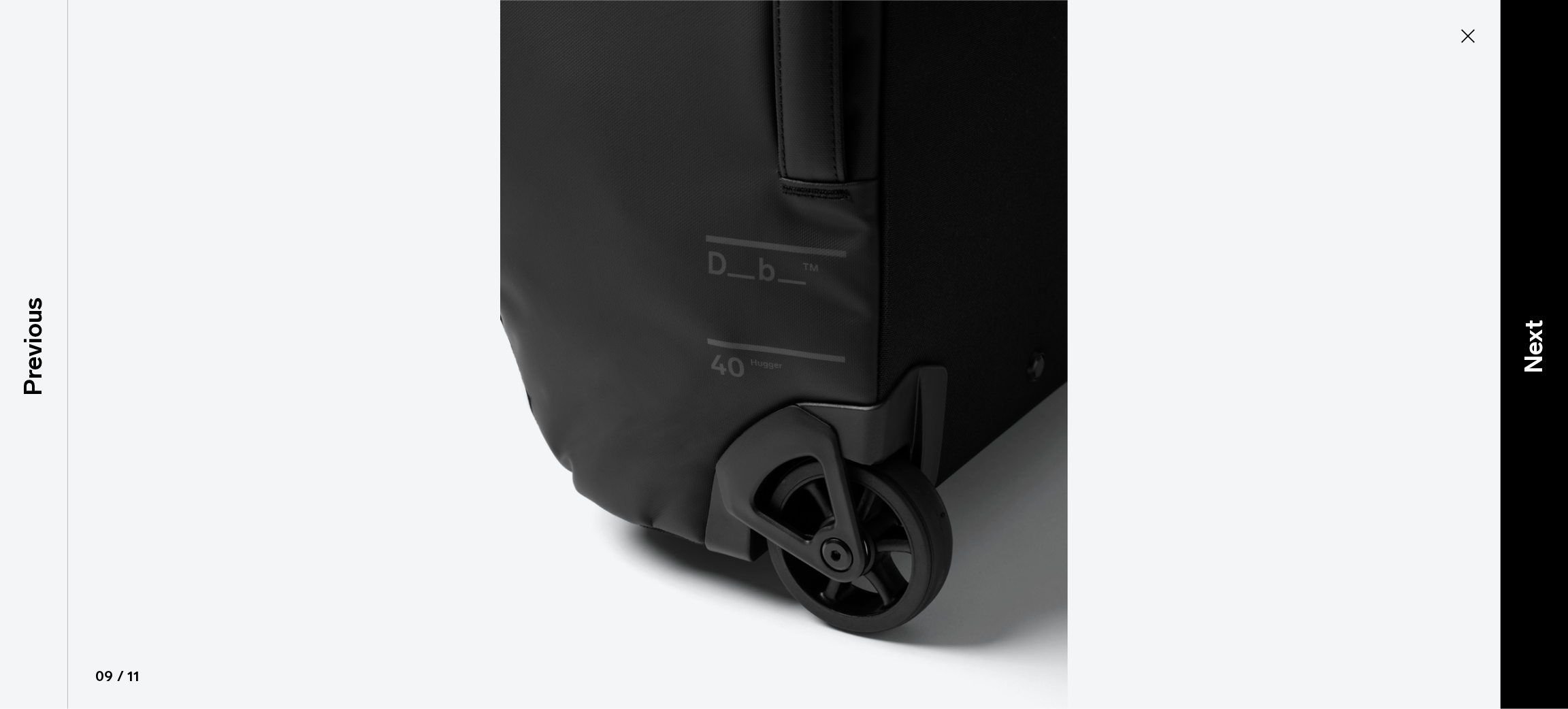
click at [1541, 295] on div "Next" at bounding box center [1535, 354] width 68 height 709
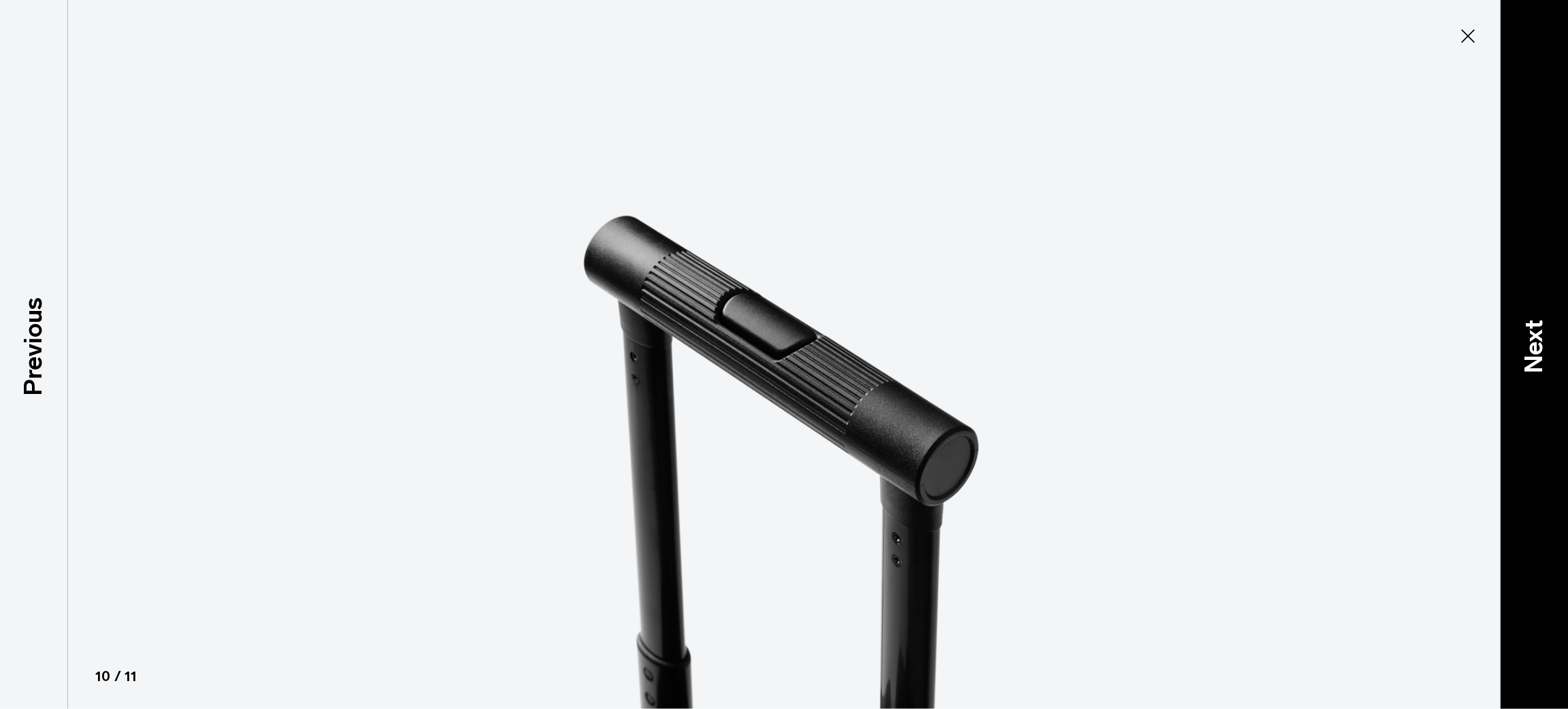
click at [1541, 295] on div "Next" at bounding box center [1535, 354] width 68 height 709
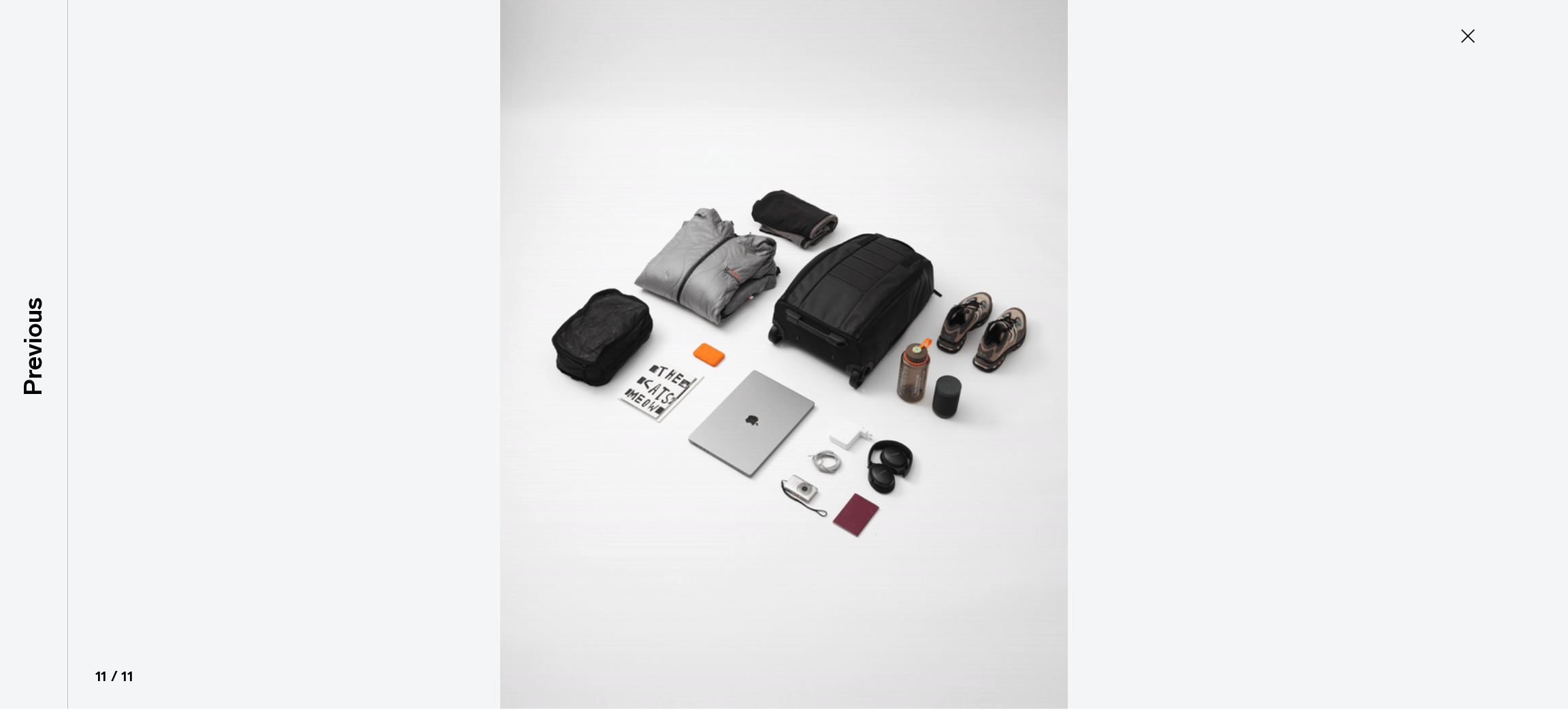
click at [1541, 295] on div at bounding box center [784, 354] width 1568 height 709
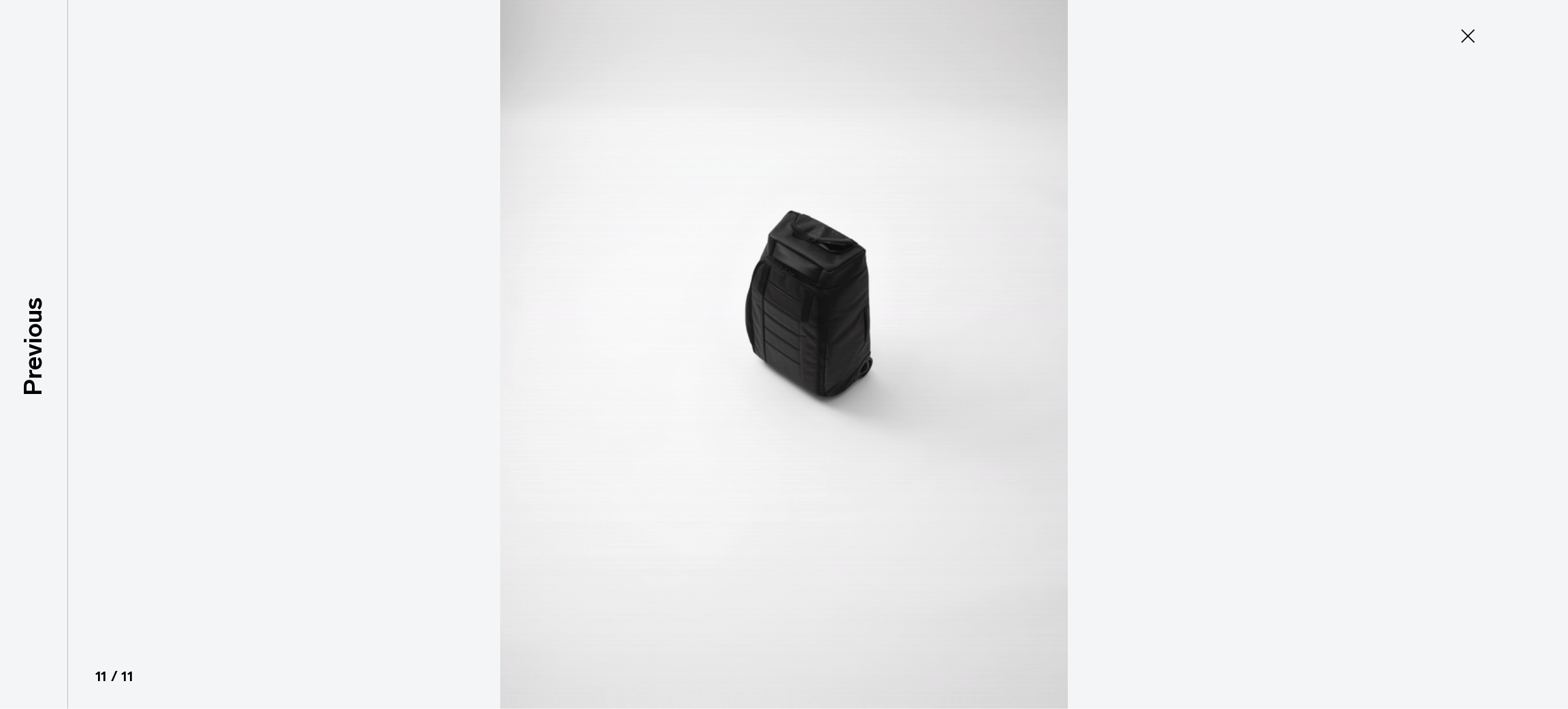
click at [1463, 48] on button "Close" at bounding box center [1468, 36] width 45 height 28
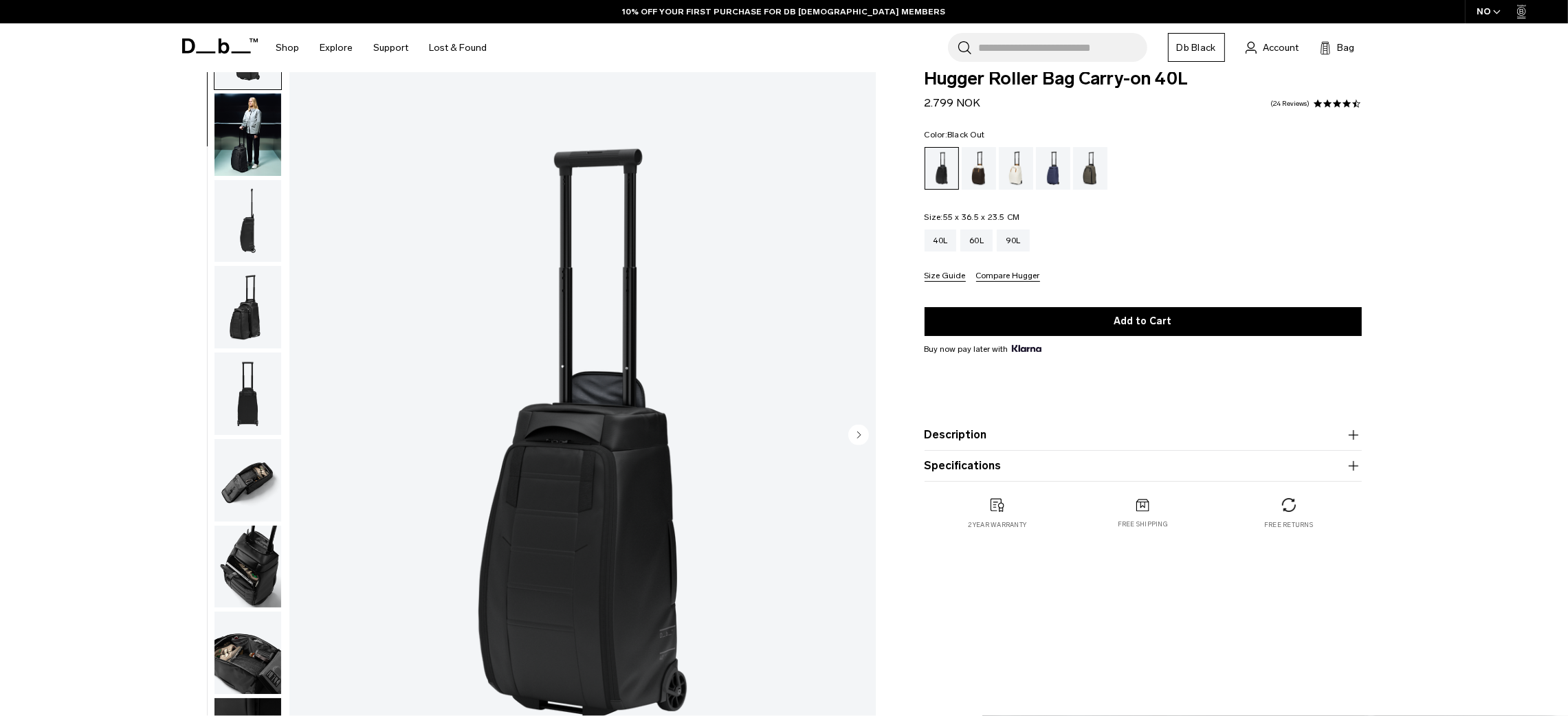
scroll to position [65, 0]
click at [249, 633] on img "button" at bounding box center [248, 652] width 67 height 82
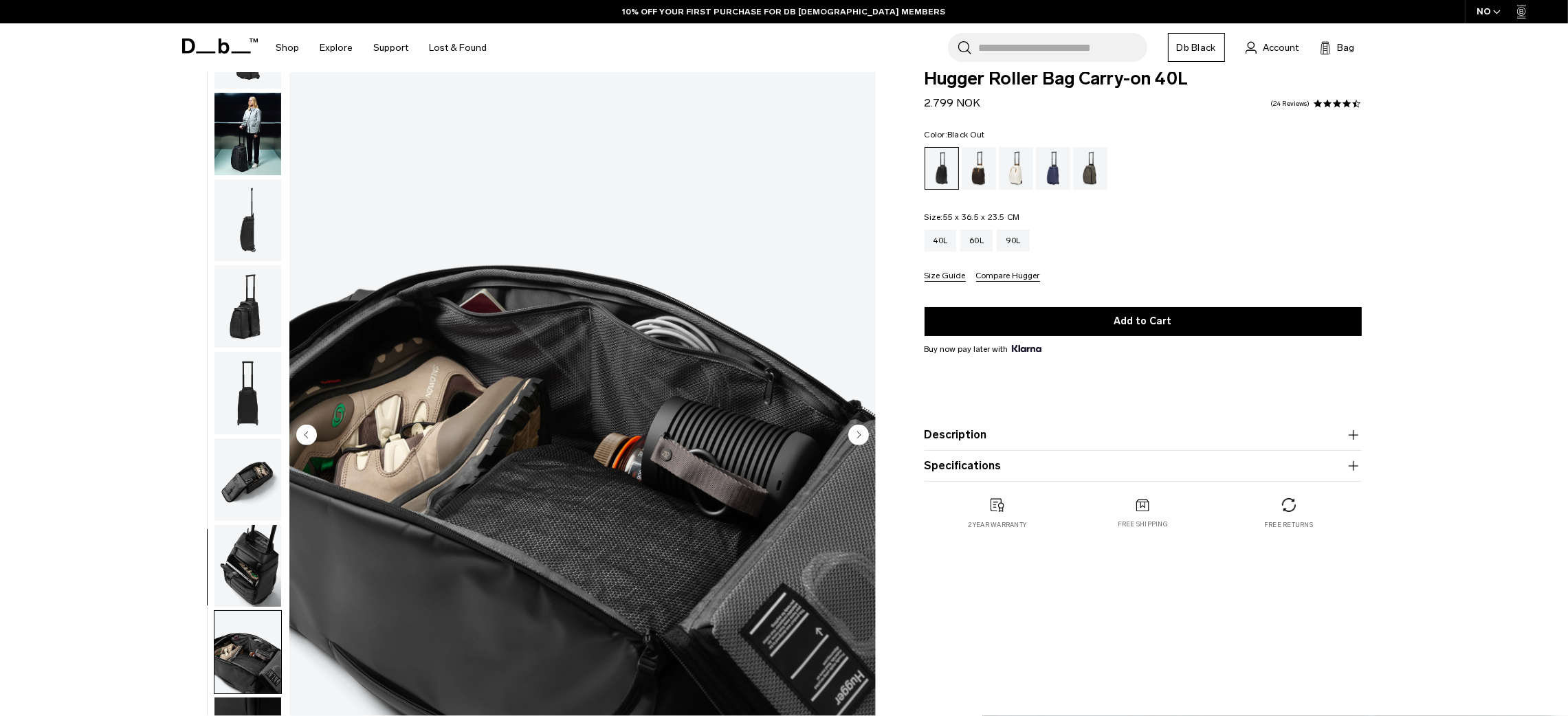
scroll to position [215, 0]
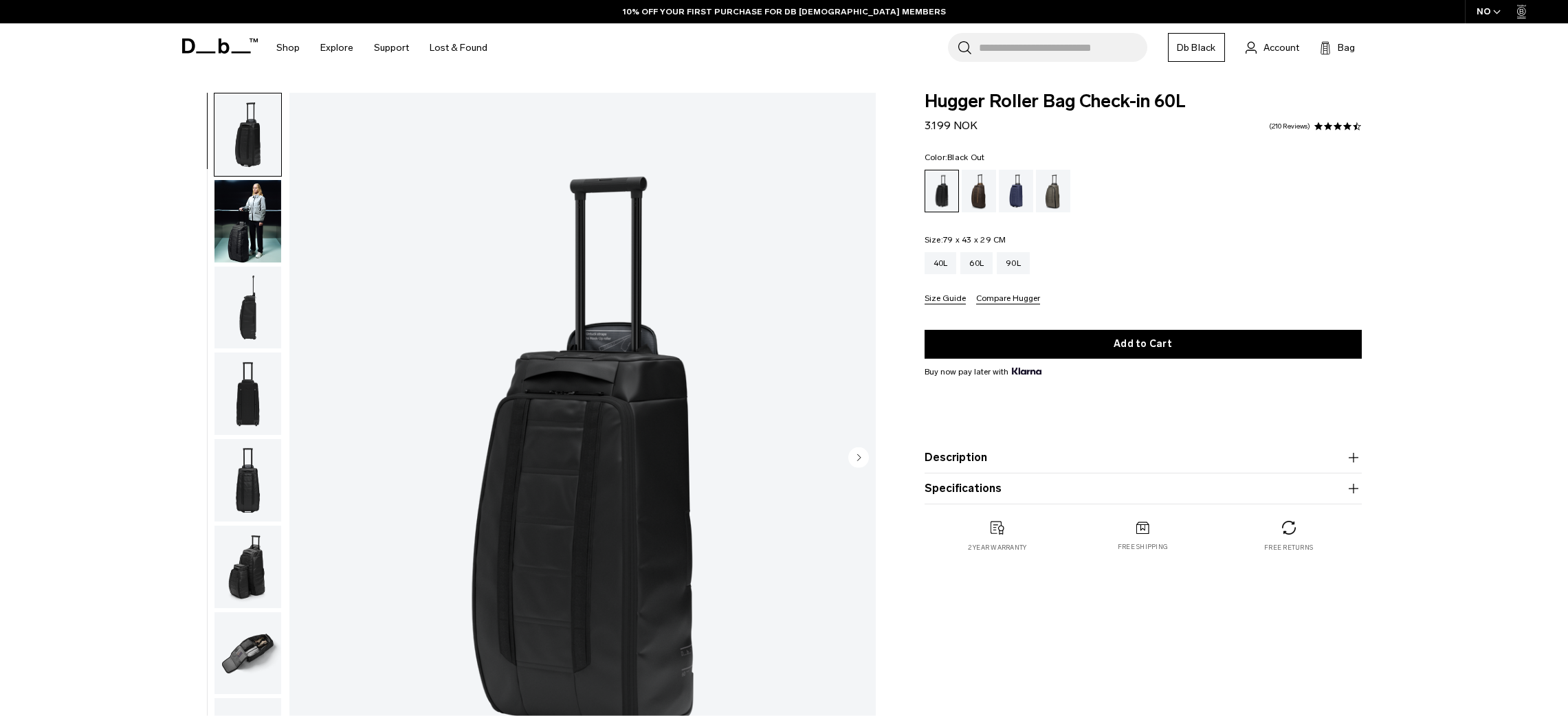
scroll to position [139, 0]
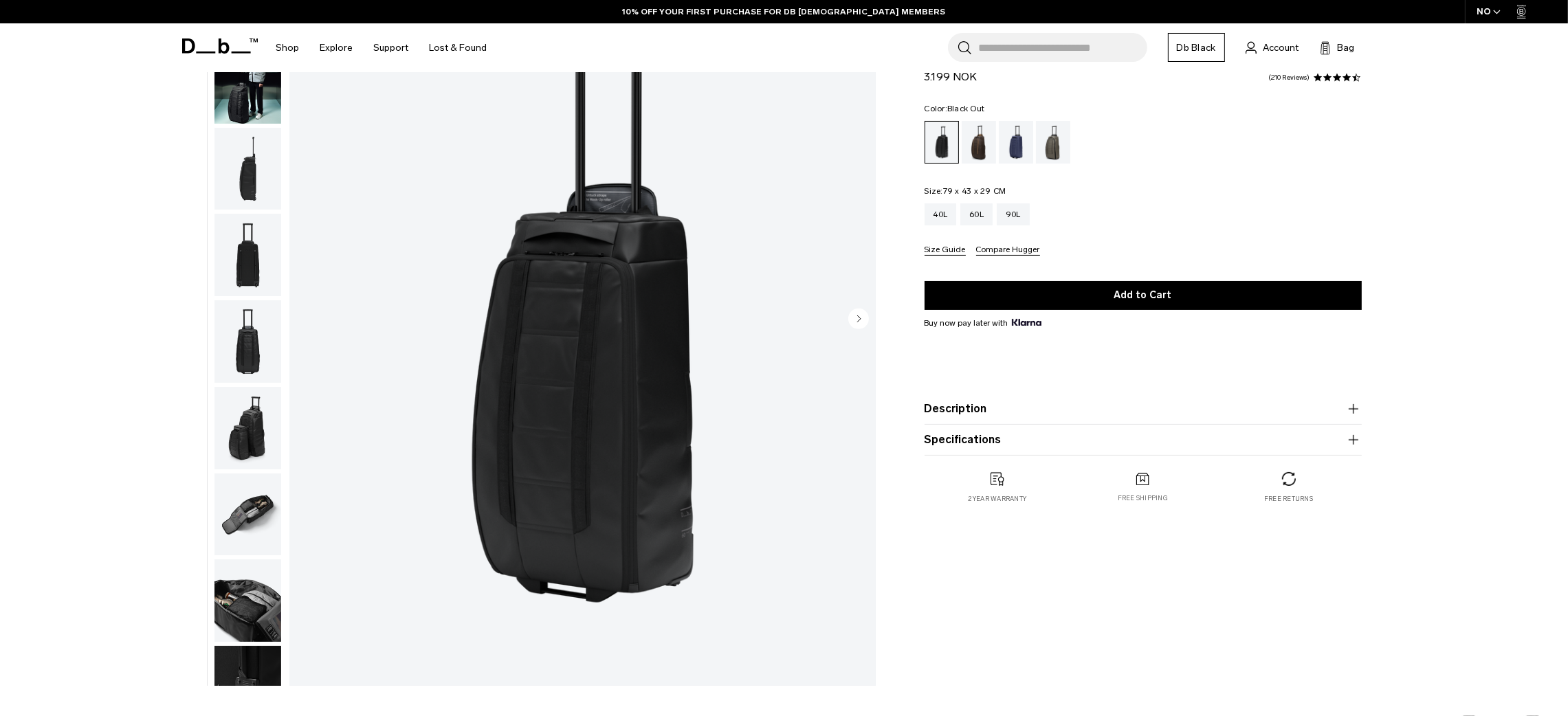
click at [1229, 128] on ul at bounding box center [1143, 142] width 437 height 43
click at [1499, 276] on div "**********" at bounding box center [784, 323] width 1568 height 739
click at [665, 317] on img "1 / 10" at bounding box center [582, 319] width 586 height 732
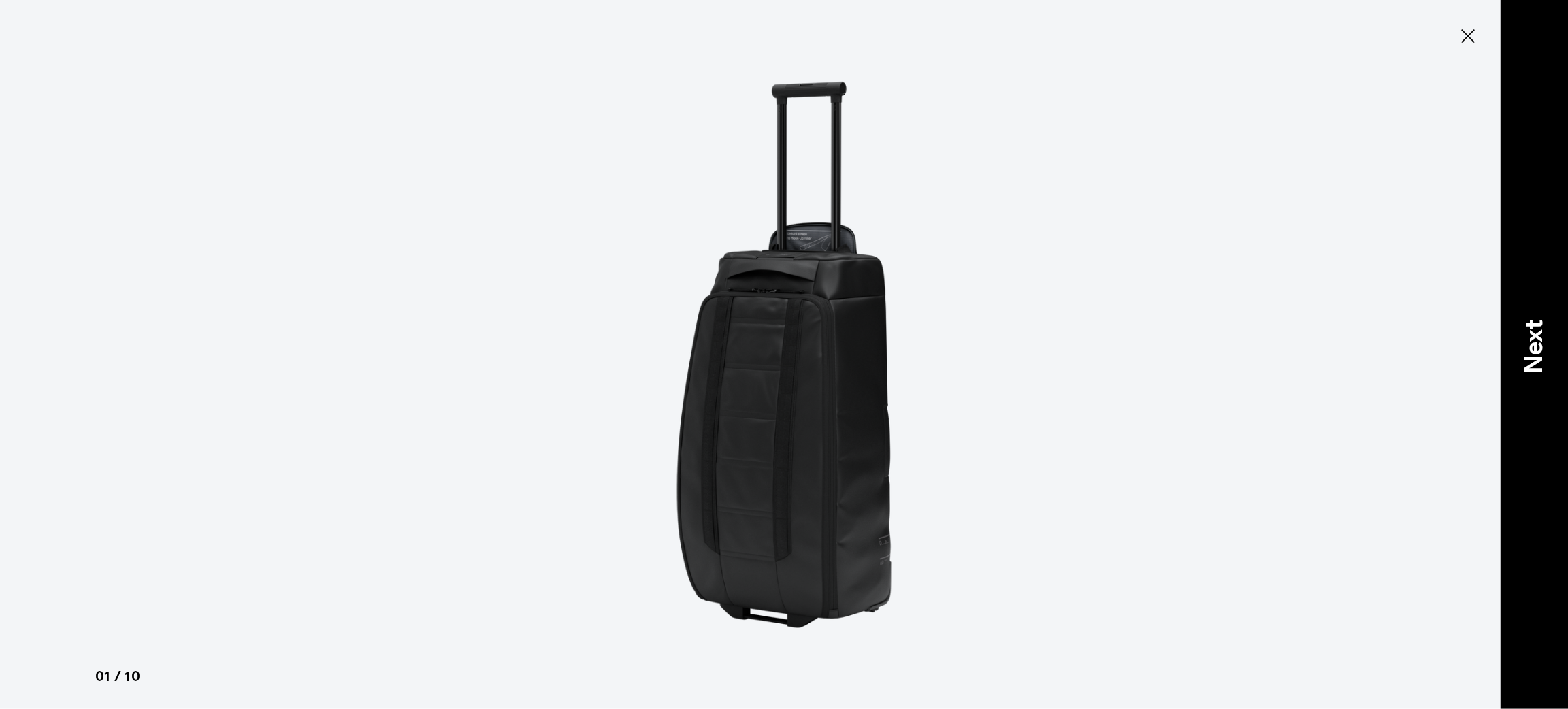
click at [1528, 338] on p "Next" at bounding box center [1534, 346] width 37 height 54
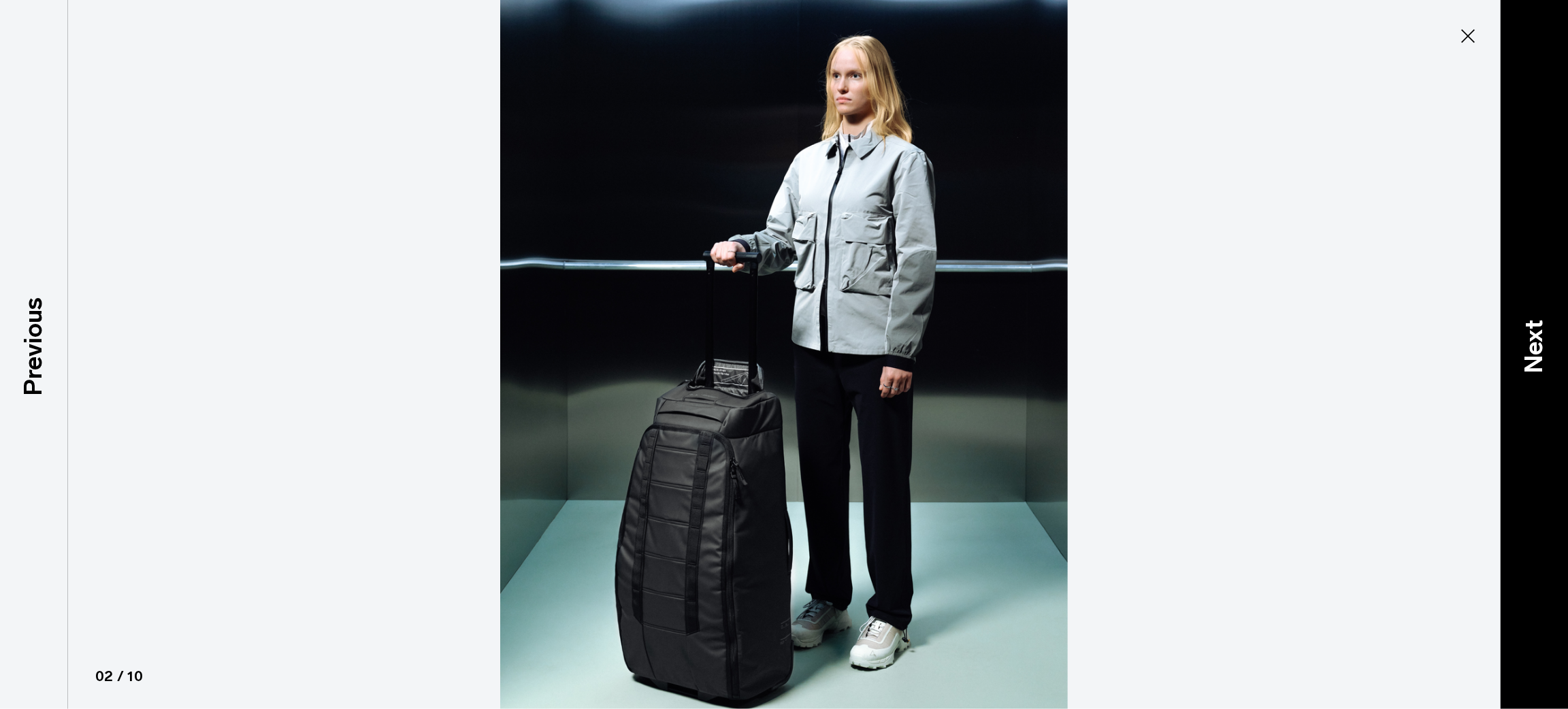
click at [1528, 338] on p "Next" at bounding box center [1534, 346] width 37 height 54
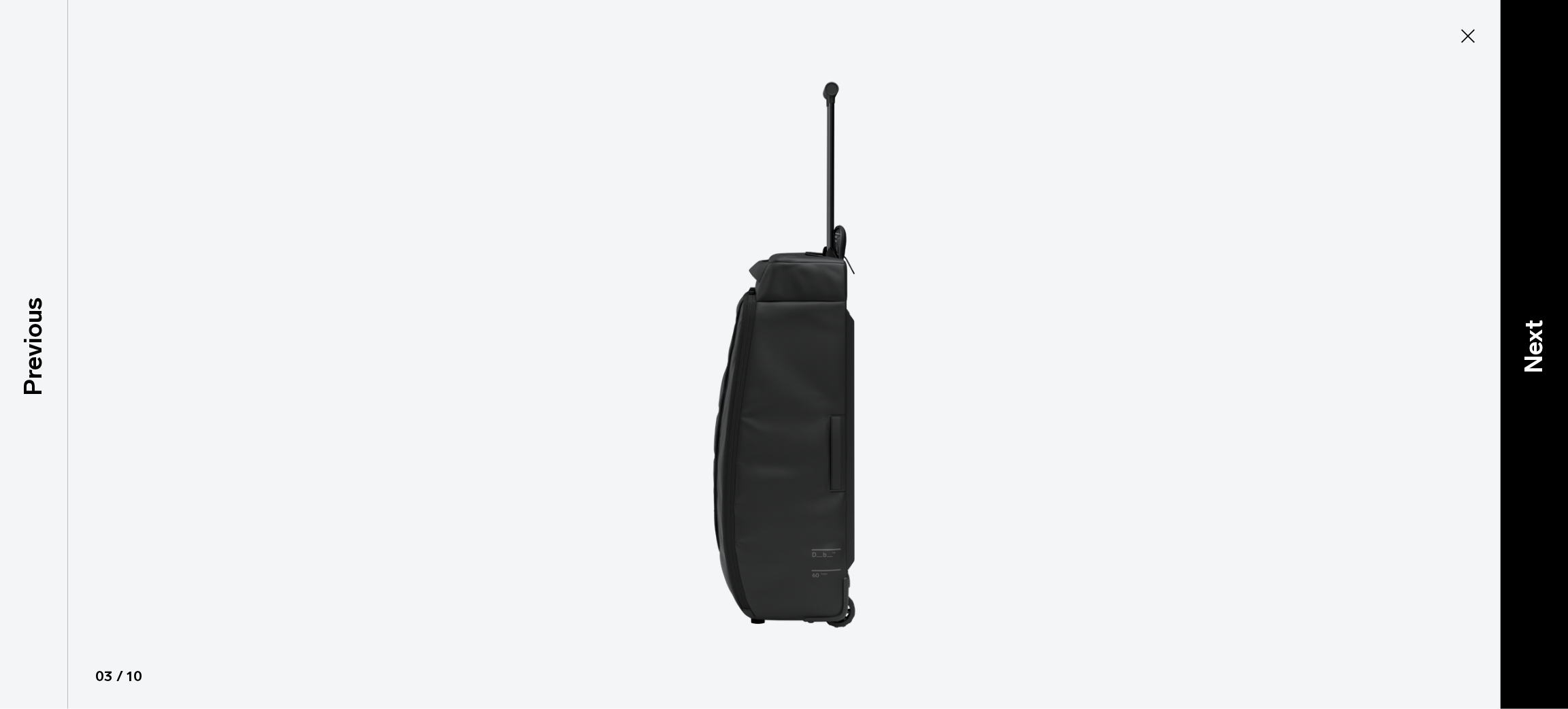
click at [1528, 338] on p "Next" at bounding box center [1534, 346] width 37 height 54
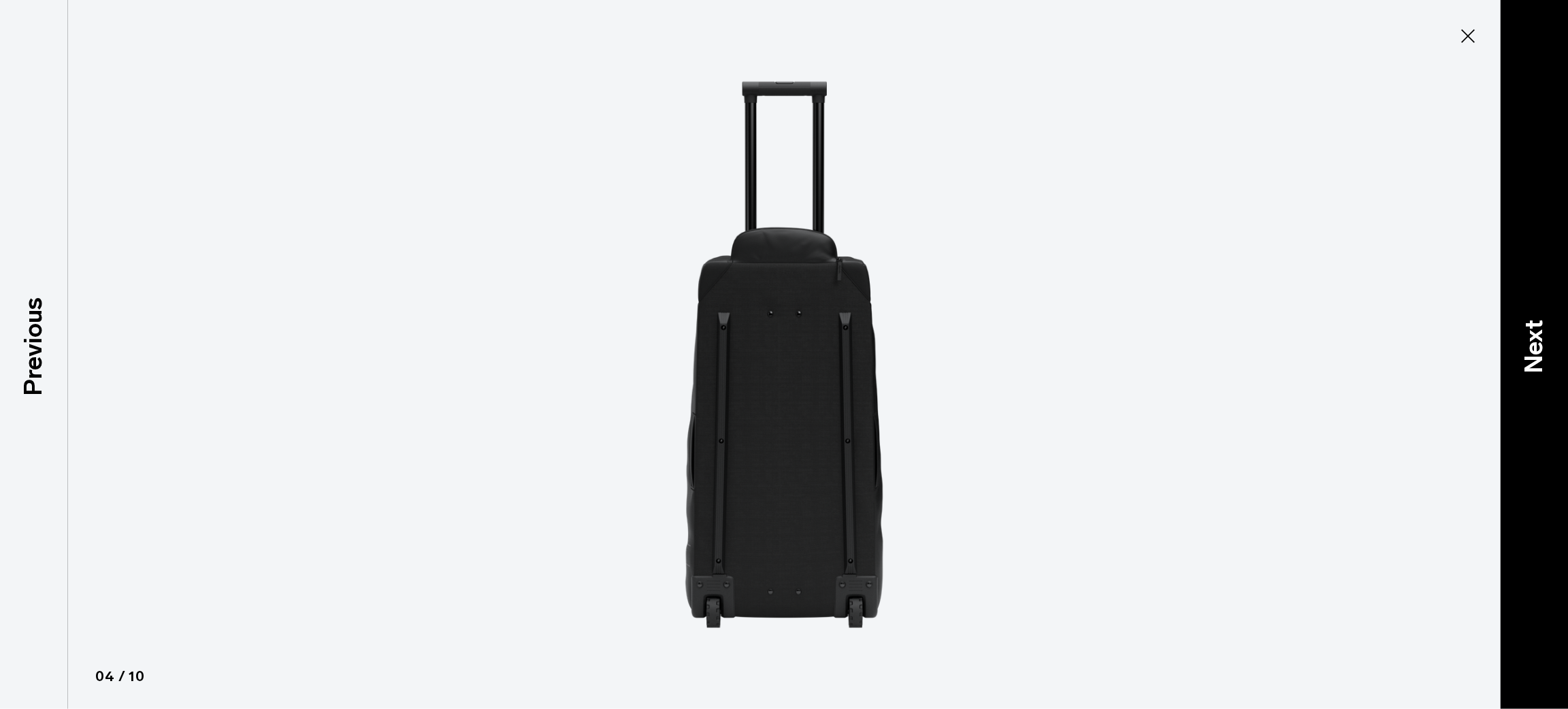
click at [1528, 338] on p "Next" at bounding box center [1534, 346] width 37 height 54
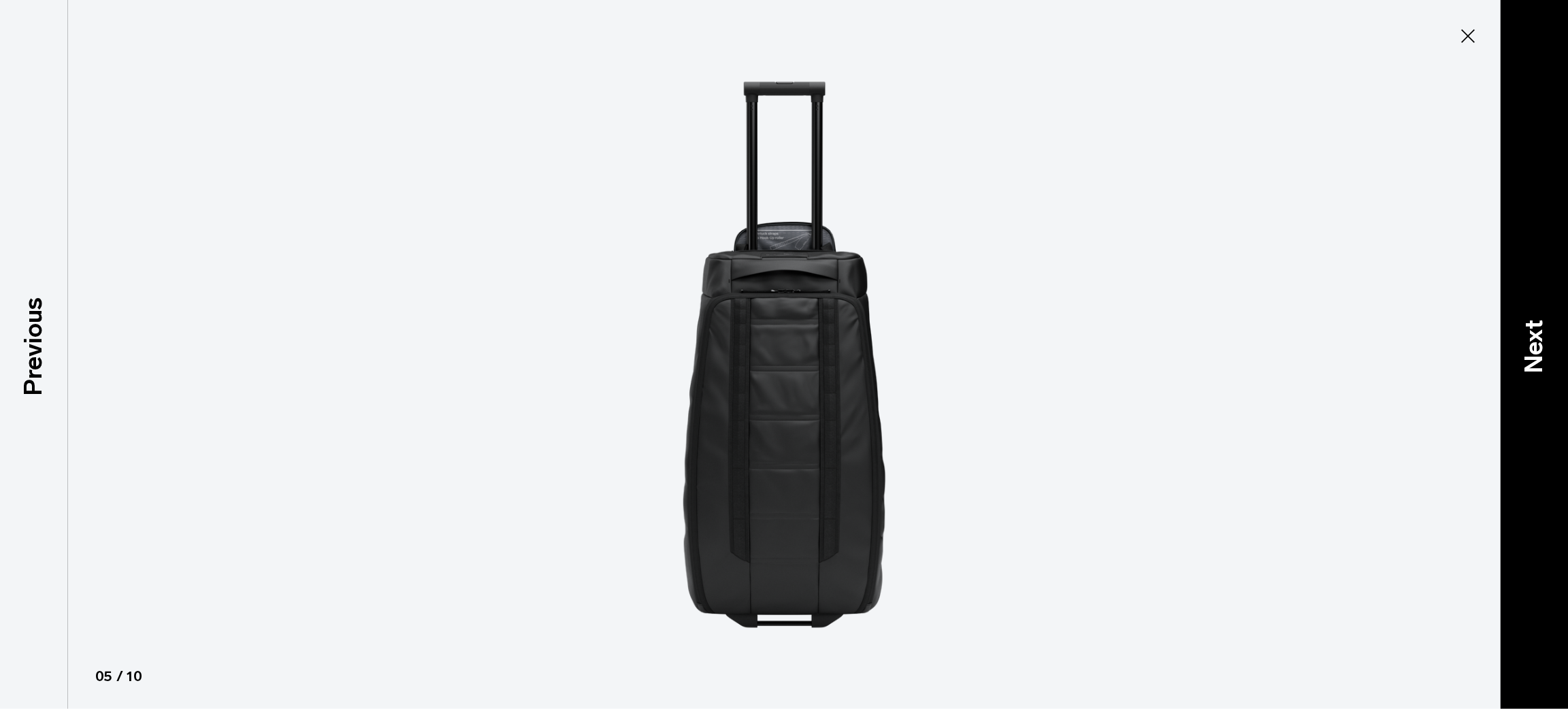
click at [1528, 338] on p "Next" at bounding box center [1534, 346] width 37 height 54
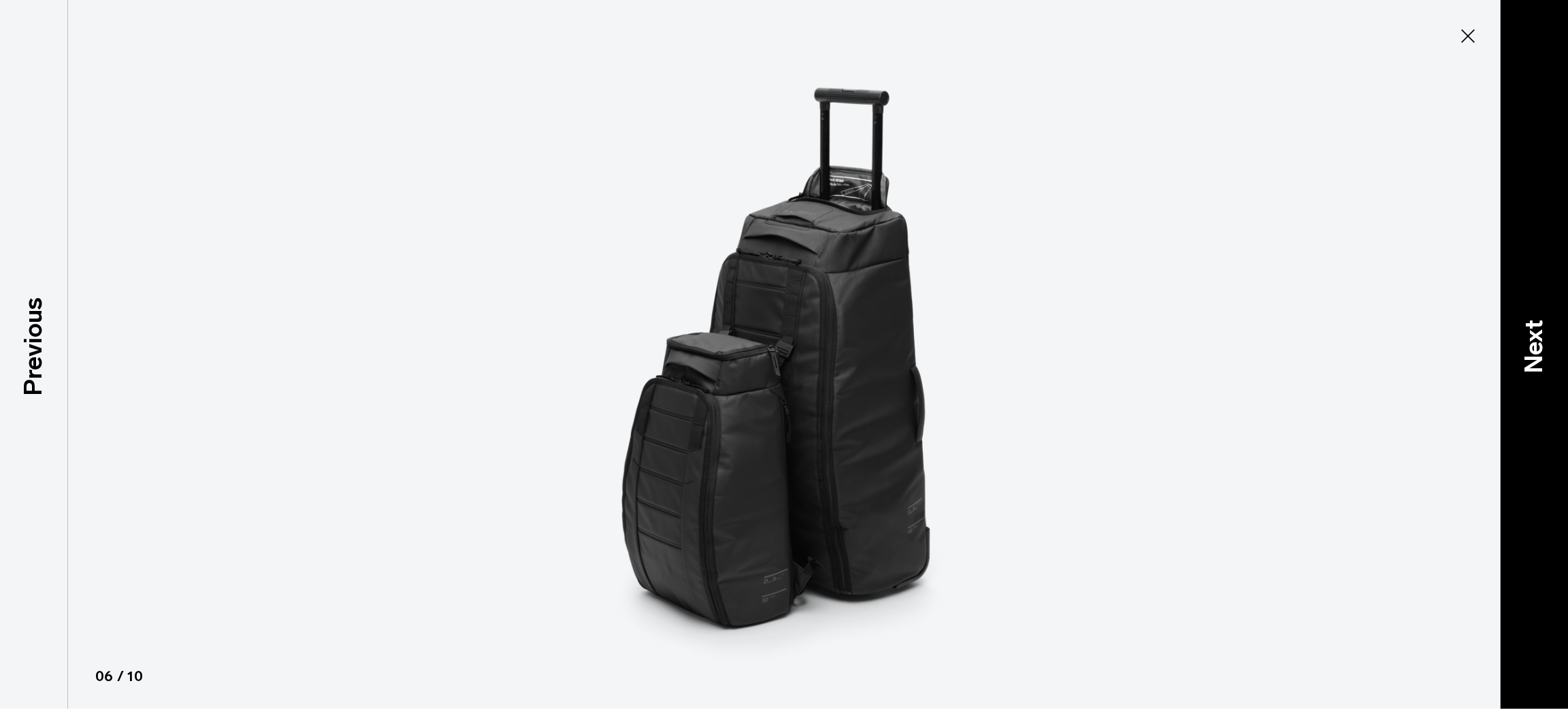
click at [1528, 338] on p "Next" at bounding box center [1534, 346] width 37 height 54
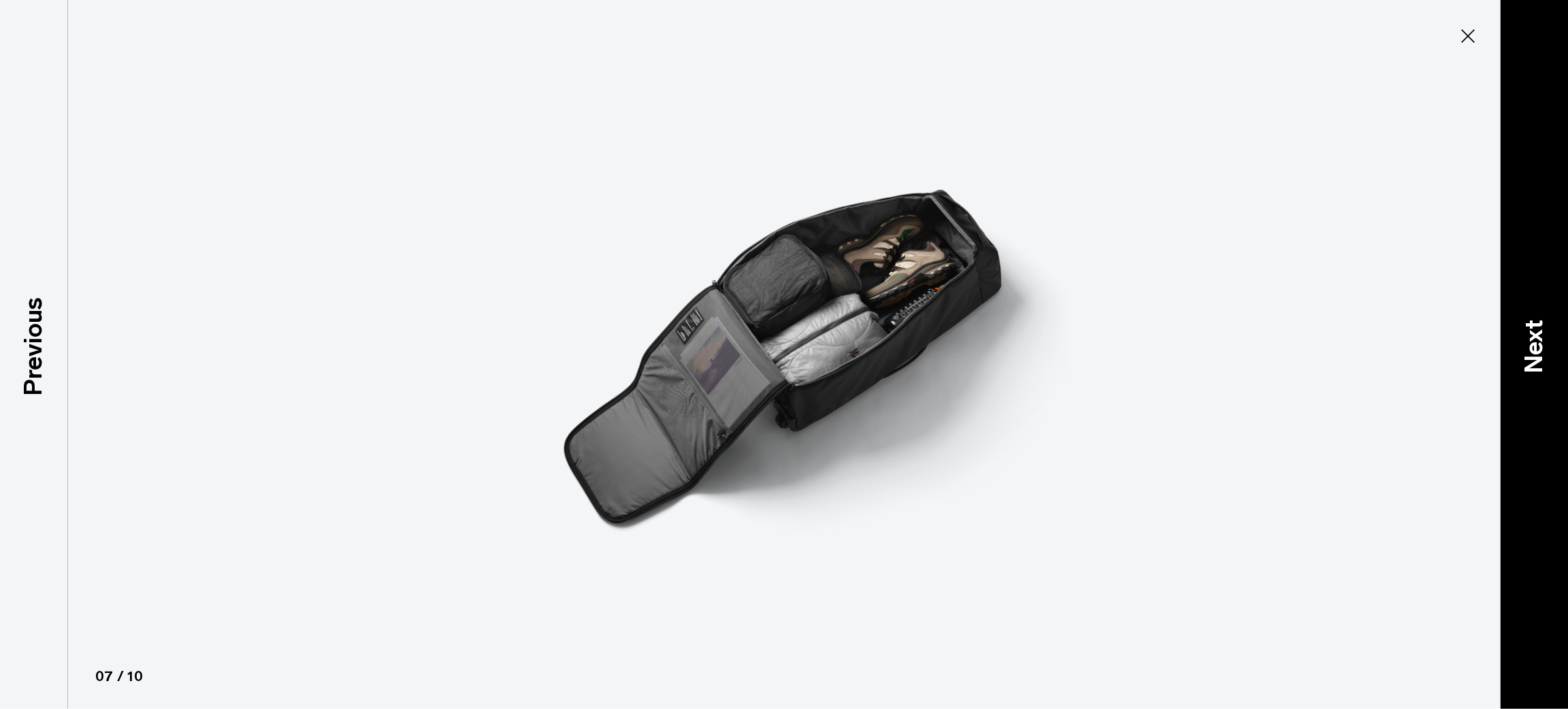
click at [1552, 308] on div "Next" at bounding box center [1535, 354] width 68 height 709
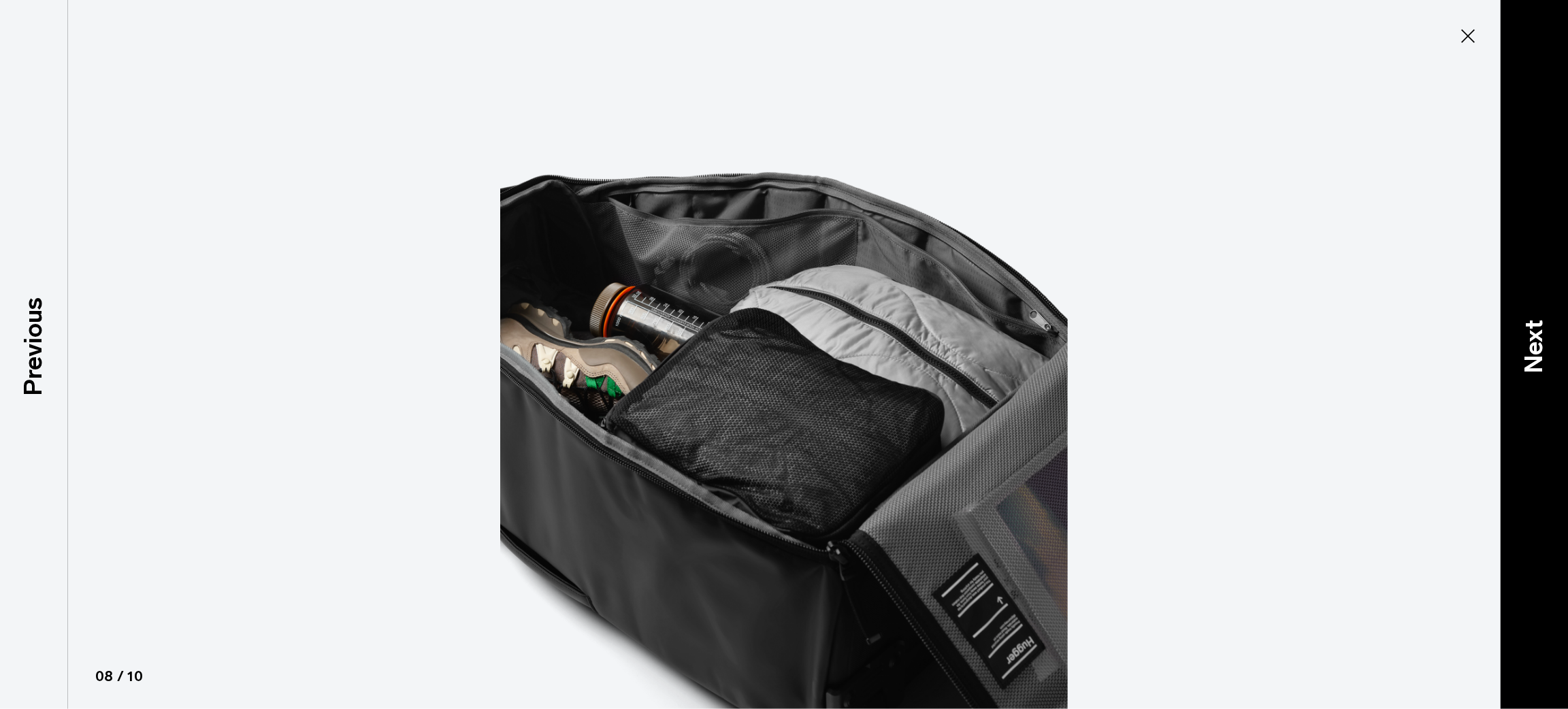
click at [1552, 316] on div "Next" at bounding box center [1535, 354] width 68 height 709
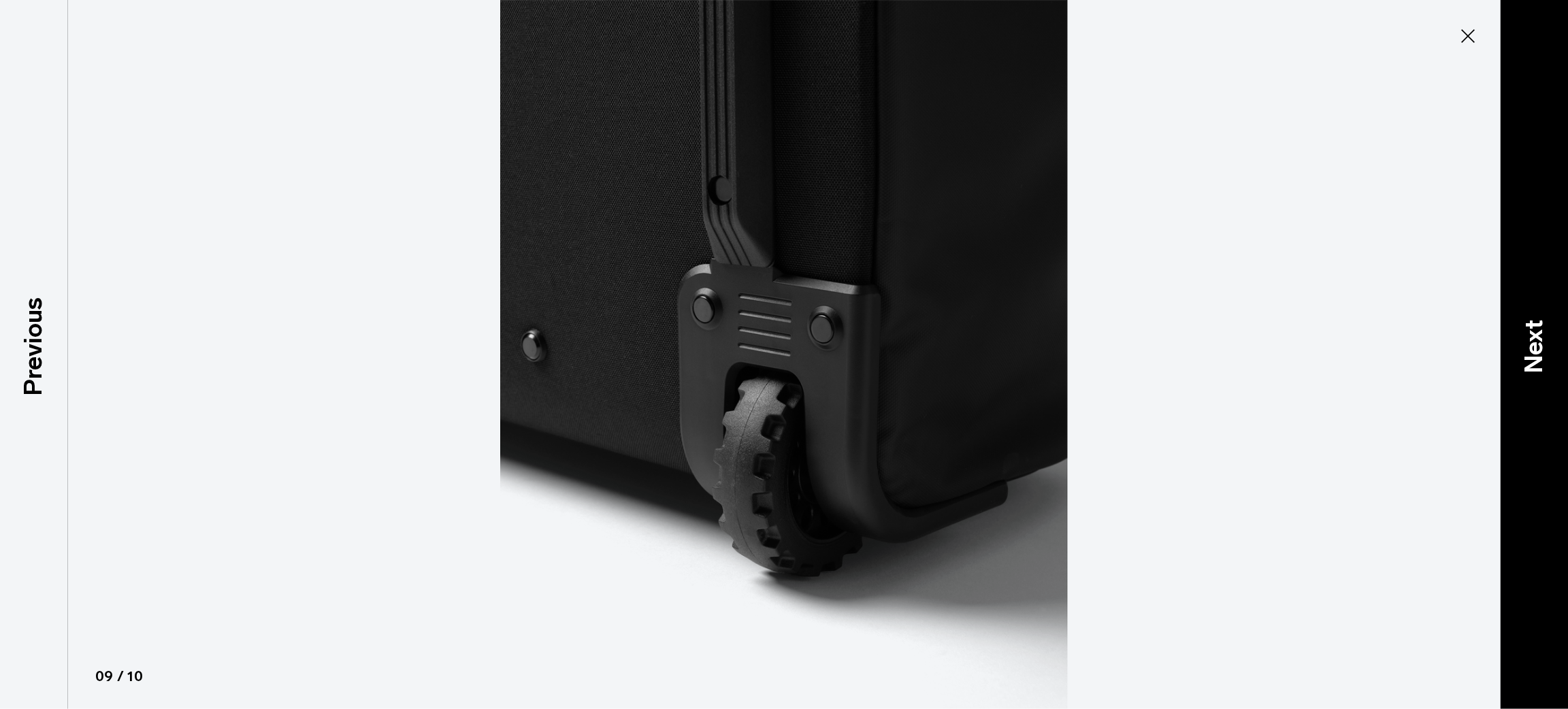
click at [1552, 316] on div "Next" at bounding box center [1535, 354] width 68 height 709
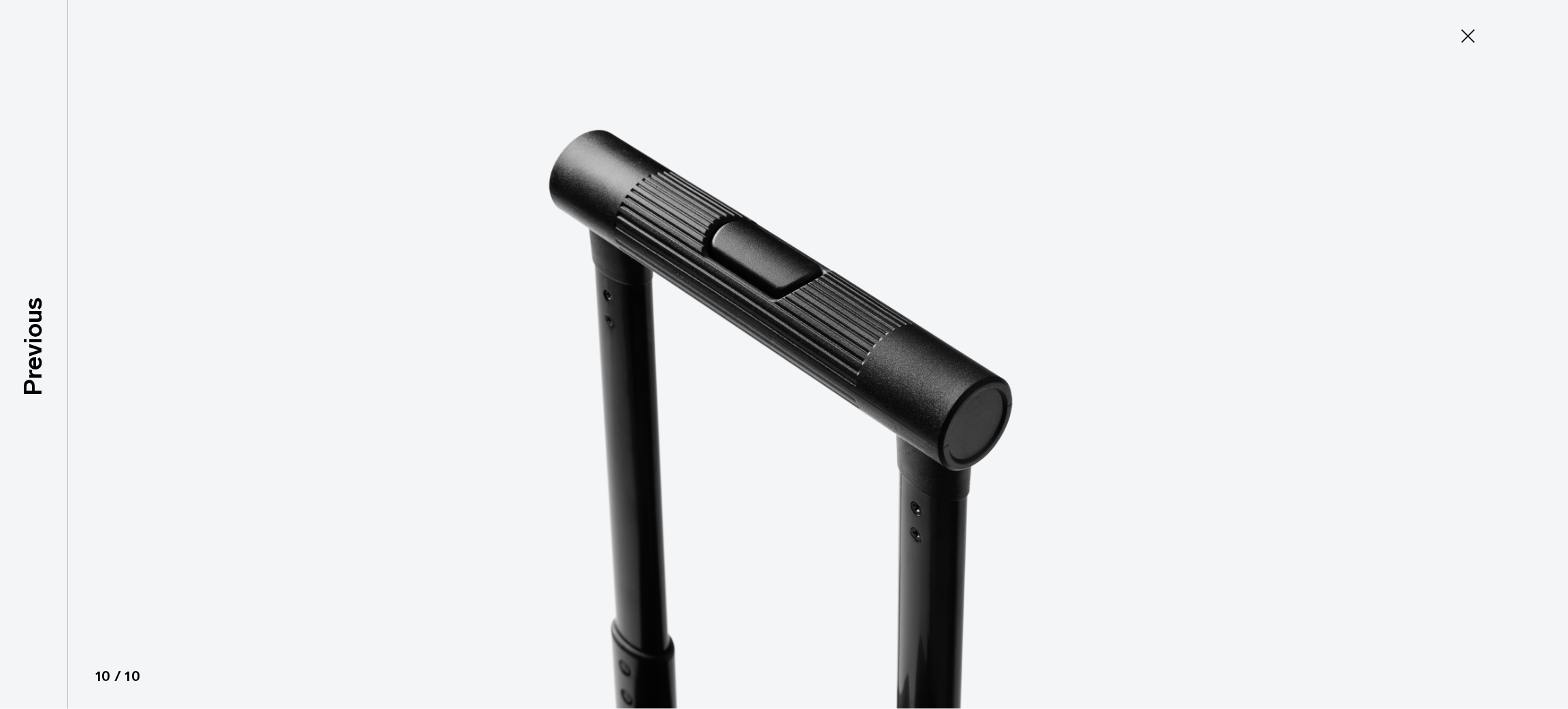
click at [1552, 316] on div at bounding box center [784, 354] width 1568 height 709
click at [1473, 30] on icon at bounding box center [1468, 36] width 14 height 14
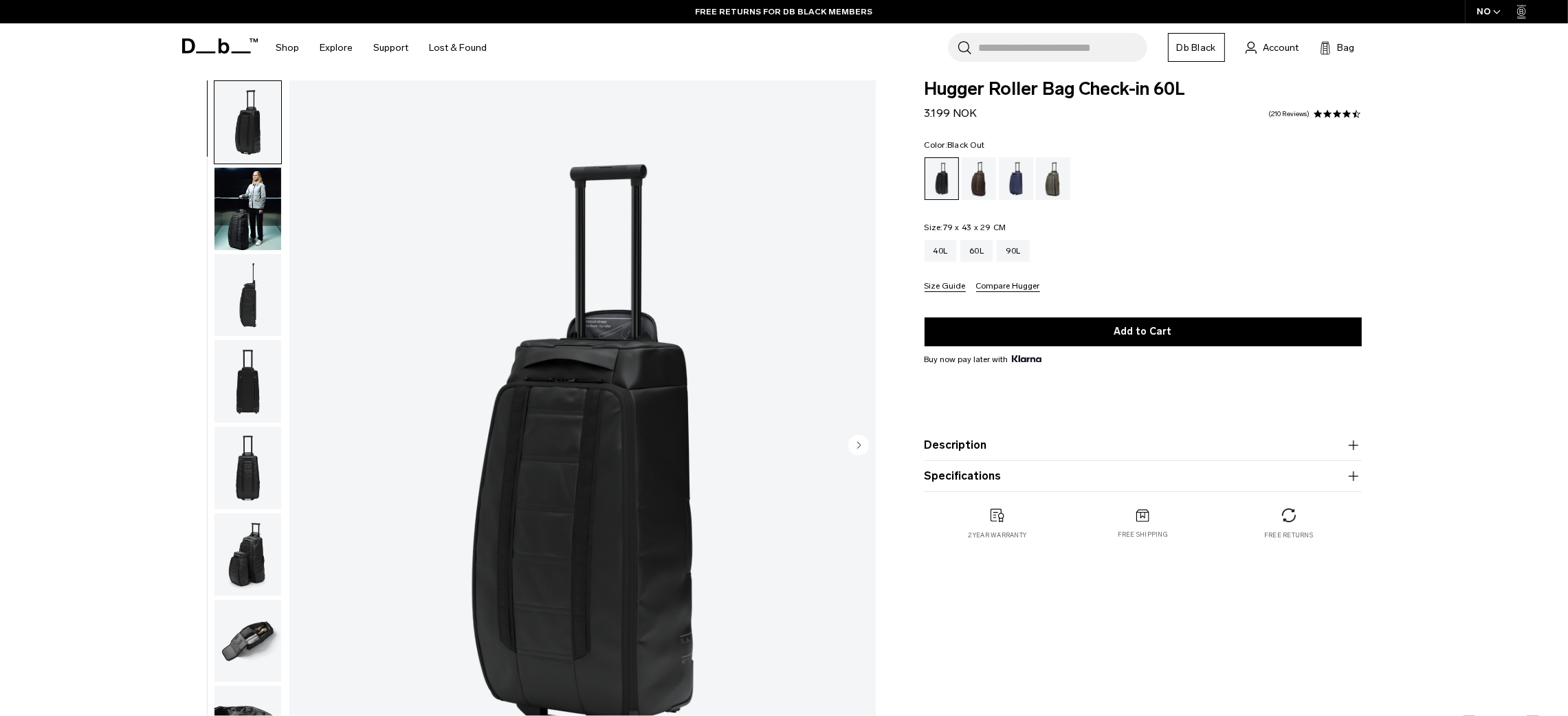
scroll to position [11, 0]
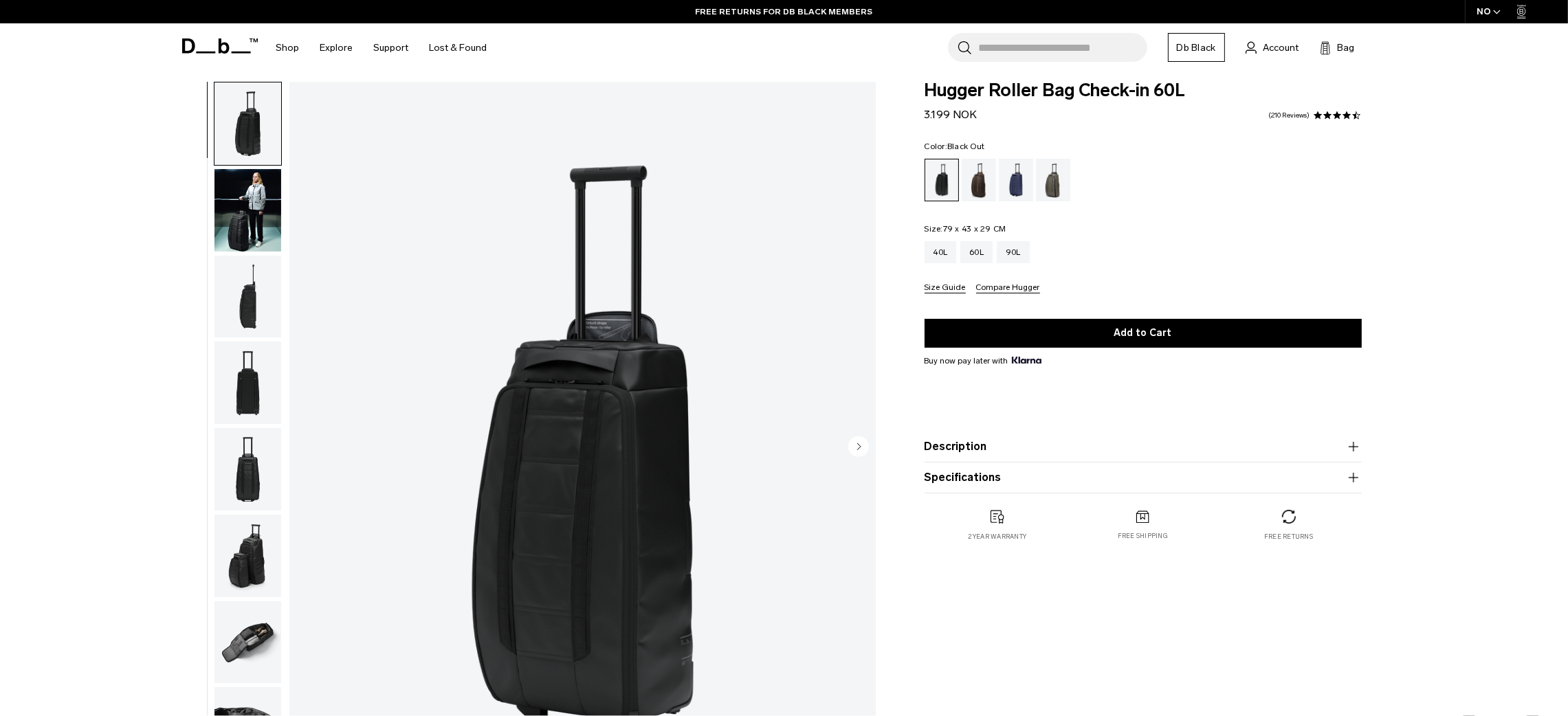
click at [238, 281] on img "button" at bounding box center [248, 297] width 67 height 82
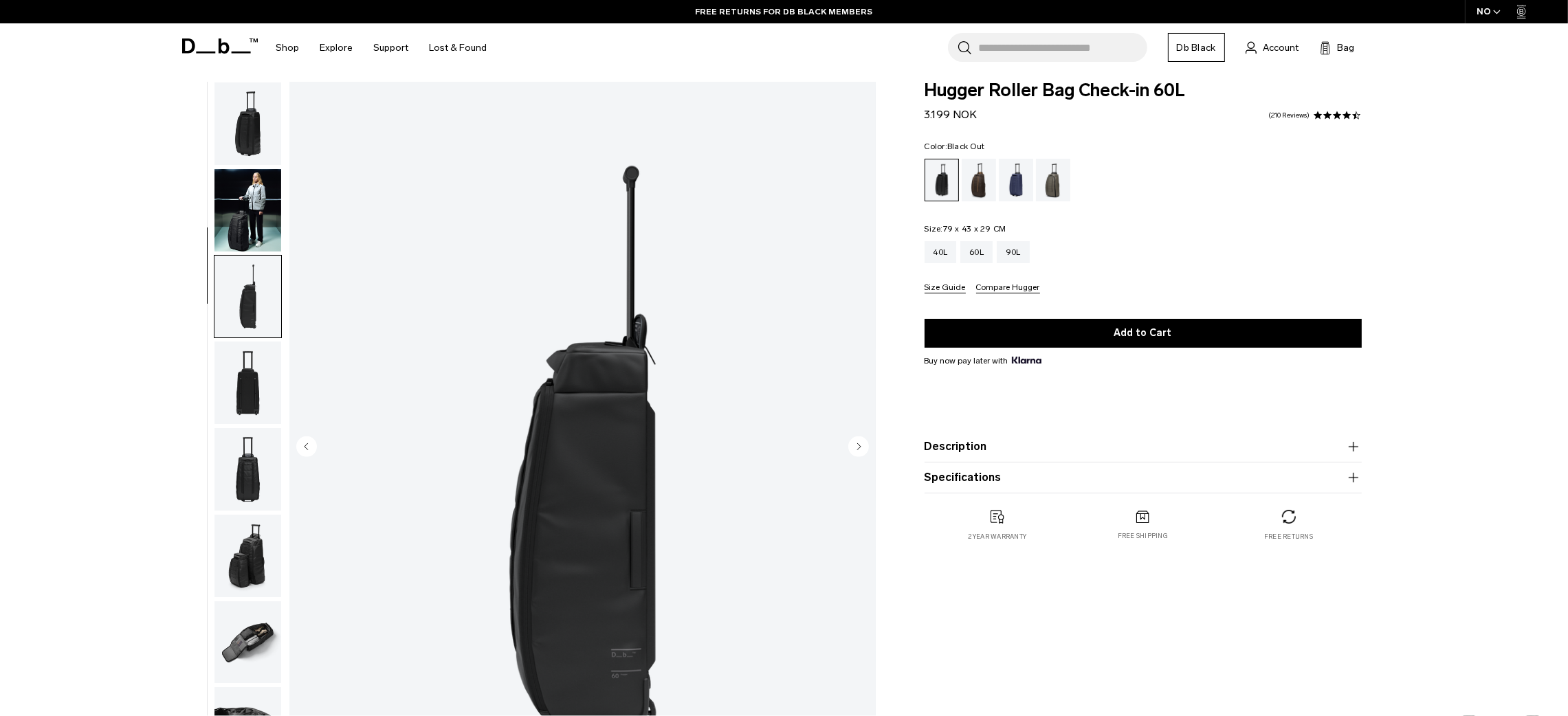
scroll to position [129, 0]
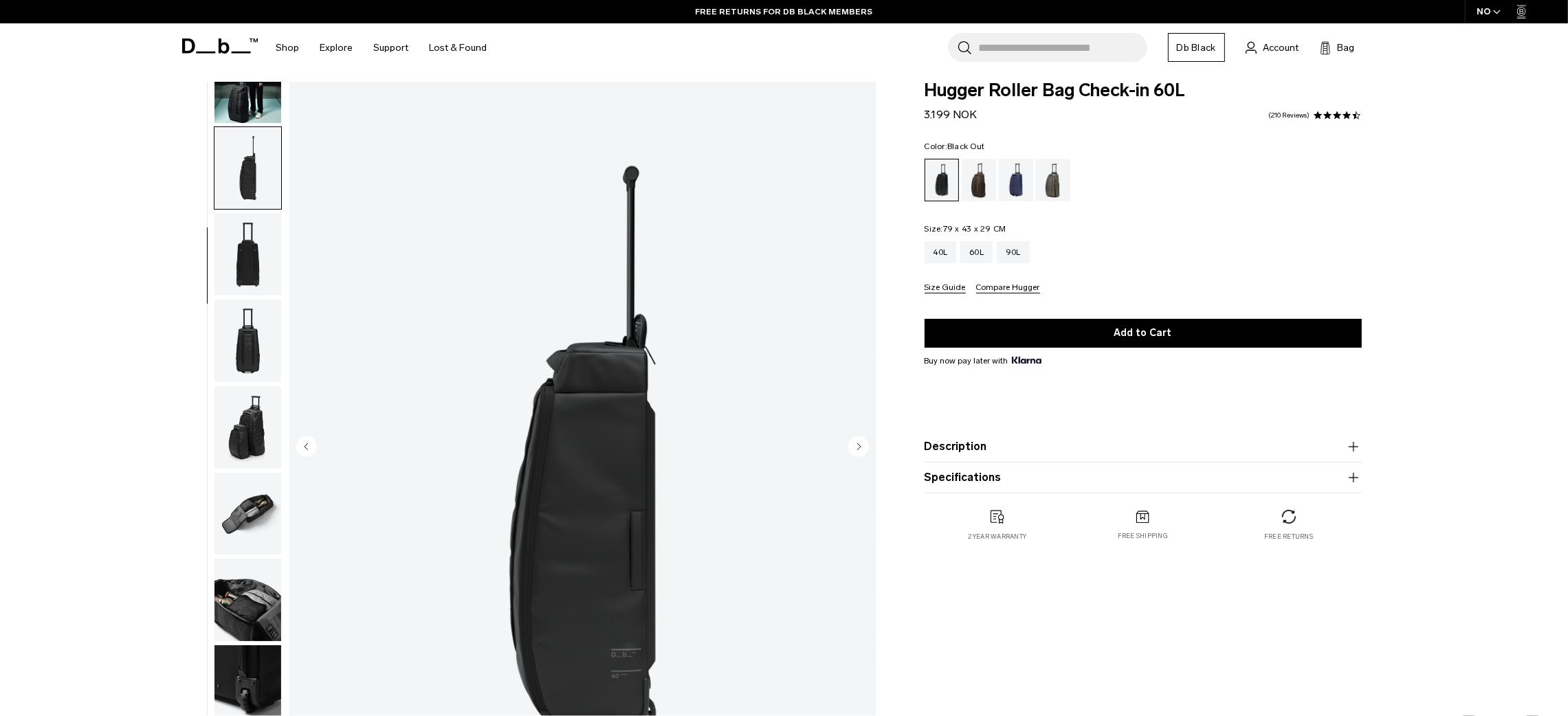
click at [612, 459] on img "3 / 10" at bounding box center [582, 447] width 586 height 732
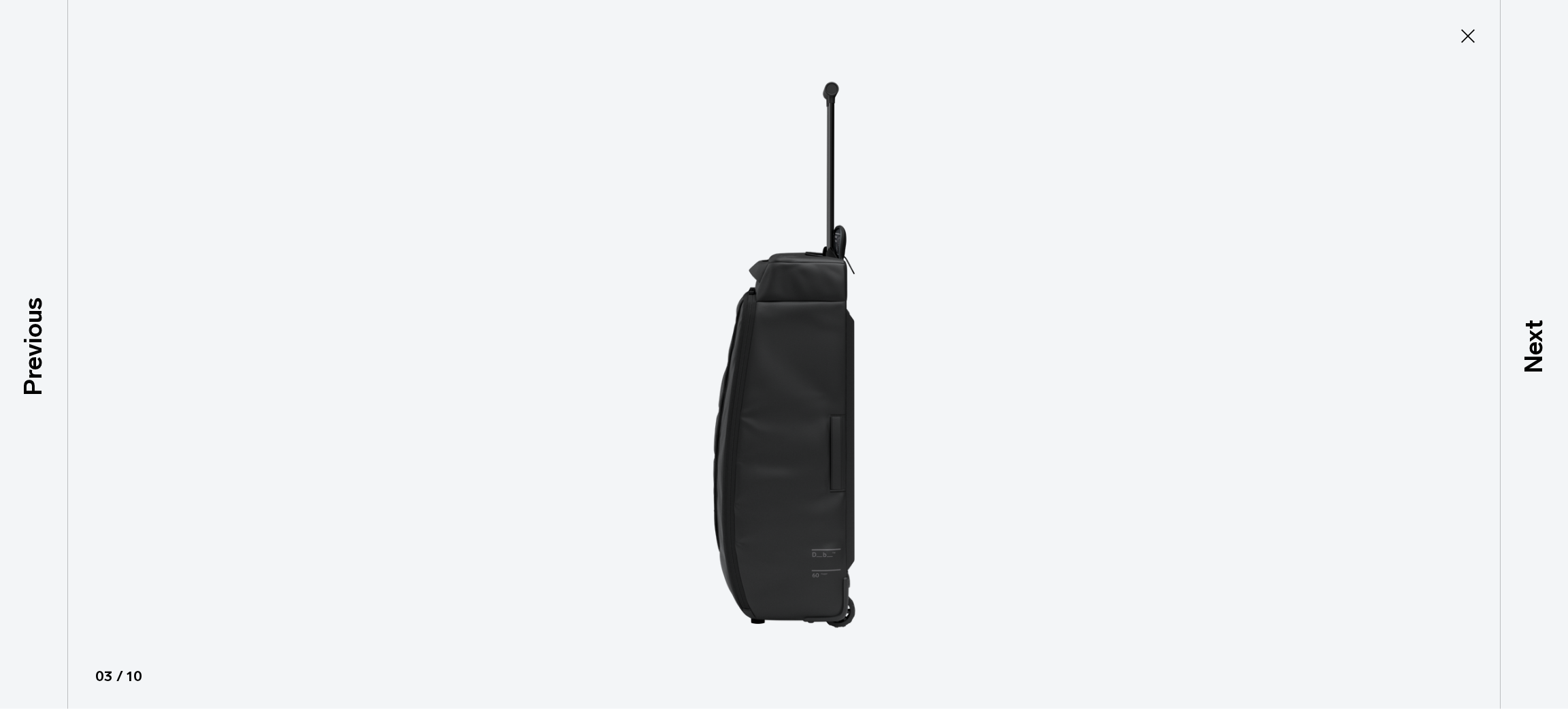
click at [1473, 48] on button "Close" at bounding box center [1468, 36] width 45 height 28
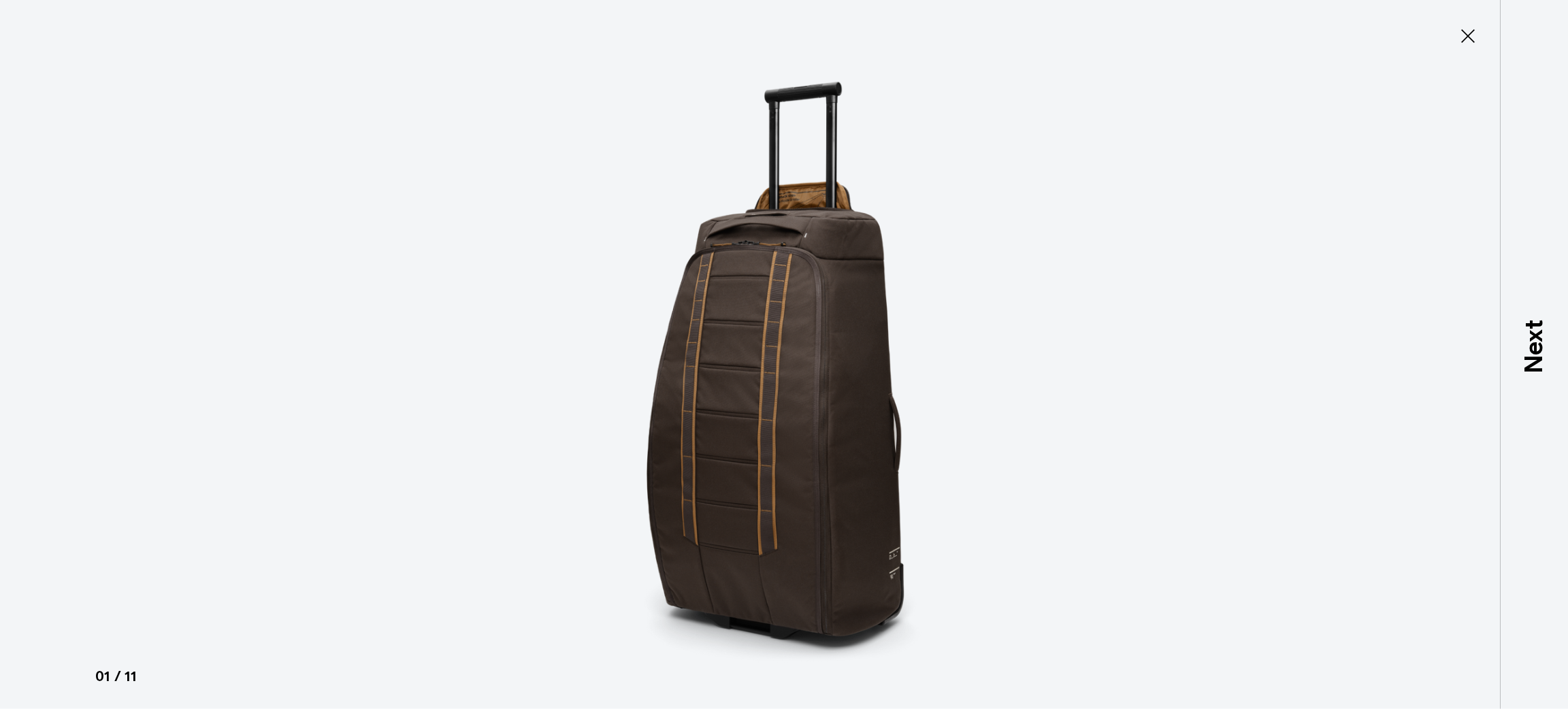
scroll to position [74, 0]
click at [1472, 39] on icon at bounding box center [1468, 36] width 22 height 22
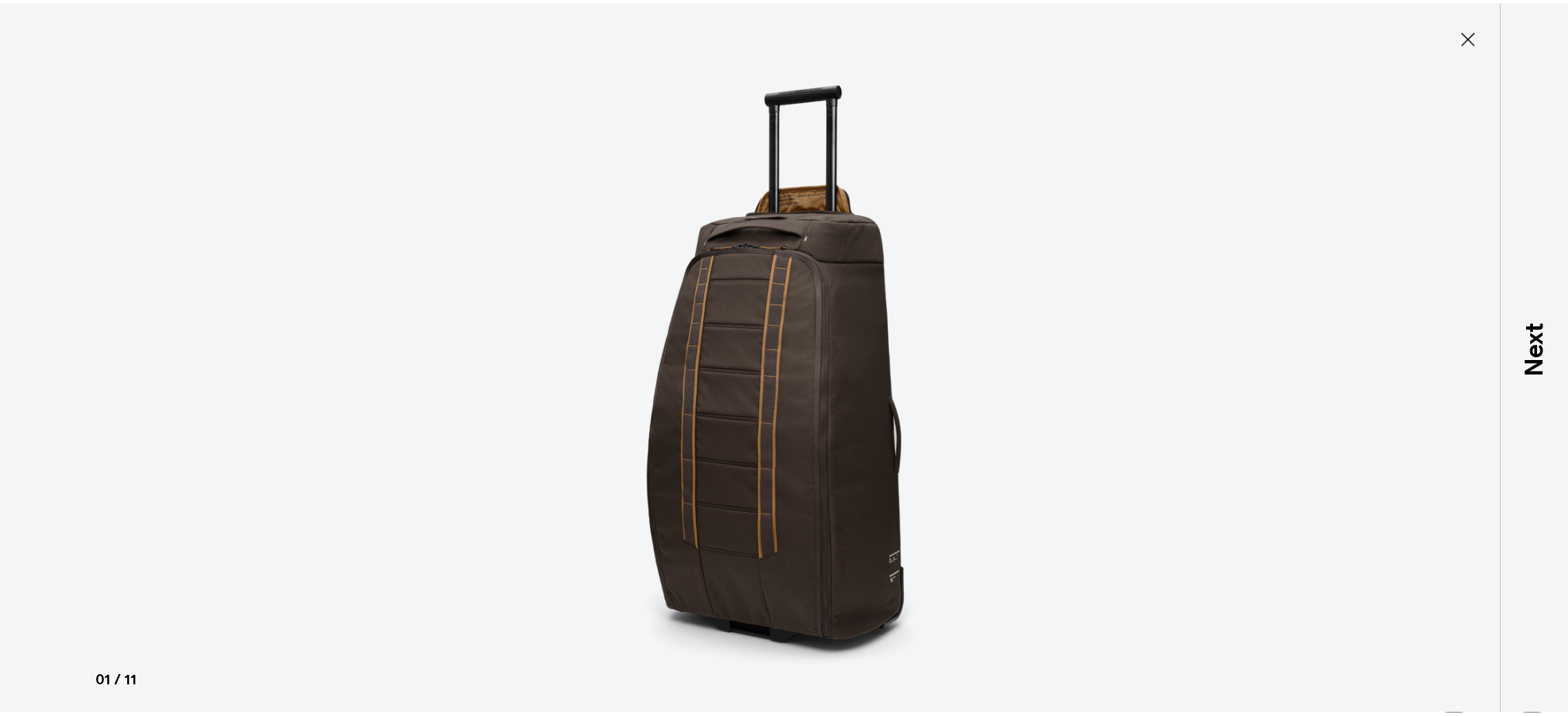
scroll to position [0, 0]
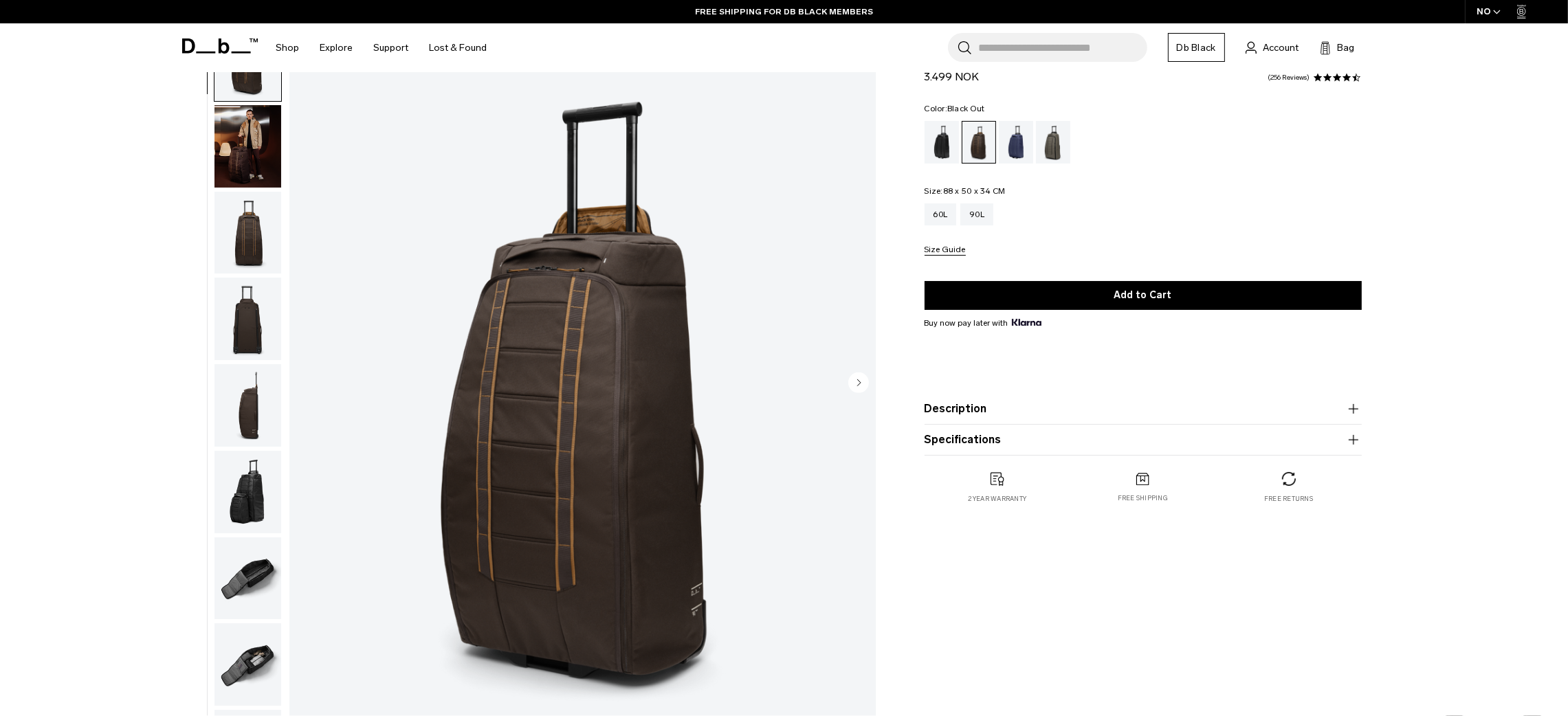
click at [939, 145] on div "Black Out" at bounding box center [942, 142] width 35 height 43
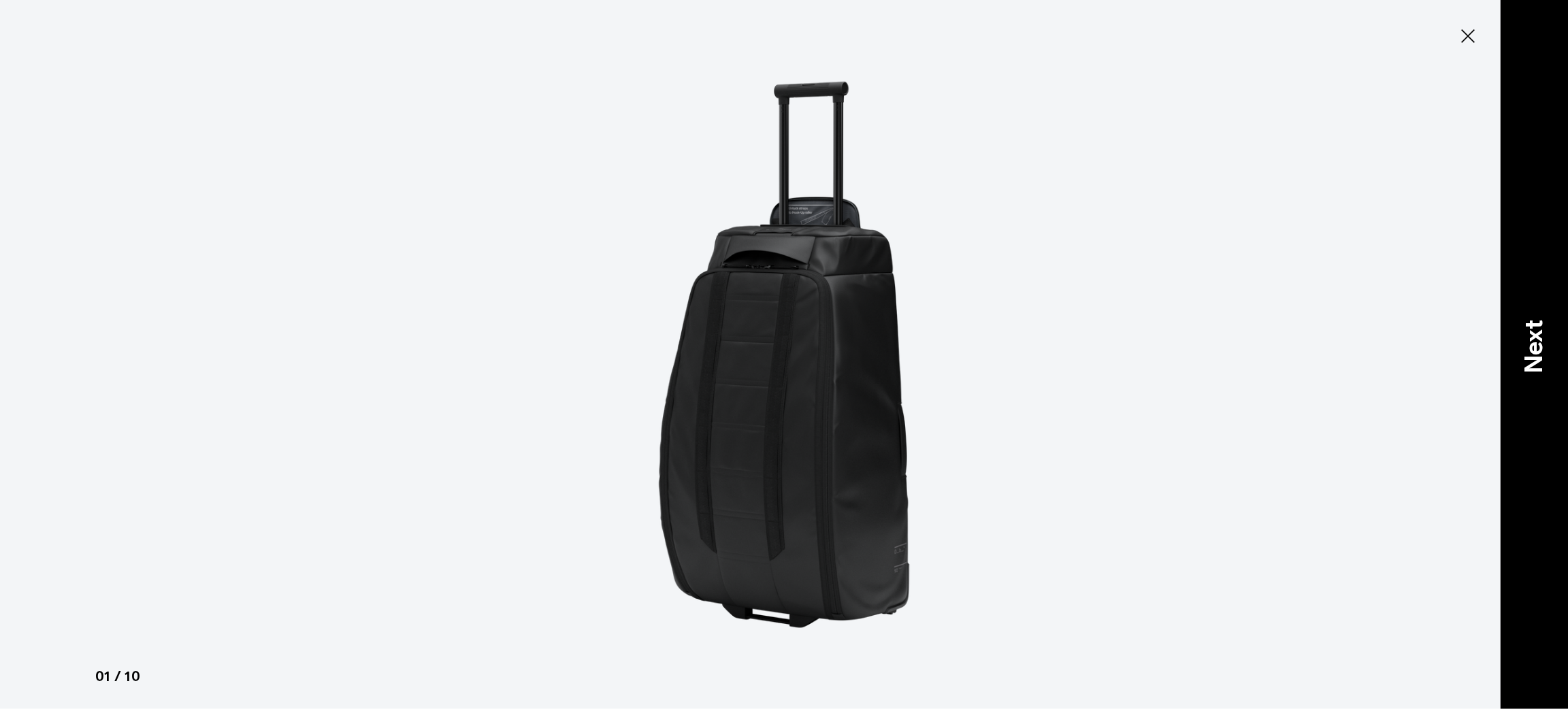
click at [1527, 178] on div "Next" at bounding box center [1535, 354] width 68 height 709
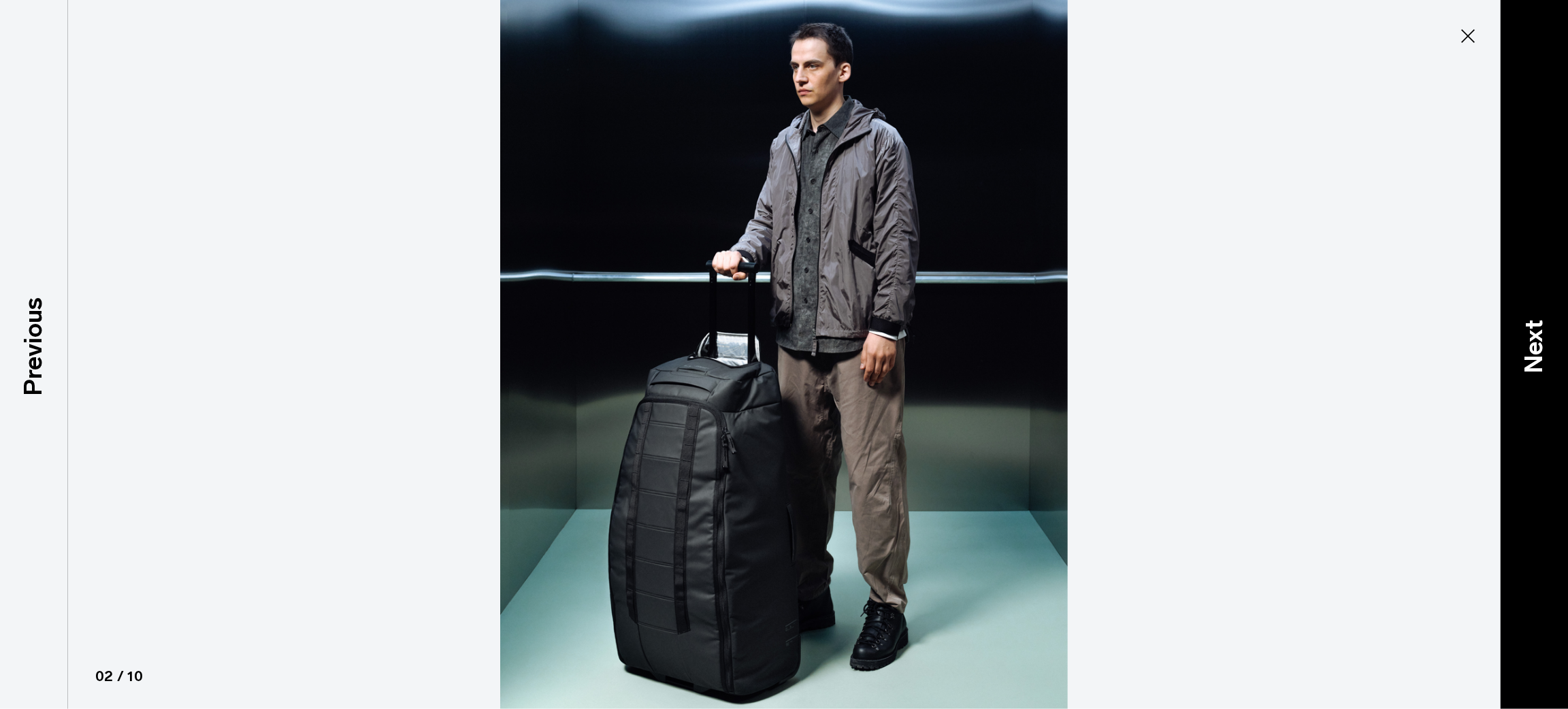
click at [1527, 178] on div "Next" at bounding box center [1535, 354] width 68 height 709
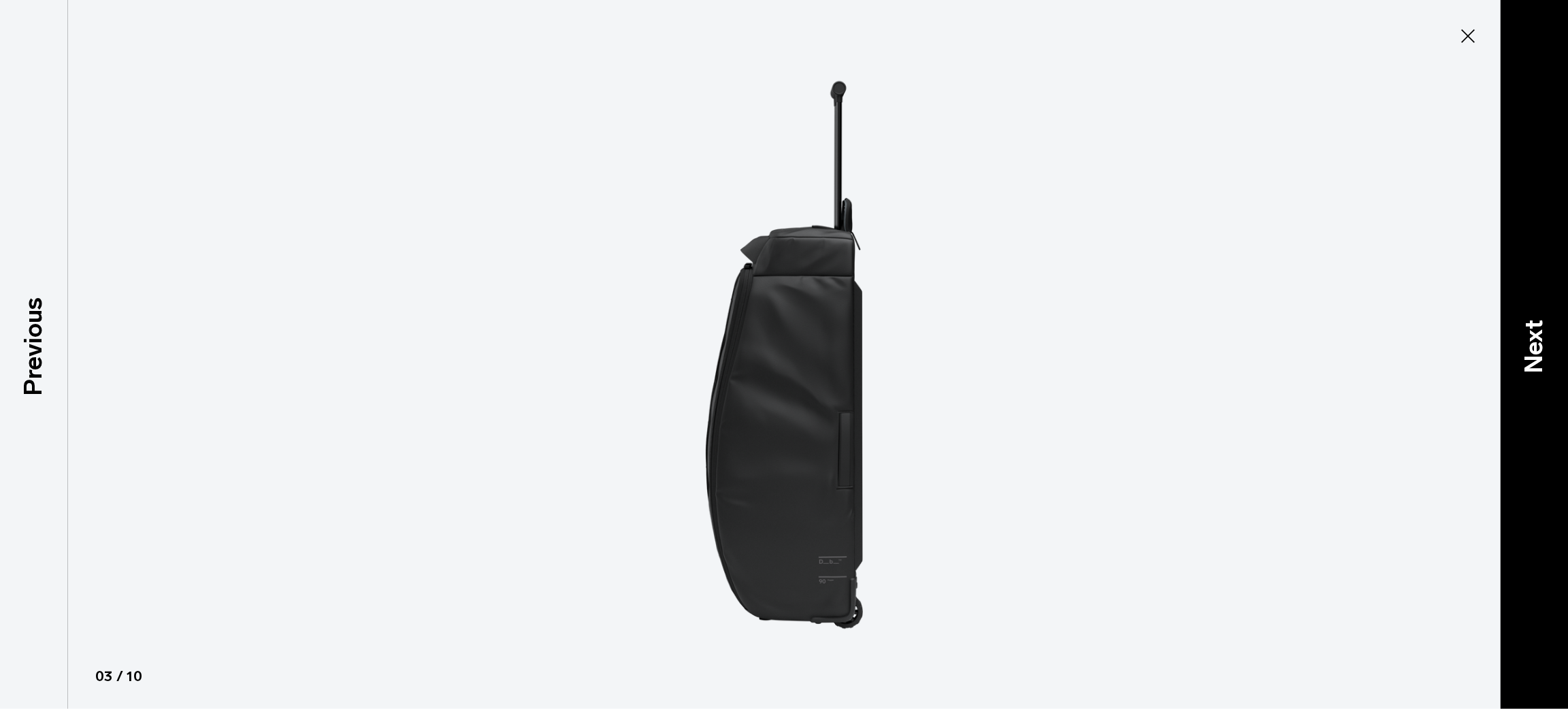
click at [1527, 178] on div "Next" at bounding box center [1535, 354] width 68 height 709
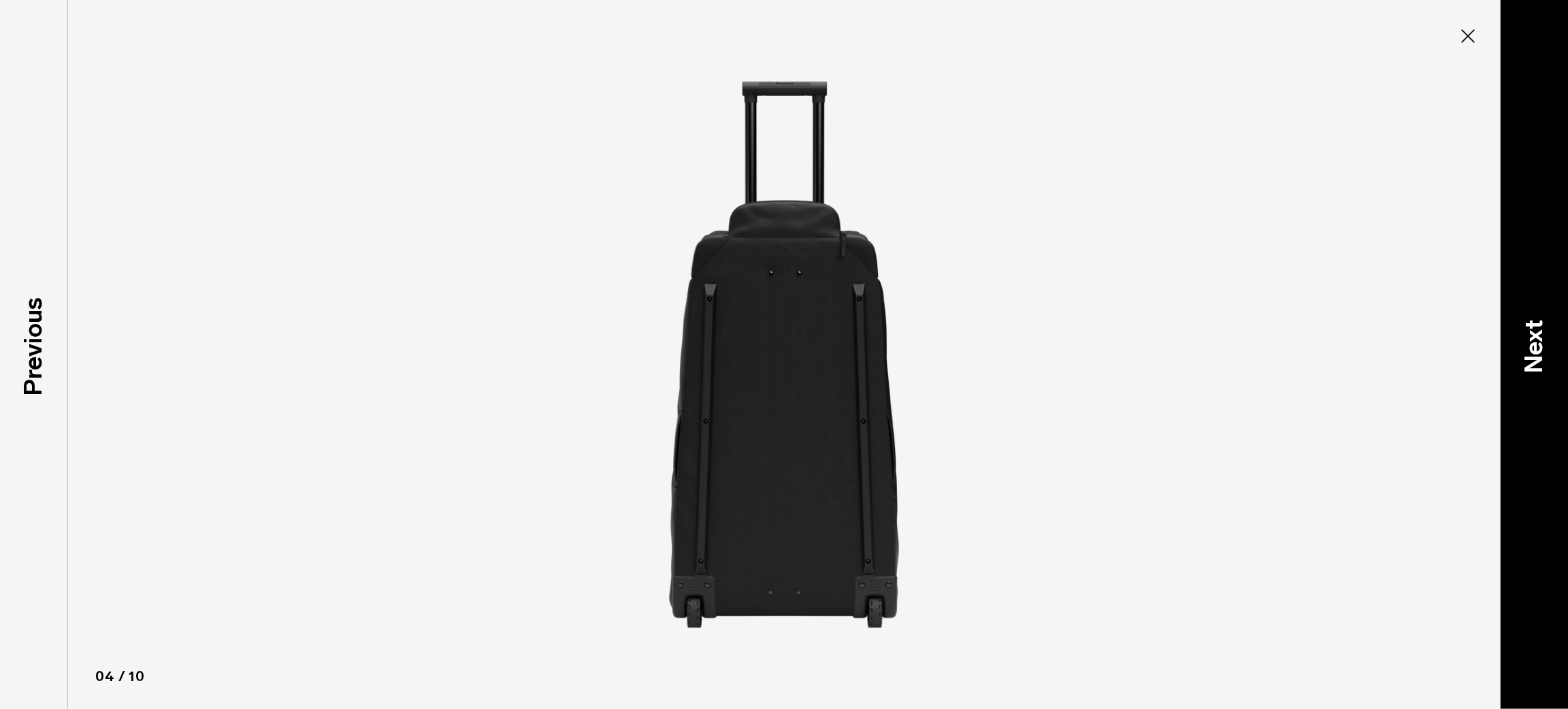
click at [1527, 178] on div "Next" at bounding box center [1535, 354] width 68 height 709
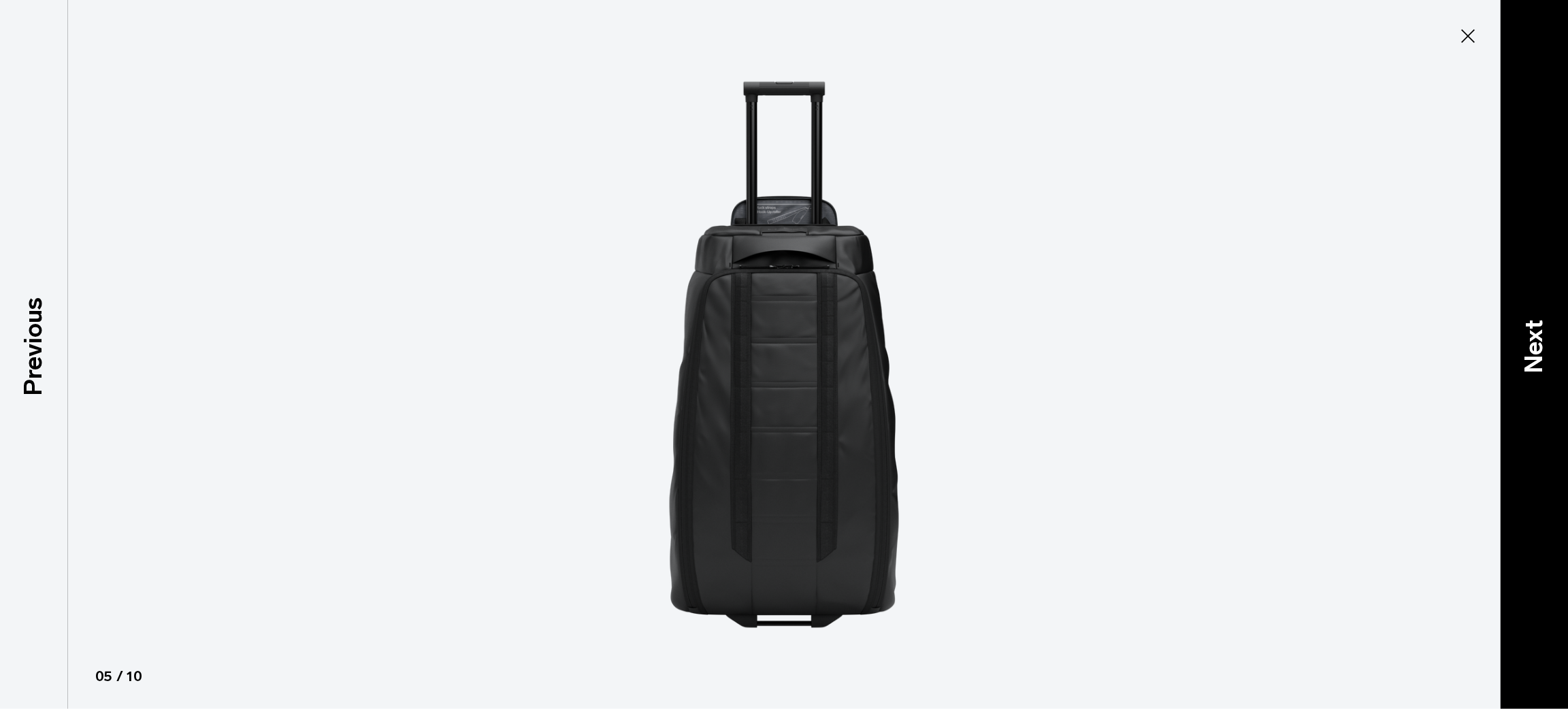
click at [1527, 178] on div "Next" at bounding box center [1535, 354] width 68 height 709
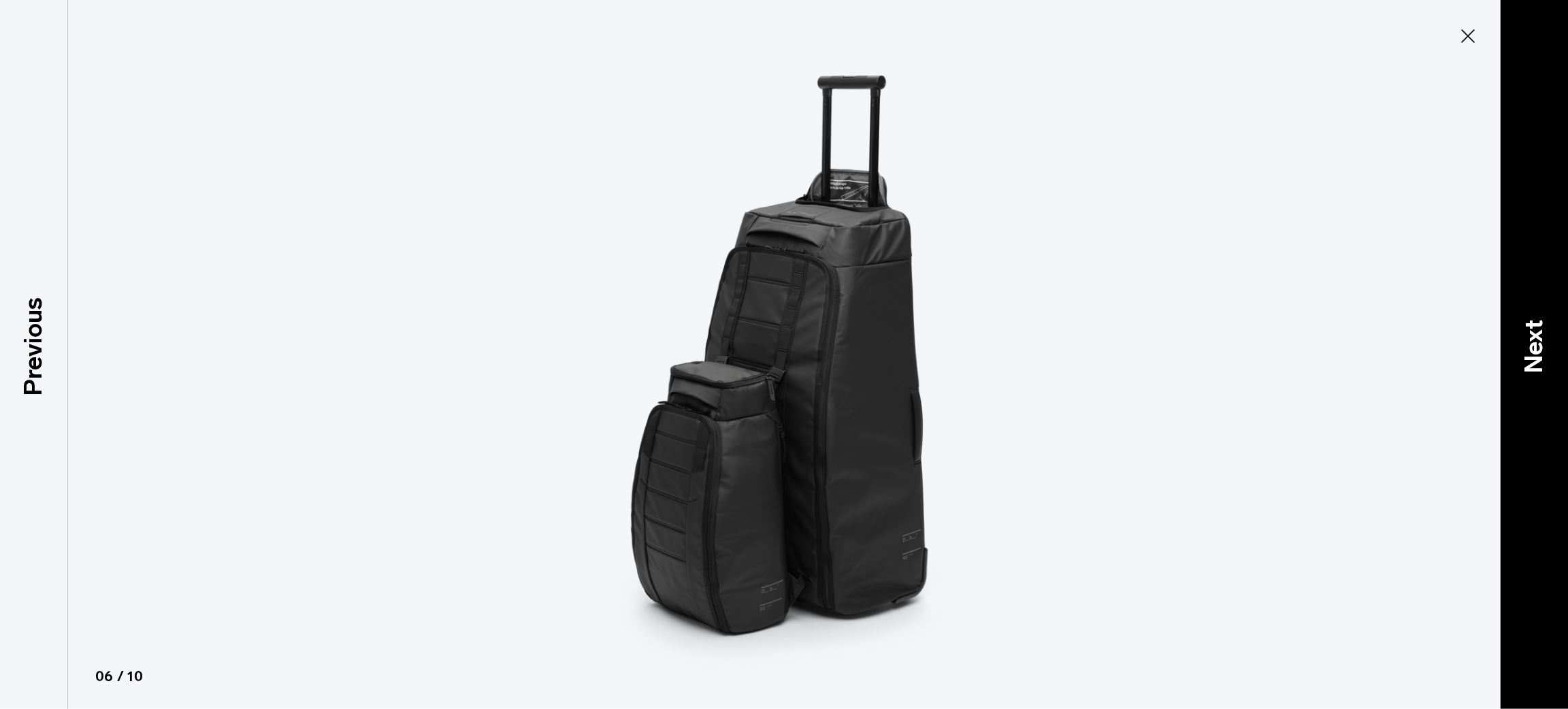
click at [1527, 178] on div "Next" at bounding box center [1535, 354] width 68 height 709
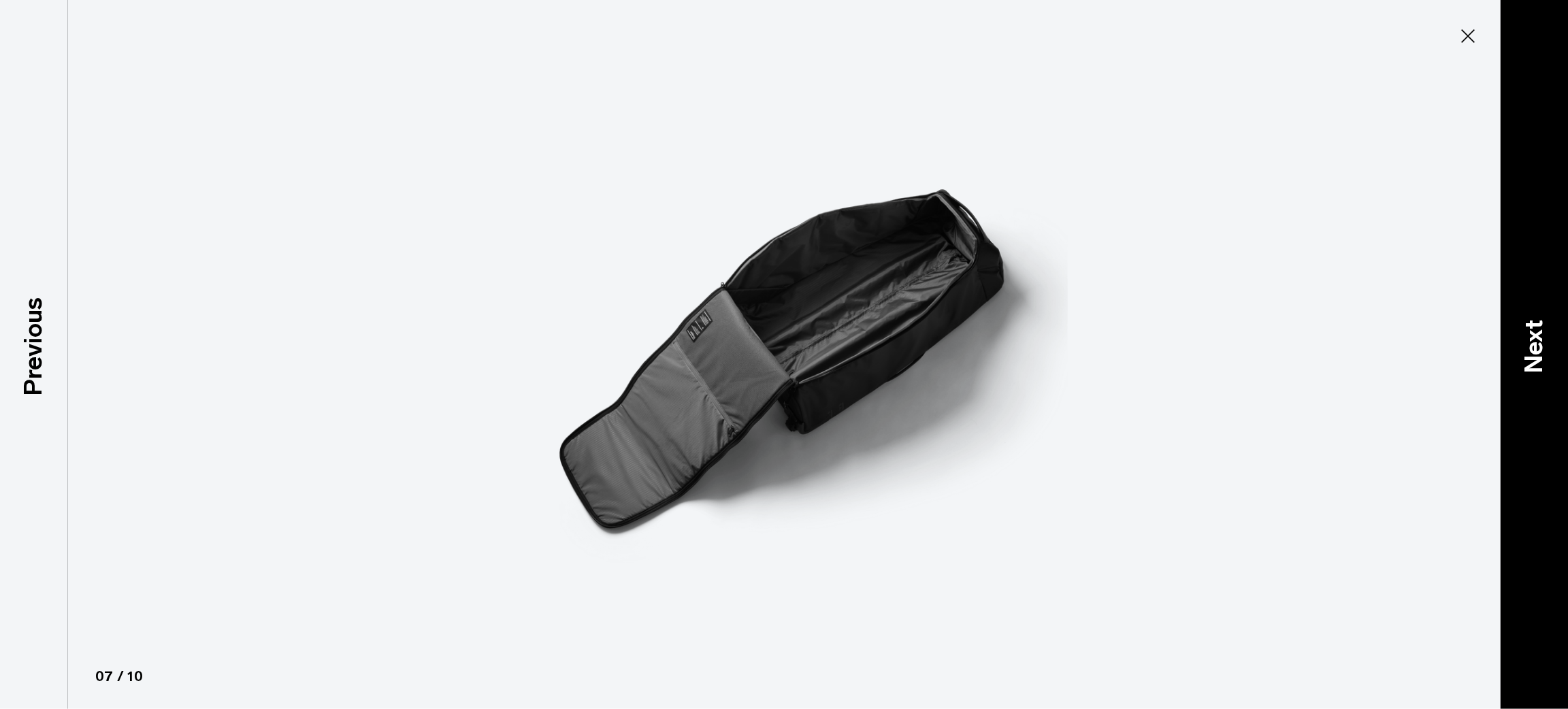
click at [1527, 178] on div "Next" at bounding box center [1535, 354] width 68 height 709
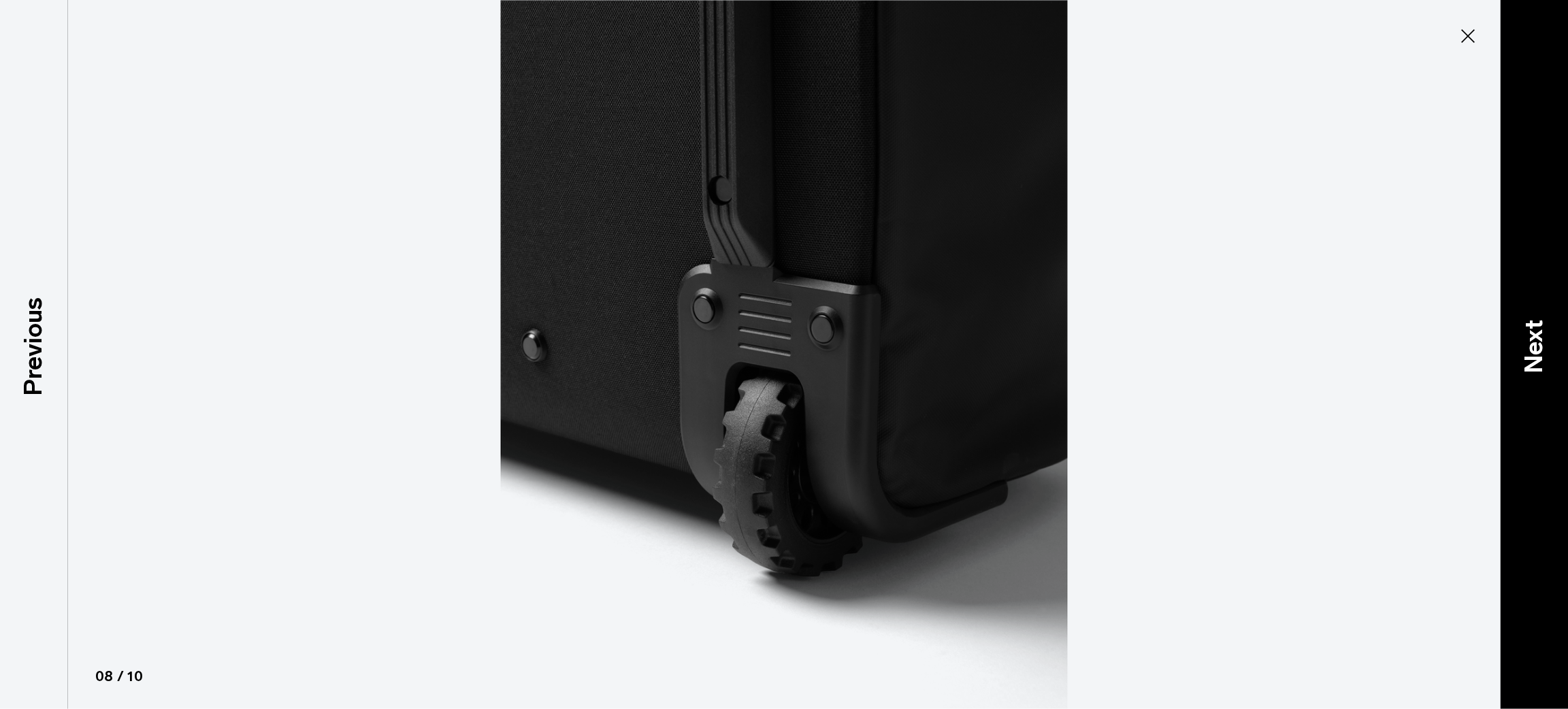
click at [1527, 178] on div "Next" at bounding box center [1535, 354] width 68 height 709
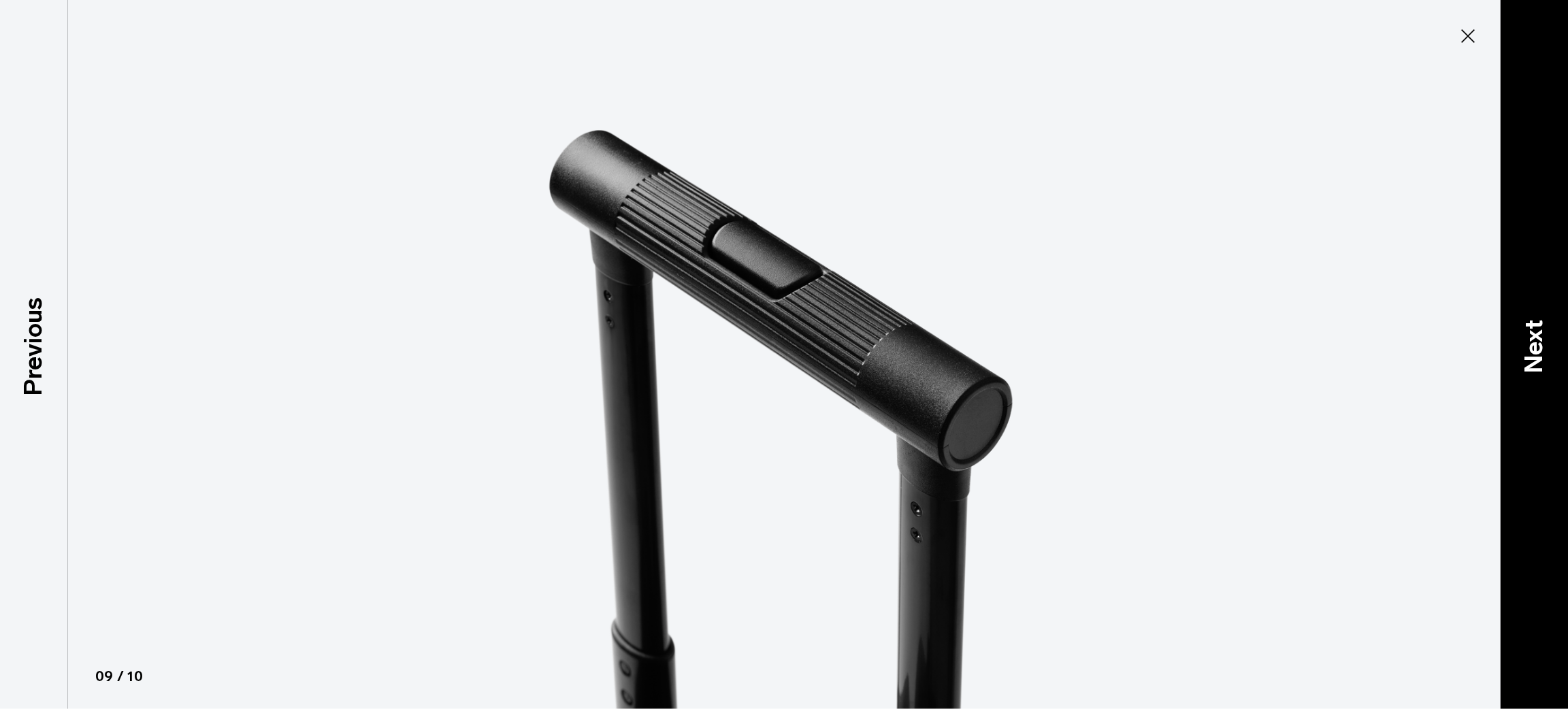
click at [1527, 178] on div "Next" at bounding box center [1535, 354] width 68 height 709
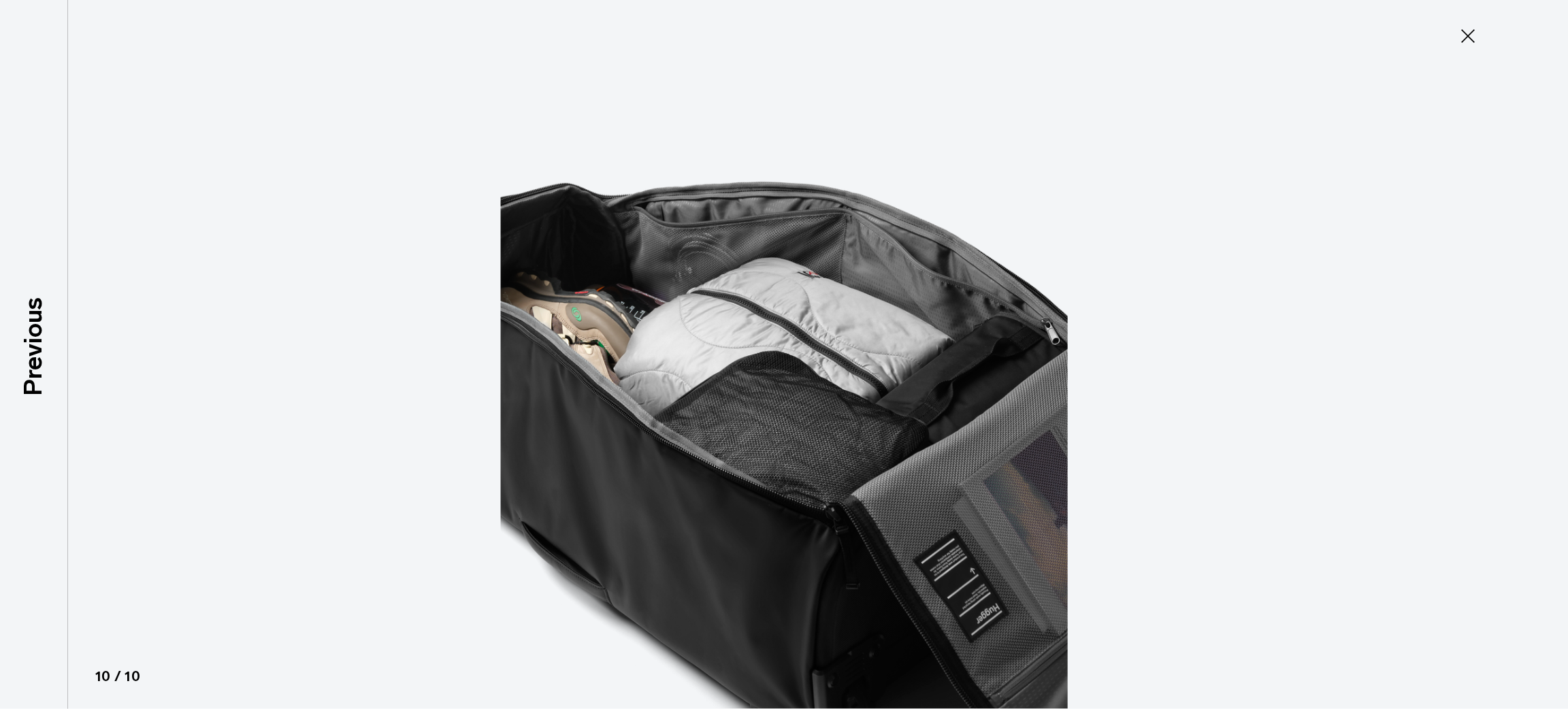
click at [1527, 178] on div at bounding box center [784, 354] width 1568 height 709
click at [1461, 36] on icon at bounding box center [1468, 36] width 22 height 22
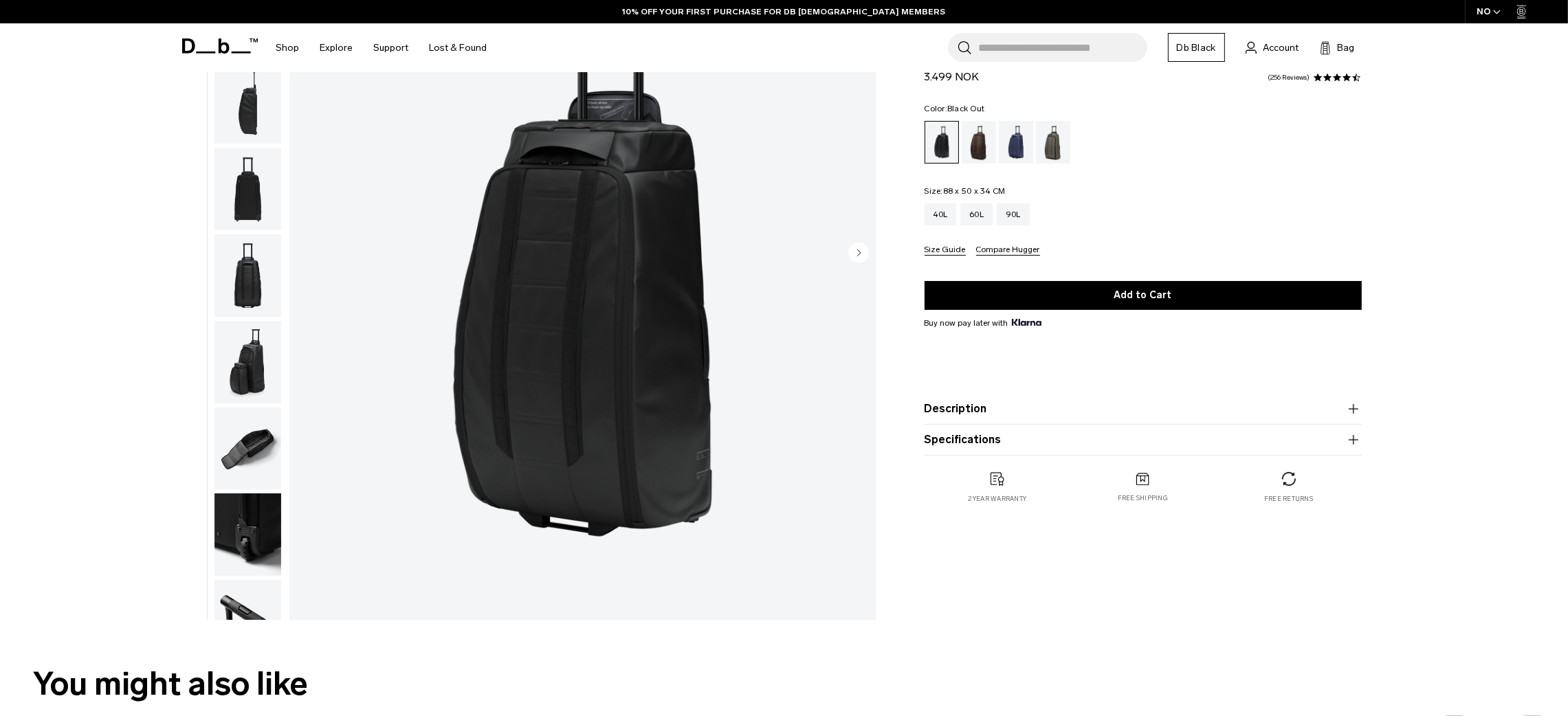
click at [251, 117] on img "button" at bounding box center [248, 103] width 67 height 82
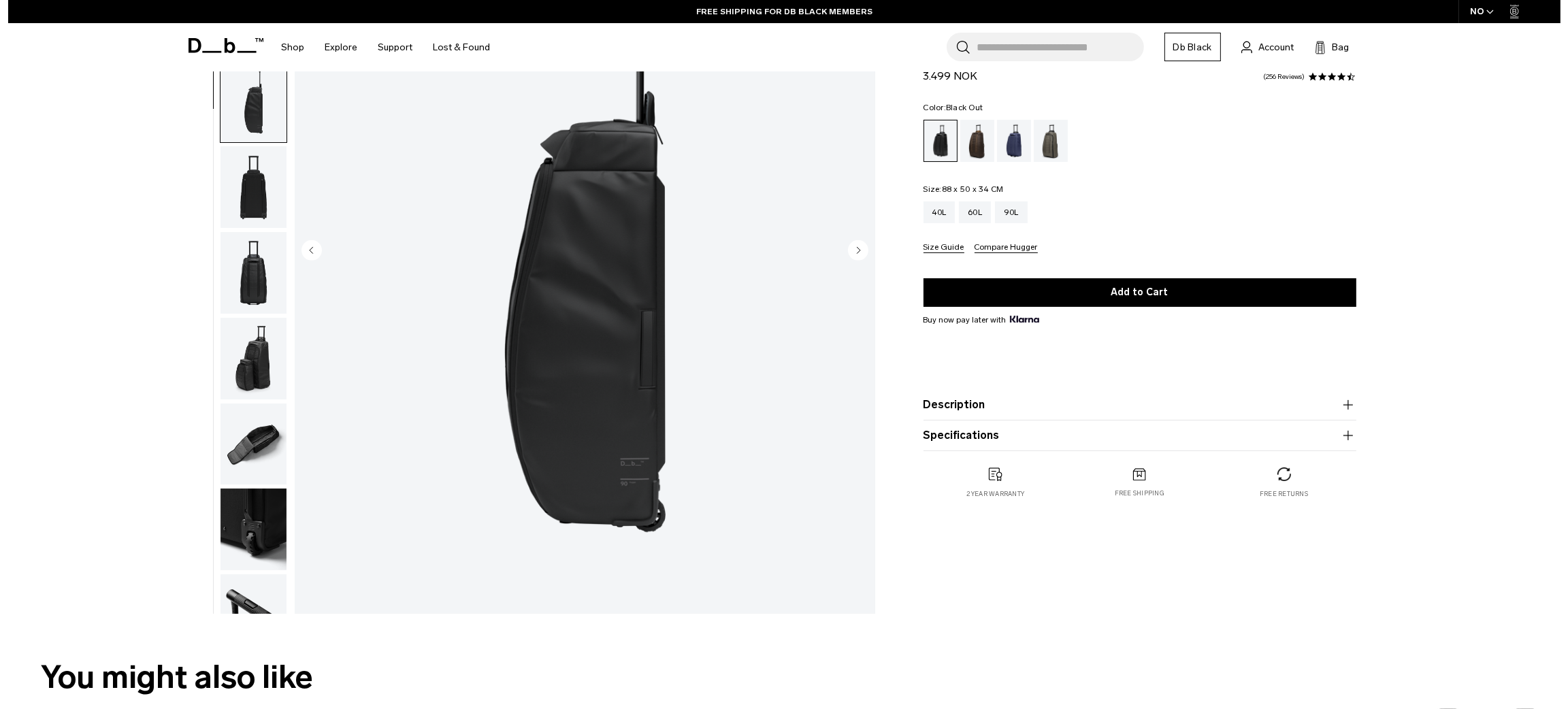
scroll to position [127, 0]
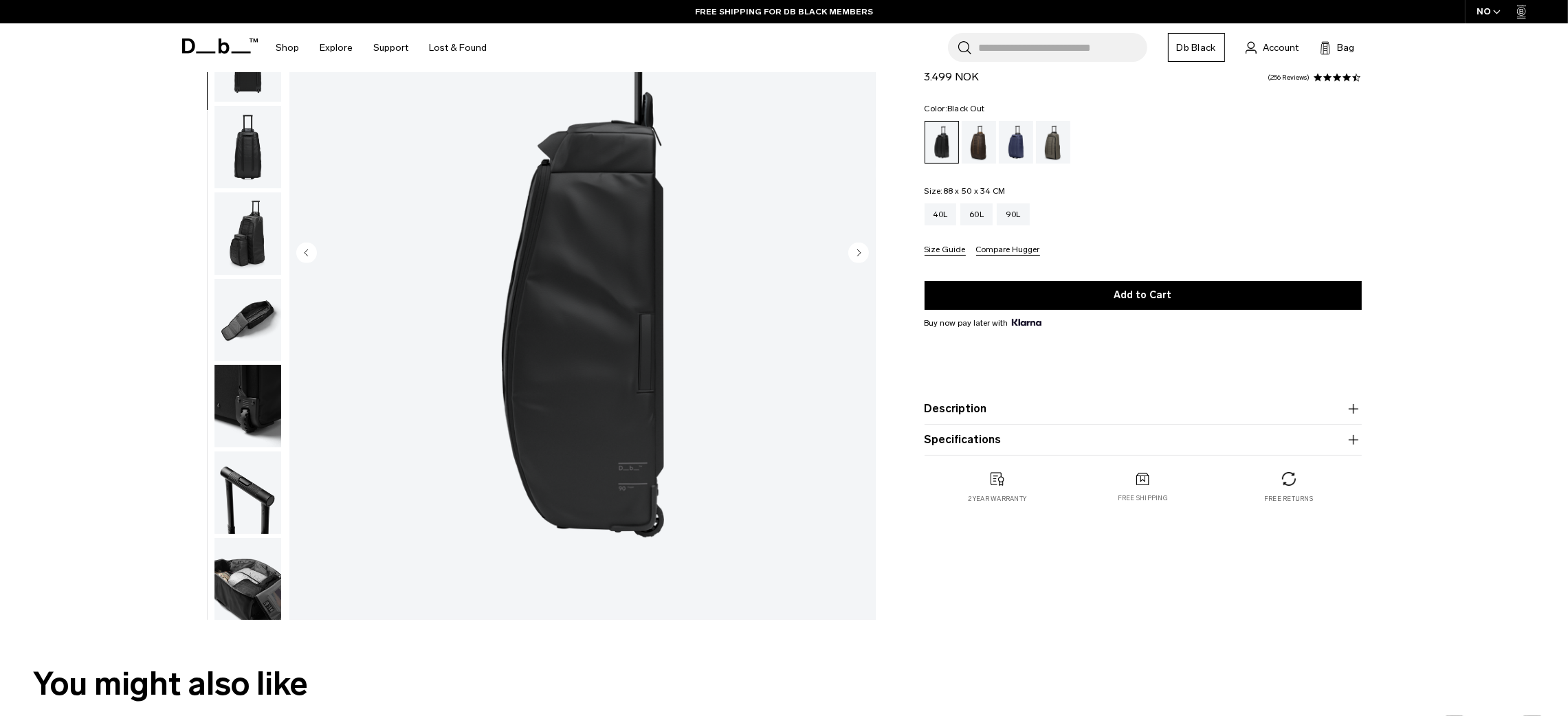
click at [635, 313] on img "3 / 10" at bounding box center [582, 253] width 586 height 732
